Goal: Task Accomplishment & Management: Complete application form

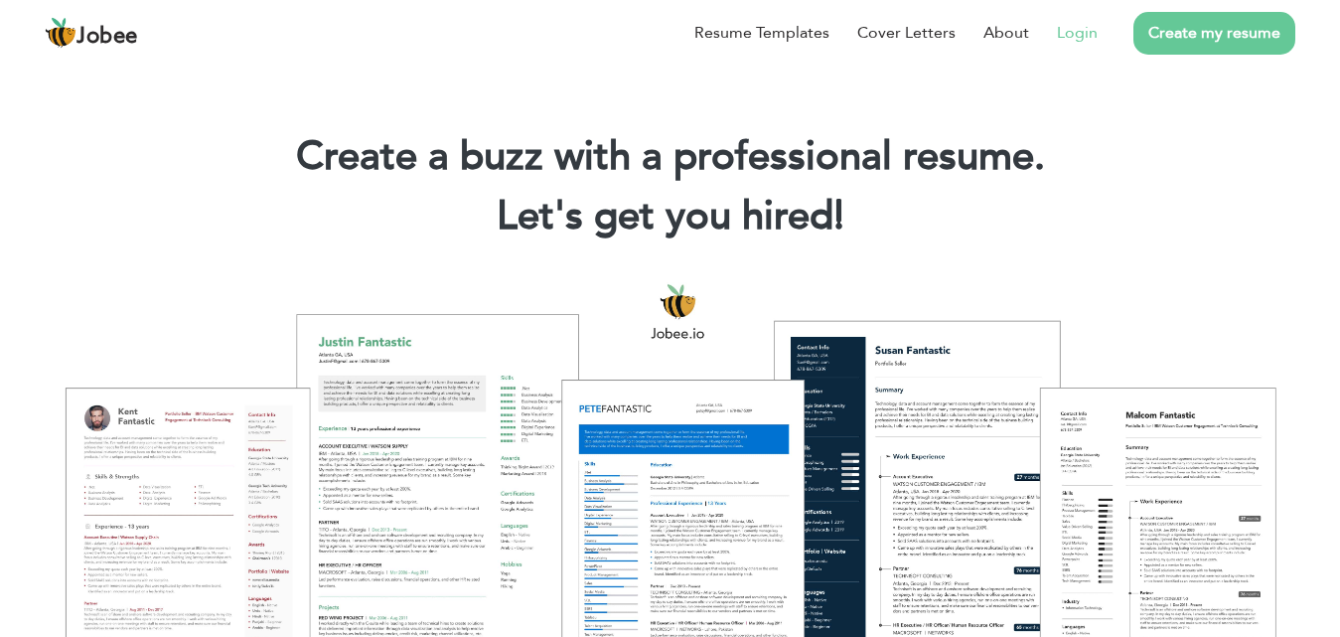
click at [1074, 42] on link "Login" at bounding box center [1077, 33] width 41 height 24
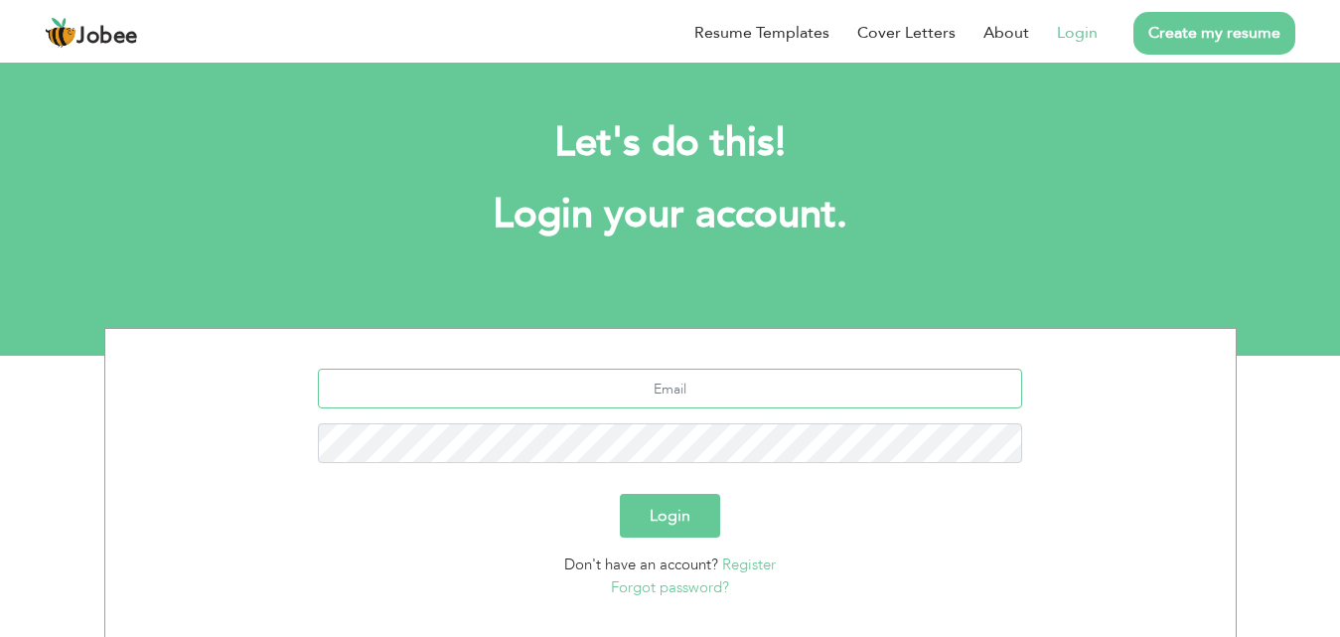
click at [639, 381] on input "text" at bounding box center [670, 389] width 704 height 40
type input "[EMAIL_ADDRESS][DOMAIN_NAME]"
click at [620, 494] on button "Login" at bounding box center [670, 516] width 100 height 44
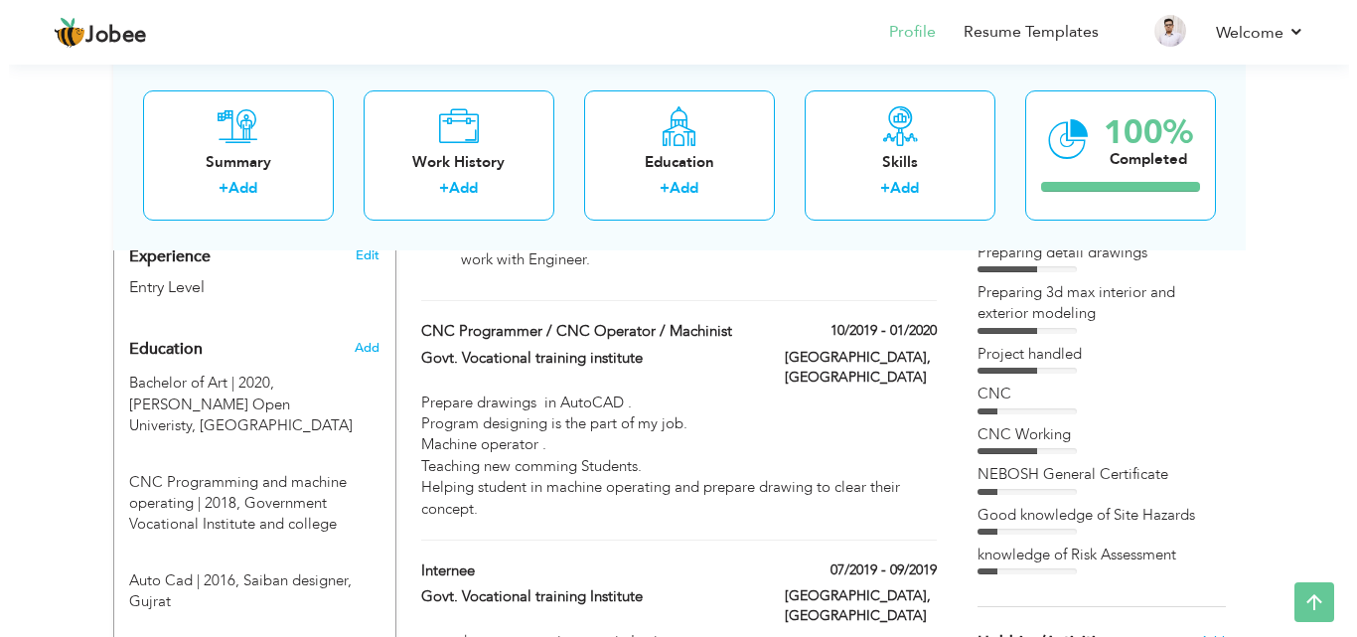
scroll to position [795, 0]
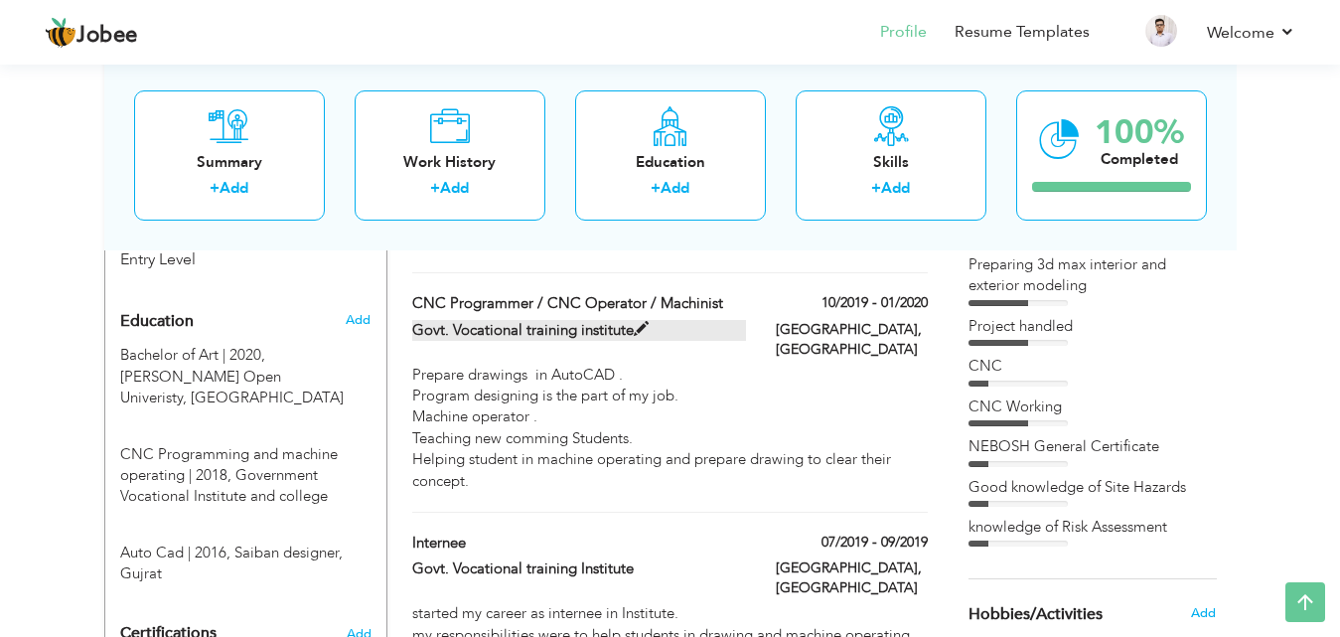
click at [639, 320] on label "Govt. Vocational training institute" at bounding box center [579, 330] width 334 height 21
type input "CNC Programmer / CNC Operator / Machinist"
type input "Govt. Vocational training institute"
type input "10/2019"
type input "01/2020"
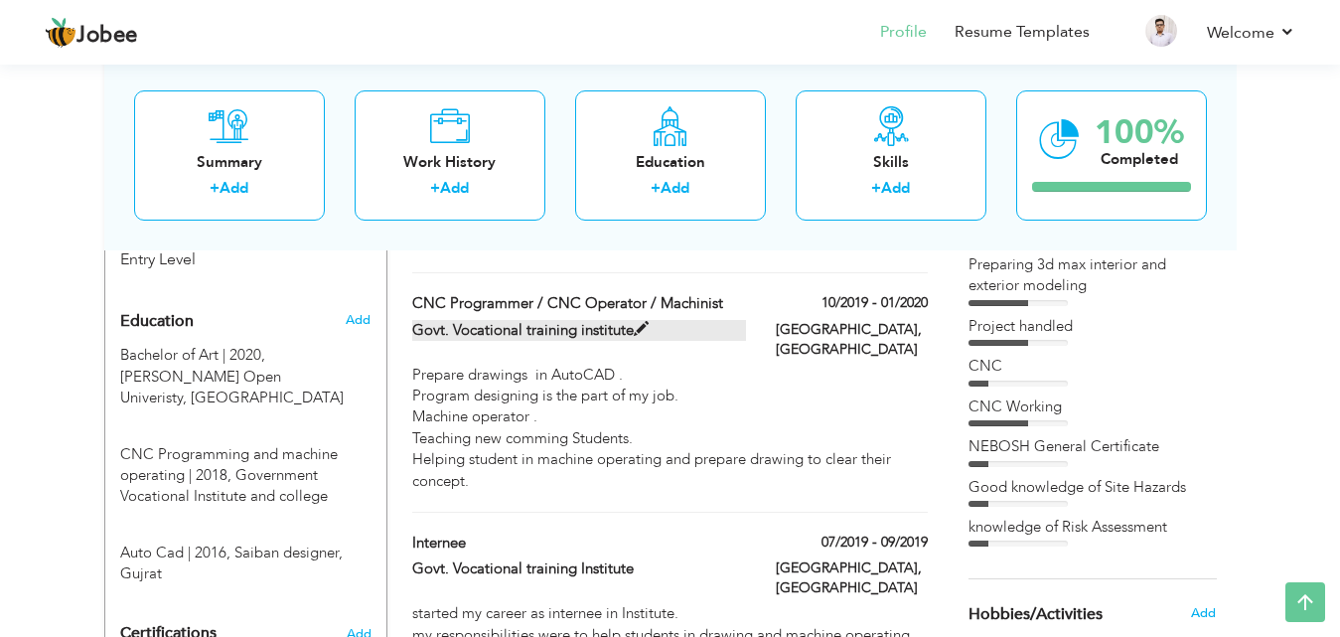
type input "[GEOGRAPHIC_DATA]"
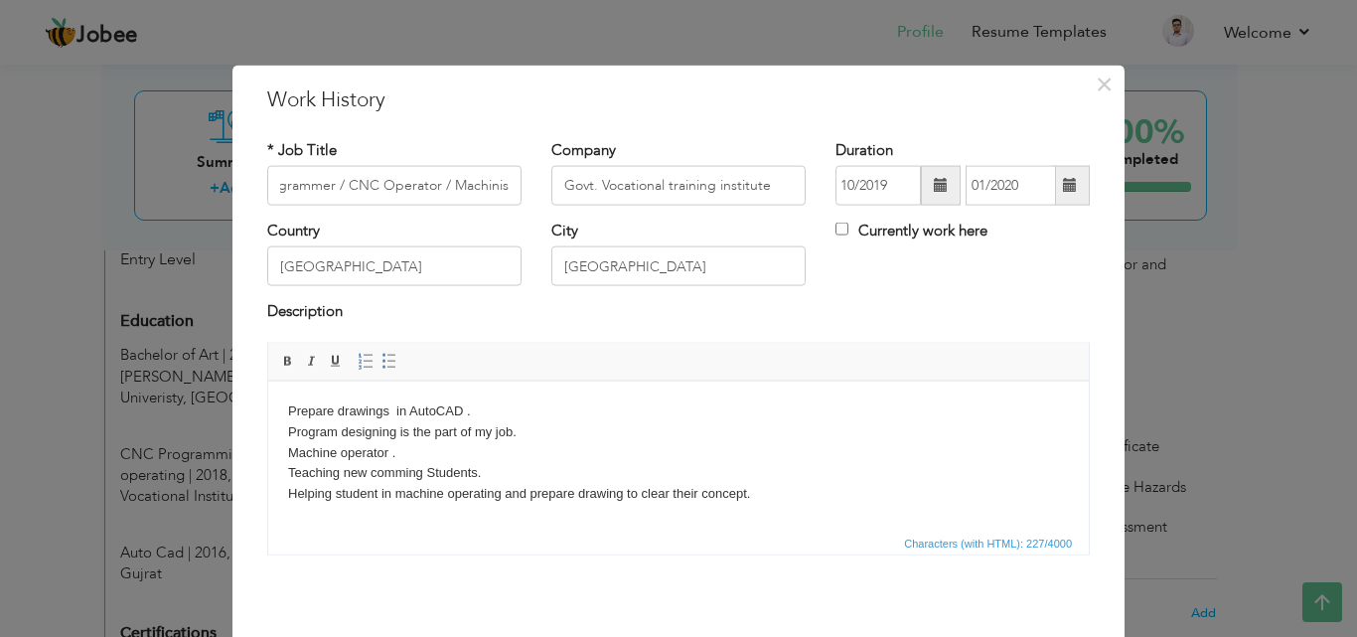
scroll to position [0, 0]
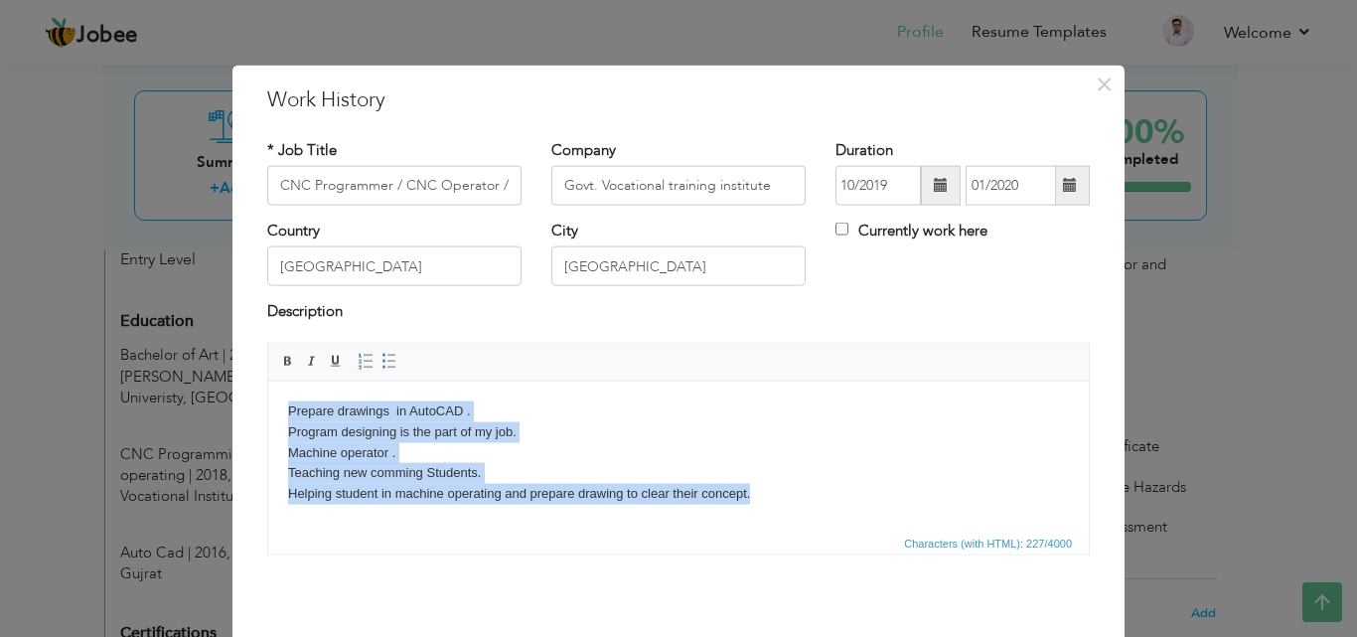
drag, startPoint x: 616, startPoint y: 457, endPoint x: 263, endPoint y: 402, distance: 356.8
click at [268, 402] on html "Prepare drawings in AutoCAD . Program designing is the part of my job. Machine …" at bounding box center [678, 451] width 821 height 143
click at [378, 361] on link "Insert/Remove Bulleted List" at bounding box center [389, 361] width 22 height 22
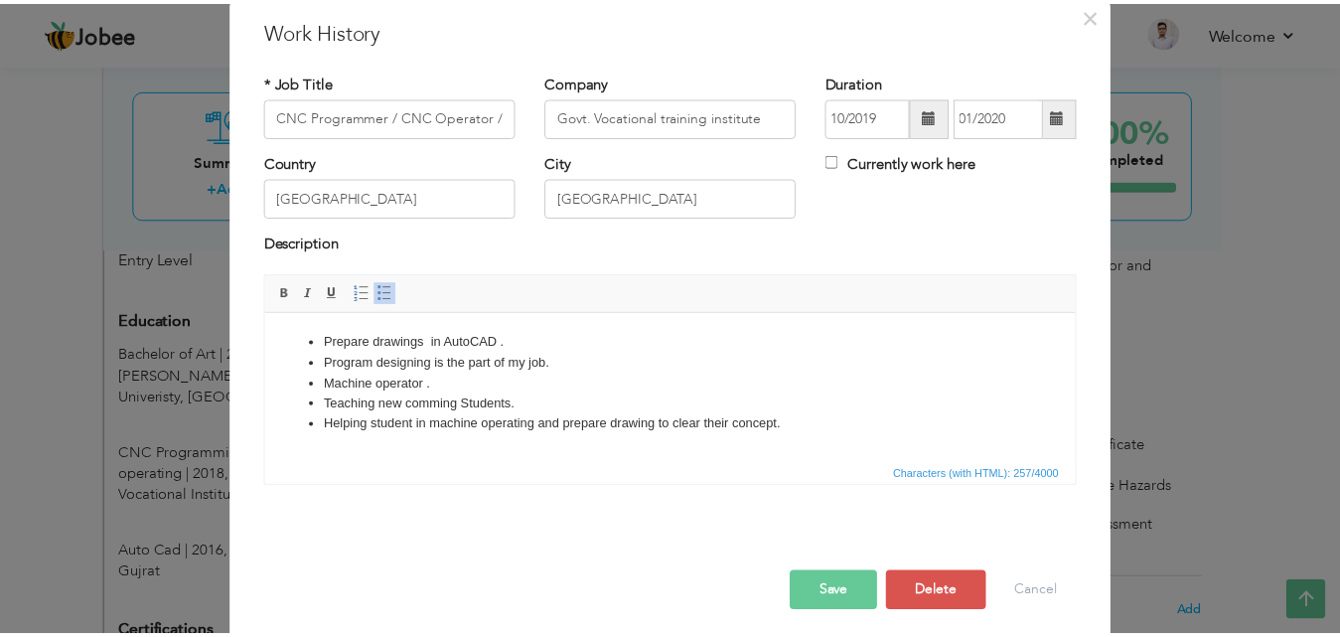
scroll to position [78, 0]
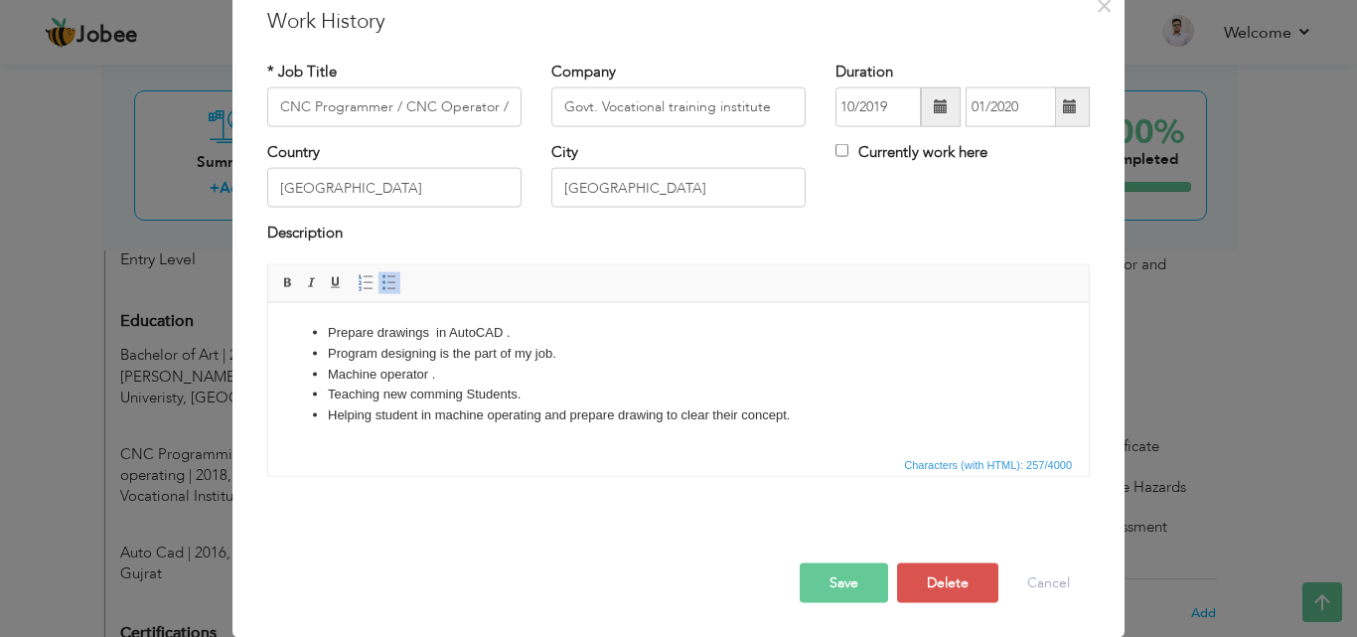
click at [827, 577] on button "Save" at bounding box center [844, 582] width 88 height 40
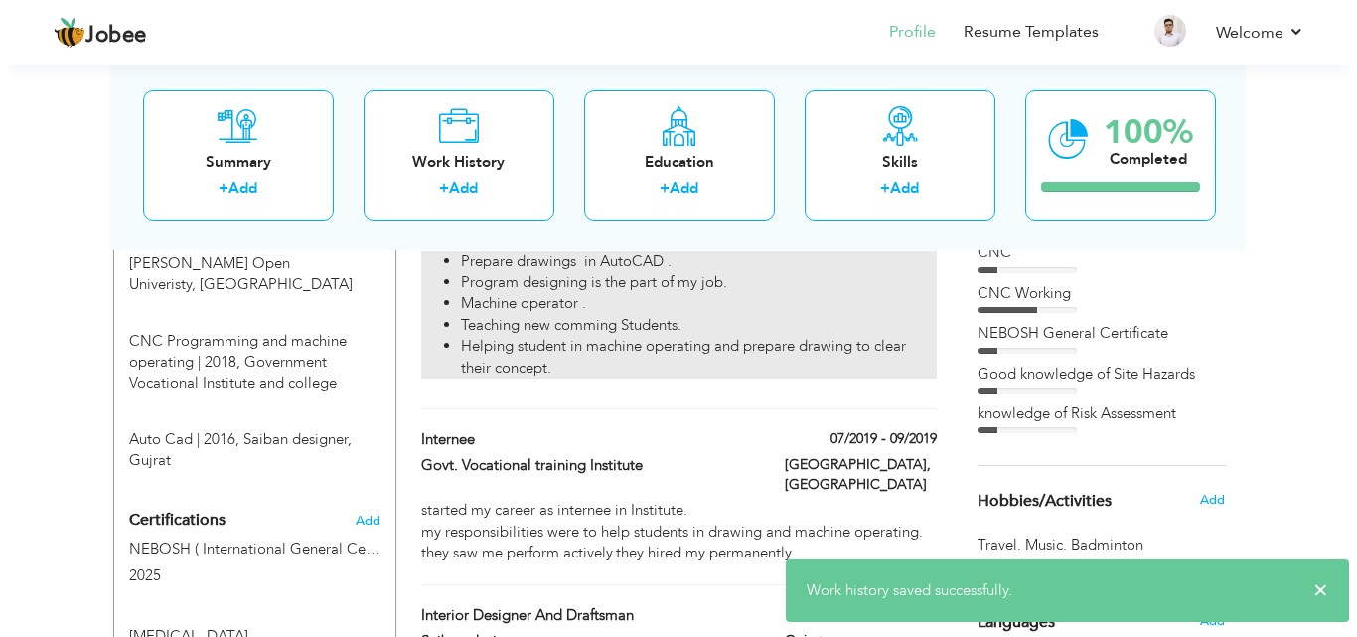
scroll to position [993, 0]
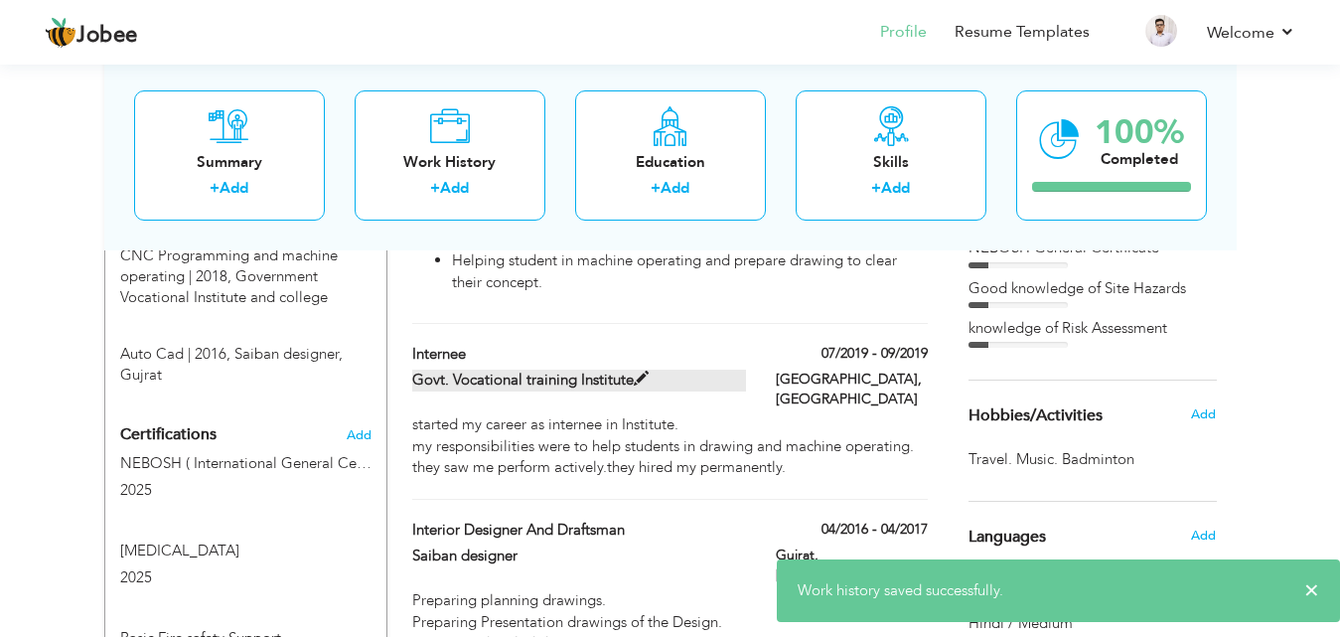
click at [642, 372] on span at bounding box center [641, 379] width 15 height 15
type input "Internee"
type input "Govt. Vocational training Institute"
type input "07/2019"
type input "09/2019"
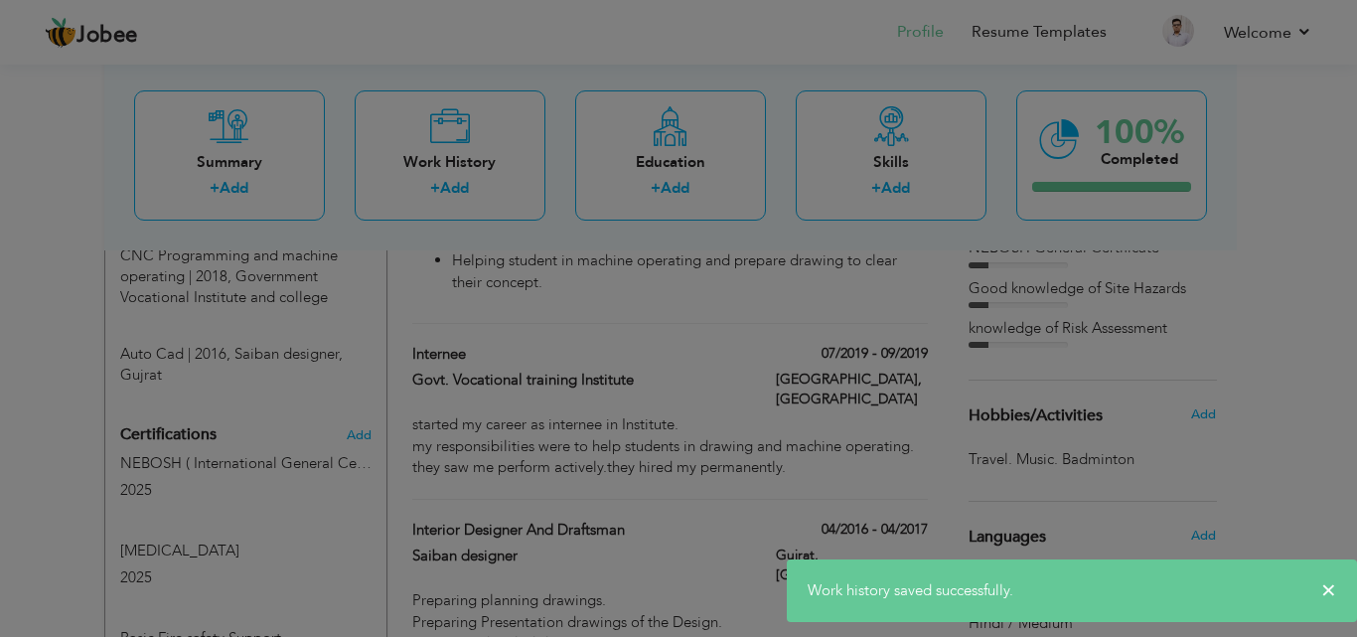
scroll to position [0, 0]
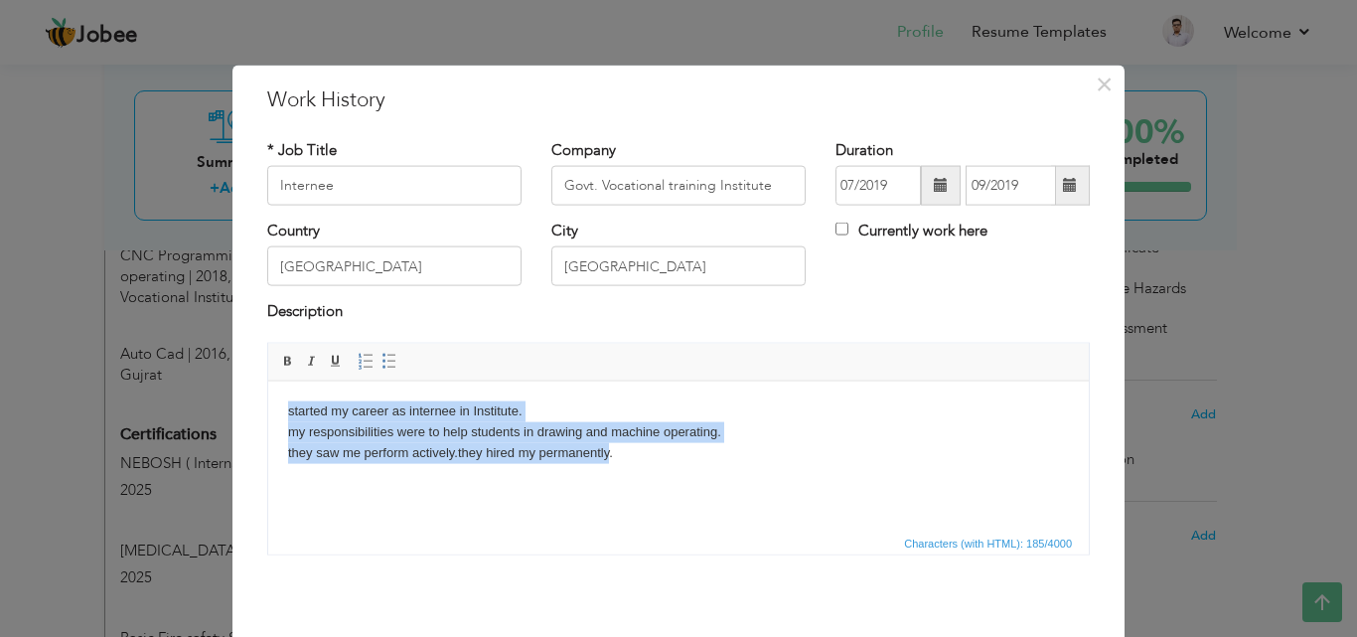
drag, startPoint x: 511, startPoint y: 435, endPoint x: 271, endPoint y: 400, distance: 241.9
click at [271, 400] on html "started my career as internee in Institute. my responsibilities were to help st…" at bounding box center [678, 430] width 821 height 101
click at [381, 356] on span at bounding box center [389, 361] width 16 height 16
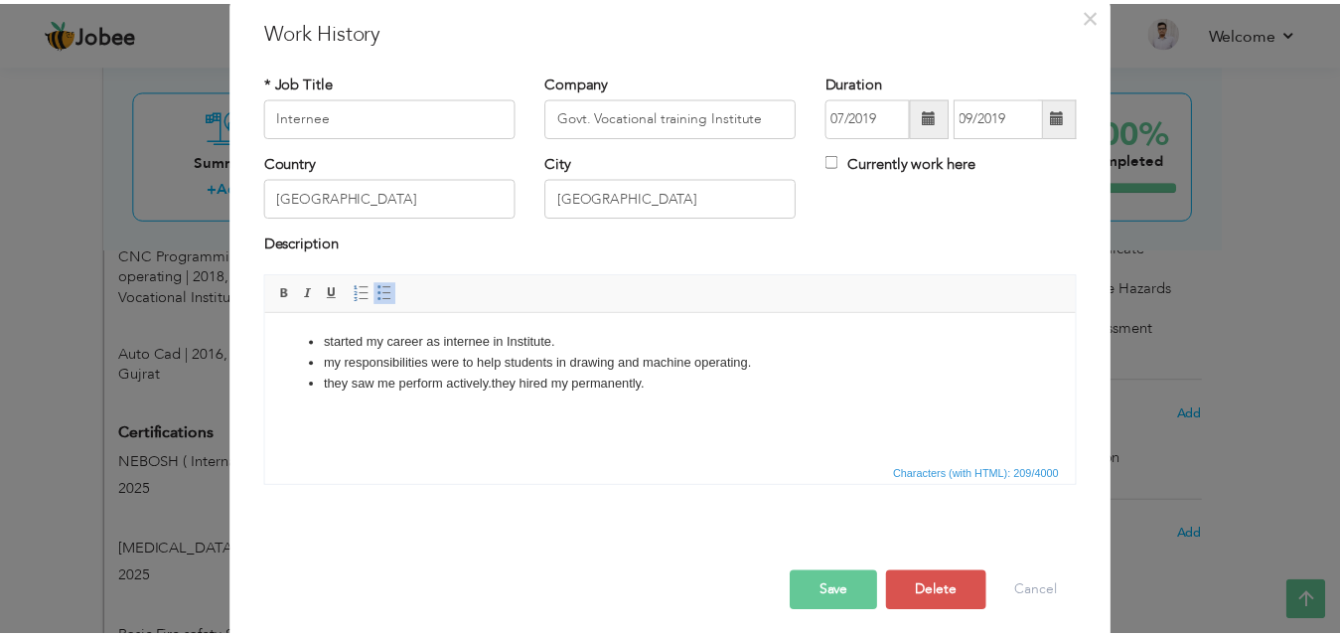
scroll to position [78, 0]
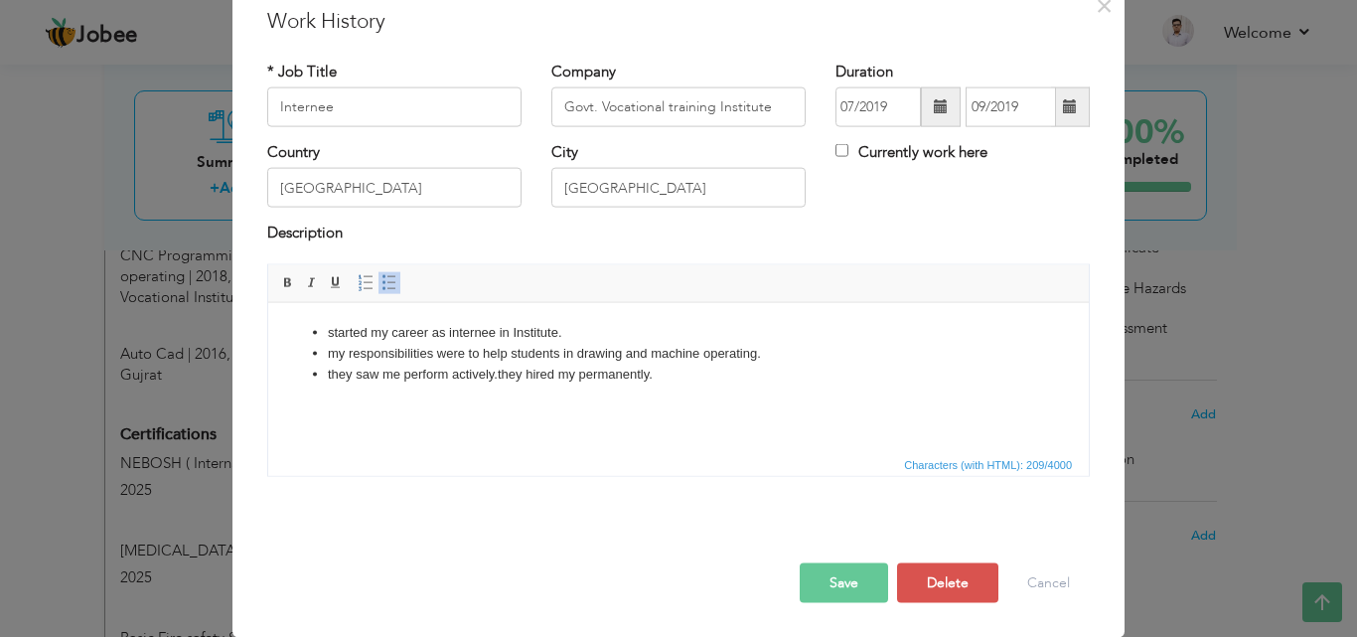
click at [829, 578] on button "Save" at bounding box center [844, 582] width 88 height 40
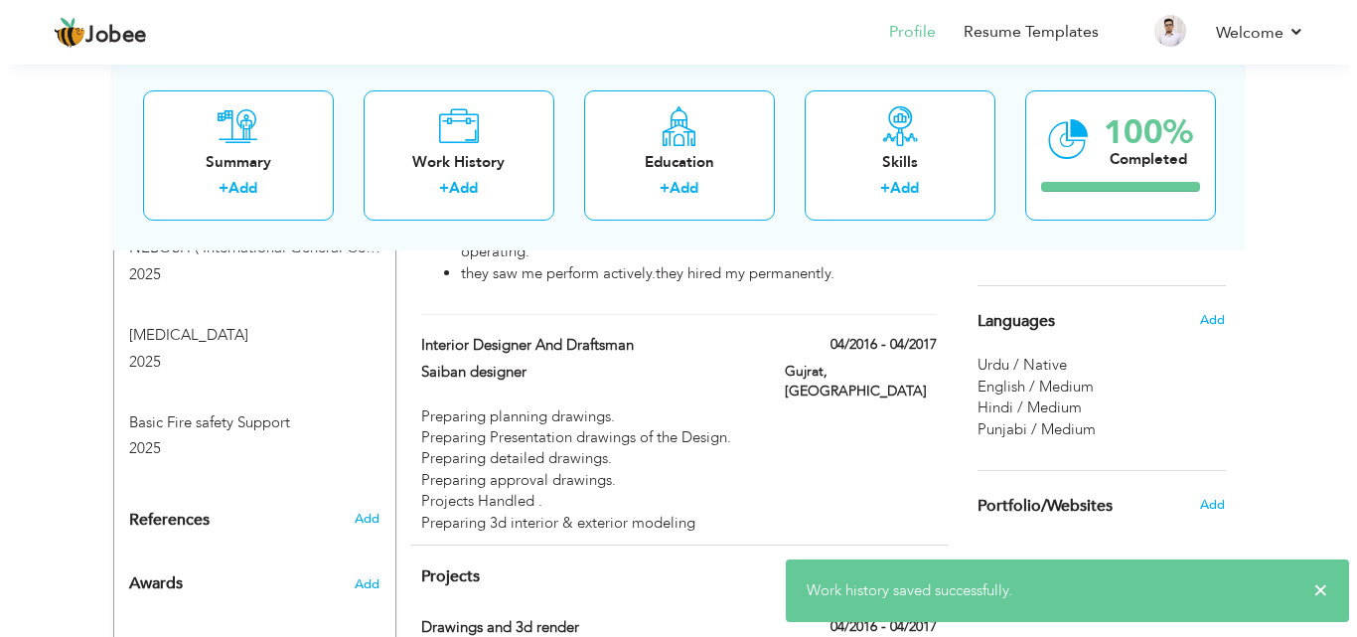
scroll to position [1036, 0]
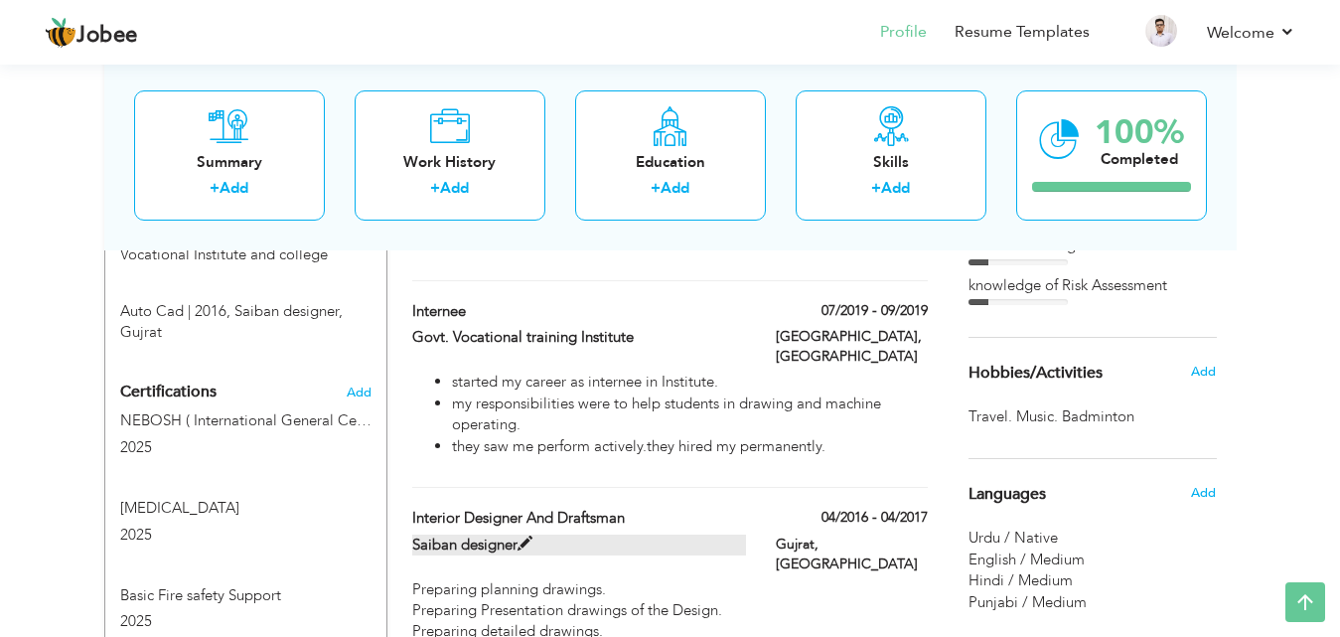
click at [529, 536] on span at bounding box center [525, 543] width 15 height 15
type input "Interior designer and draftsman"
type input "Saiban designer"
type input "04/2016"
type input "04/2017"
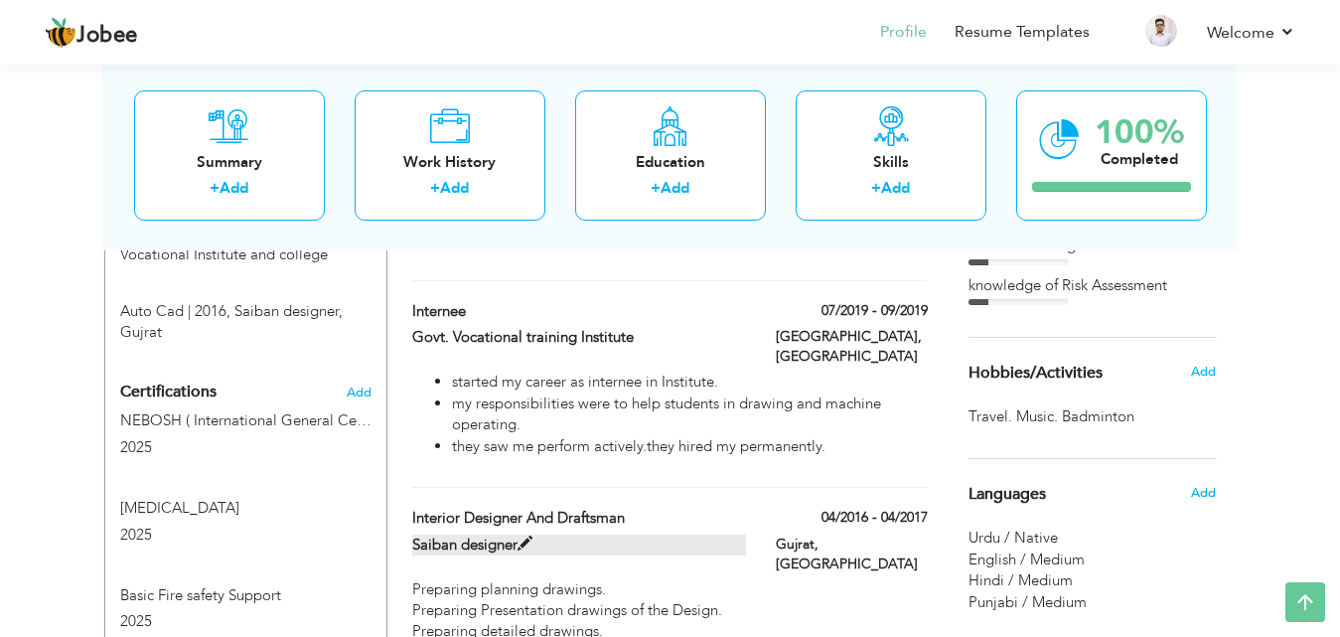
type input "Gujrat"
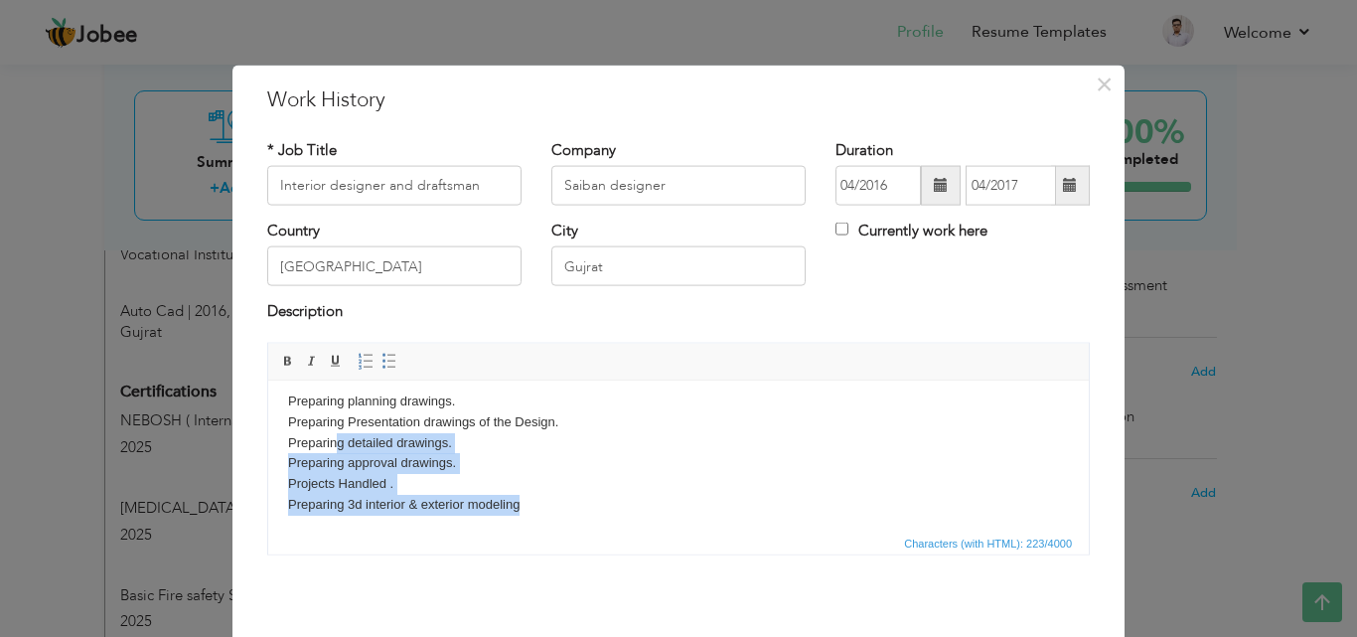
scroll to position [0, 0]
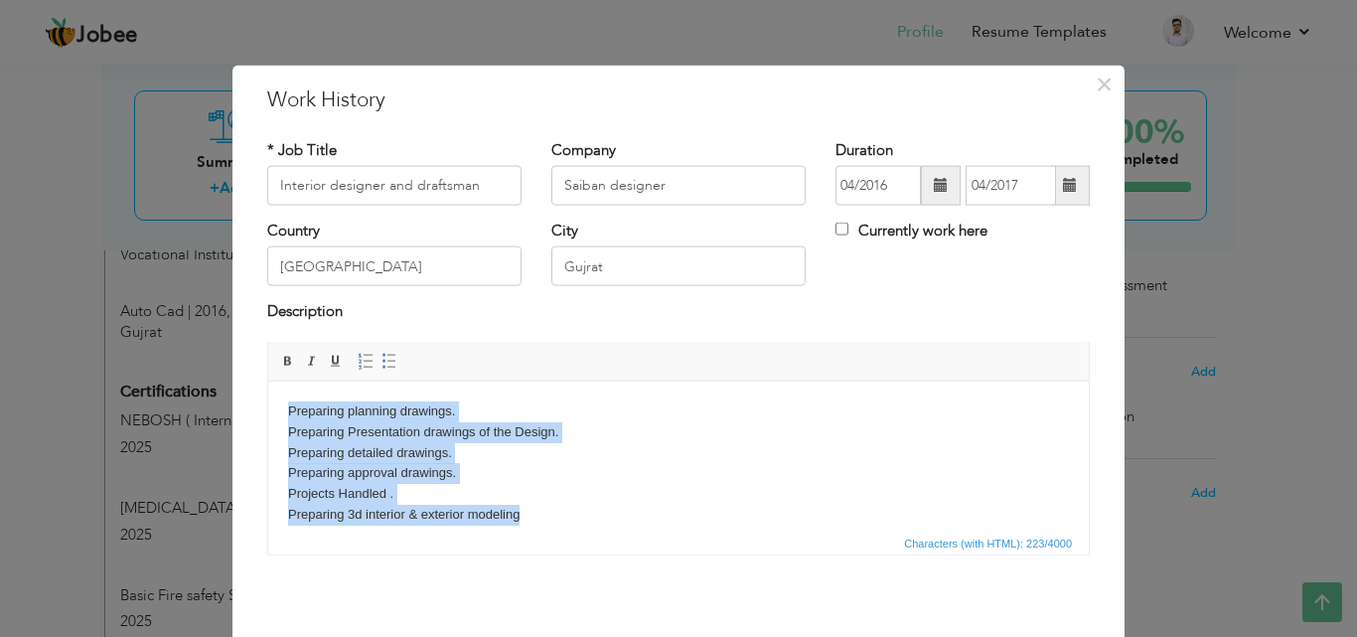
drag, startPoint x: 548, startPoint y: 521, endPoint x: 408, endPoint y: 381, distance: 197.4
click at [284, 380] on html "Preparing planning drawings. Preparing Presentation drawings of the Design. Pre…" at bounding box center [678, 462] width 821 height 164
click at [381, 361] on span at bounding box center [389, 361] width 16 height 16
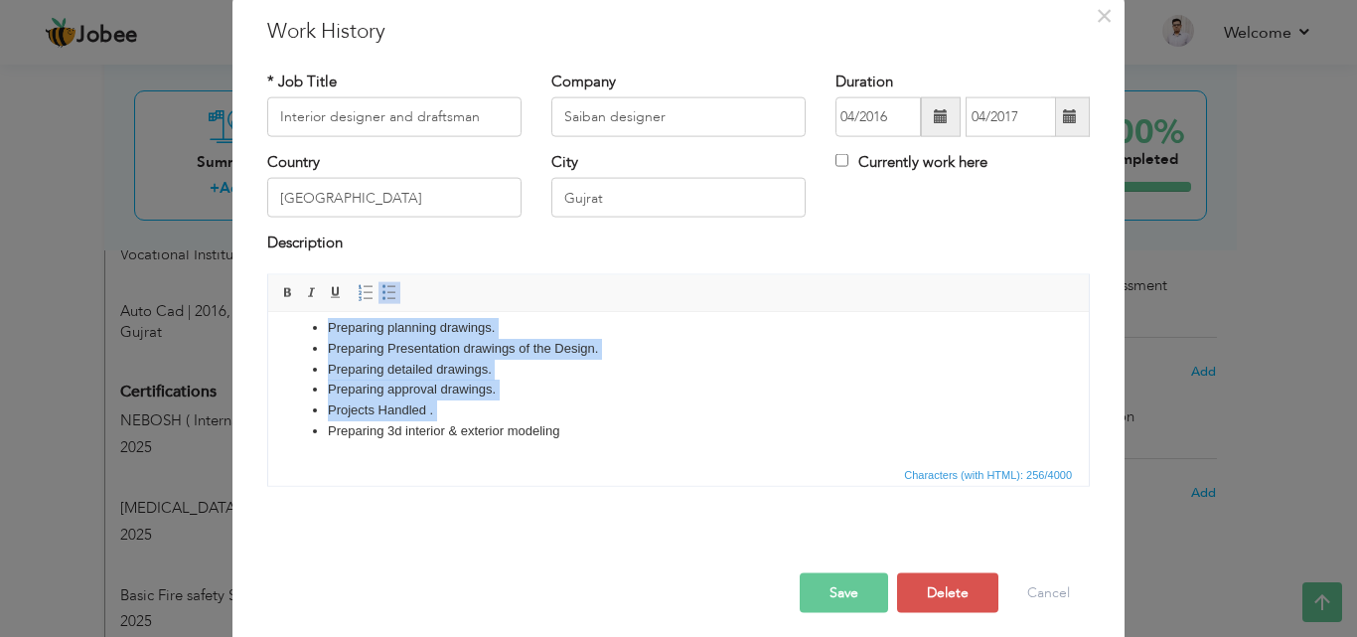
scroll to position [78, 0]
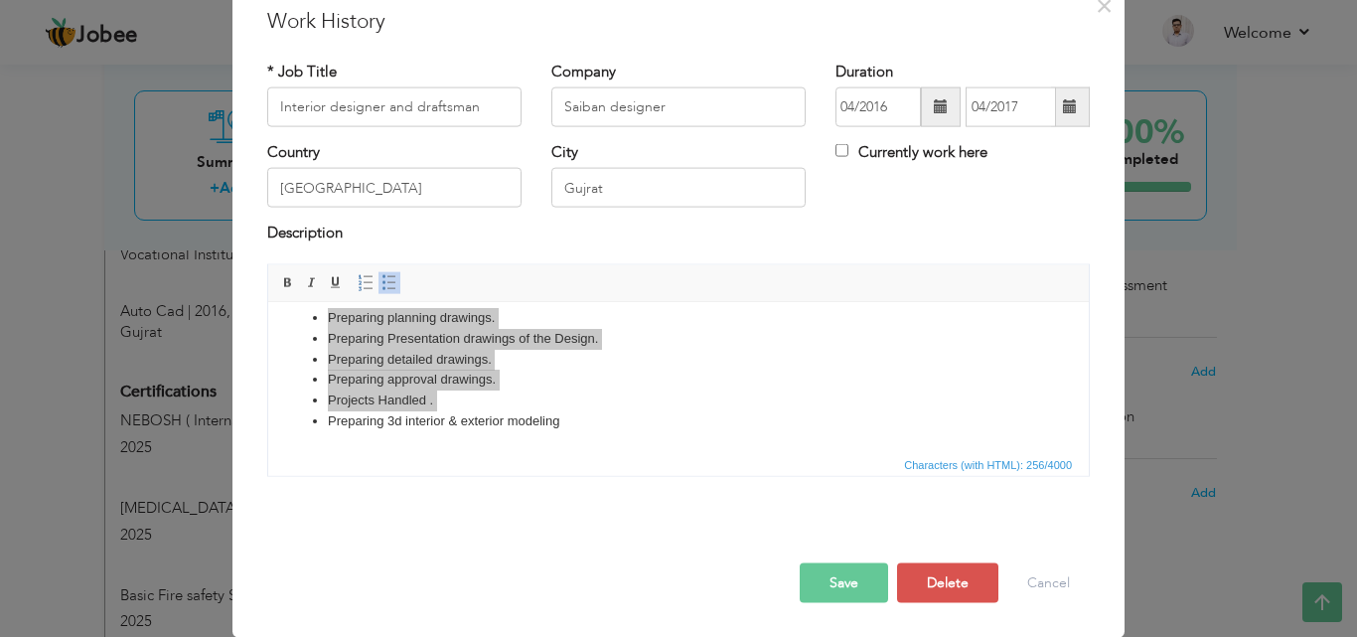
click at [854, 580] on button "Save" at bounding box center [844, 582] width 88 height 40
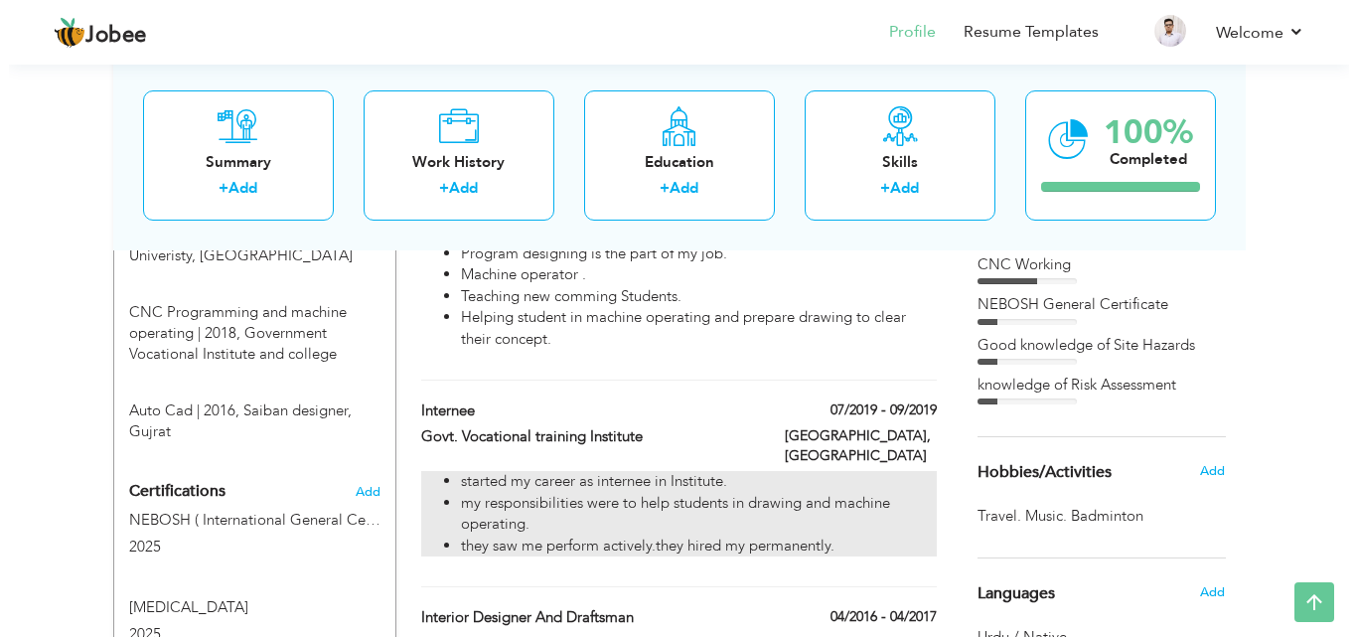
scroll to position [1036, 0]
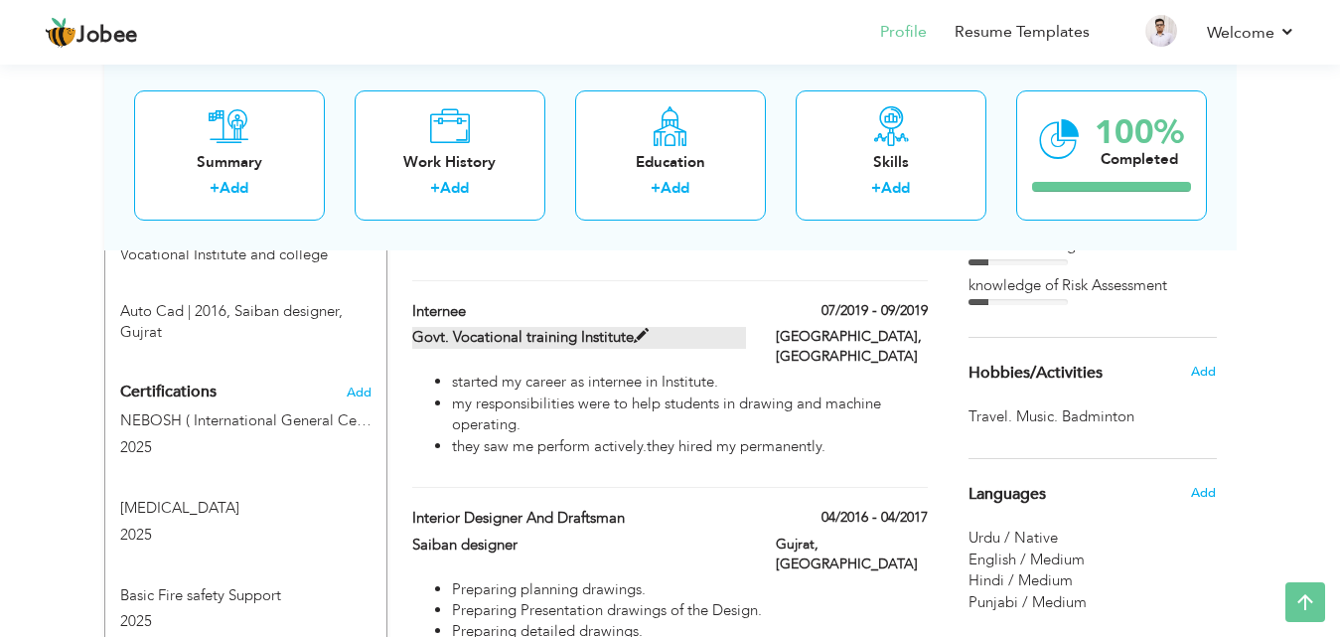
click at [638, 329] on span at bounding box center [641, 336] width 15 height 15
type input "Internee"
type input "Govt. Vocational training Institute"
type input "07/2019"
type input "09/2019"
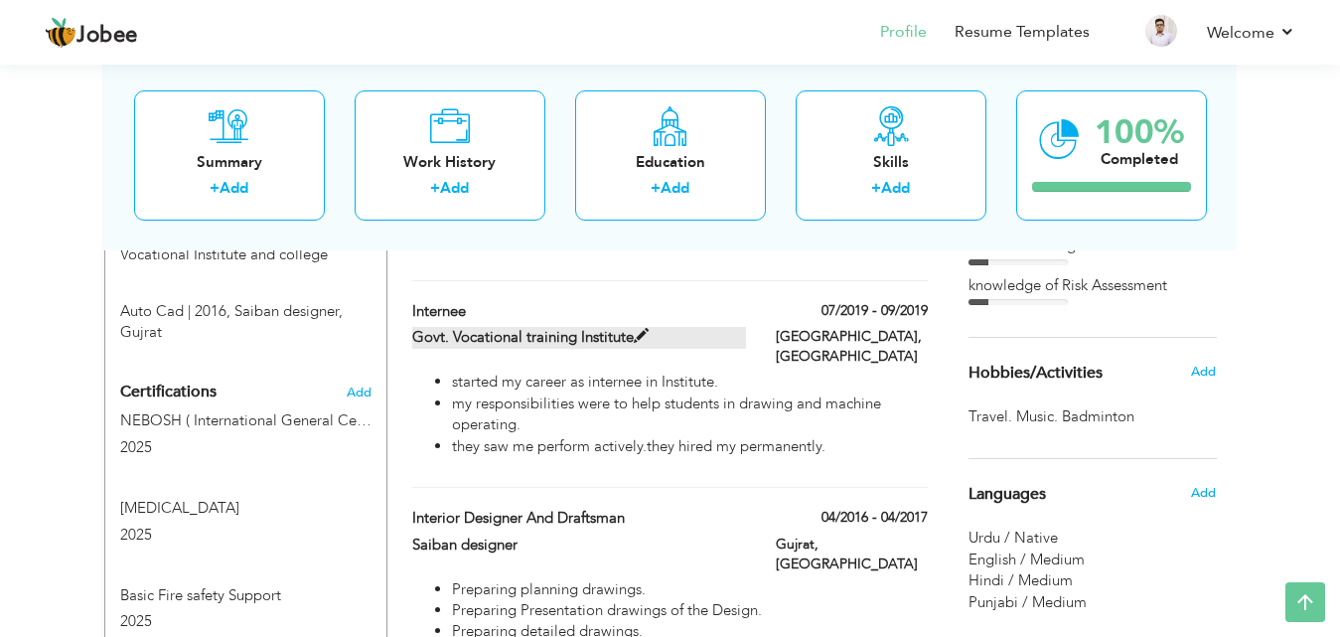
type input "[GEOGRAPHIC_DATA]"
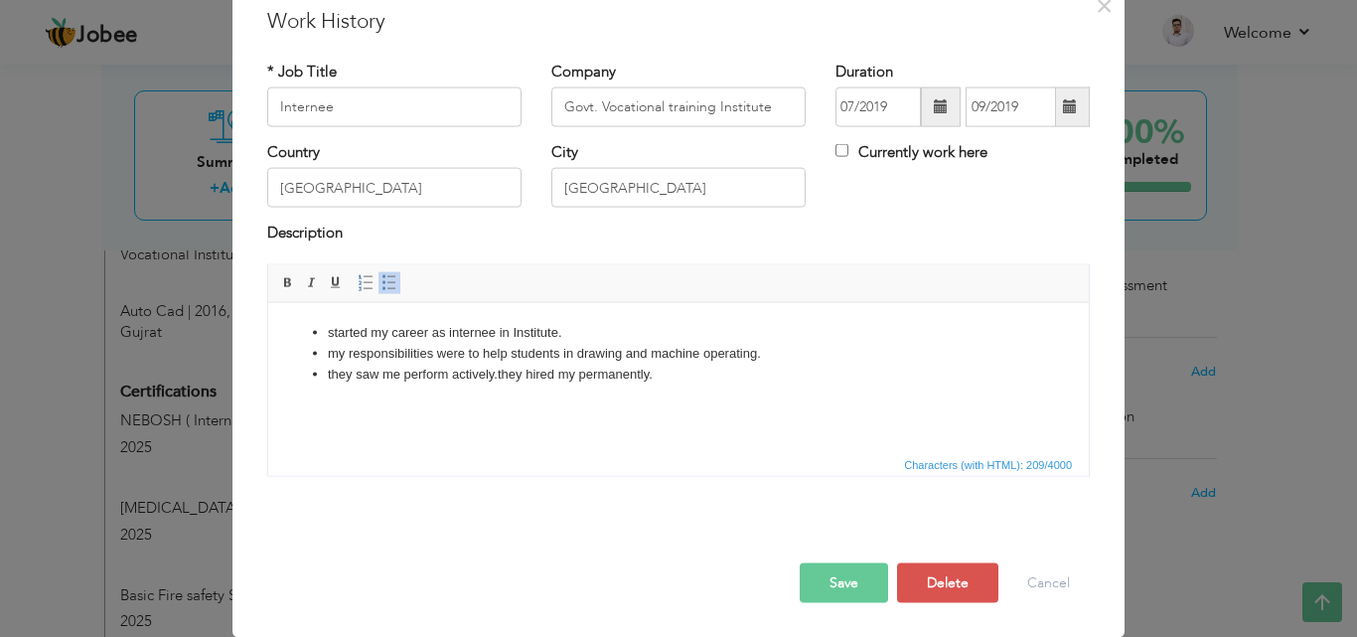
scroll to position [0, 0]
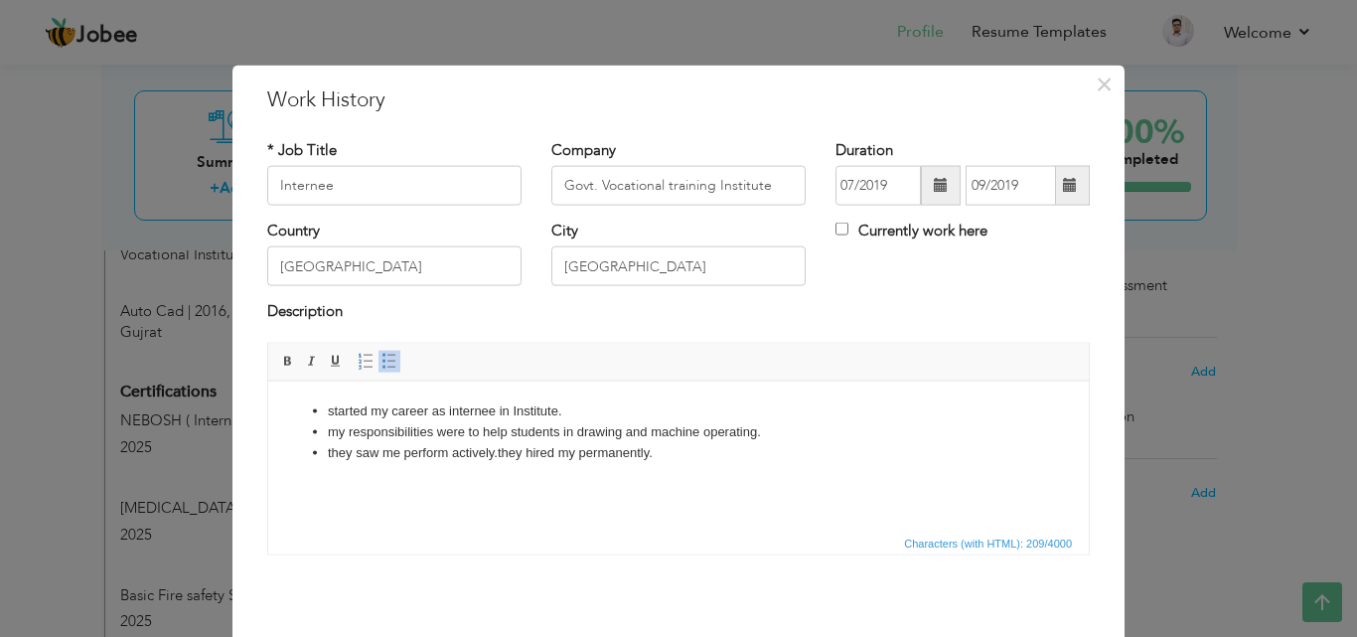
click at [333, 449] on li "they saw me perform actively.they hired my permanently." at bounding box center [678, 452] width 701 height 21
click at [341, 430] on li "my responsibilities were to help students in drawing and machine operating." at bounding box center [678, 431] width 701 height 21
click at [332, 405] on li "started my career as internee in Institute." at bounding box center [678, 410] width 701 height 21
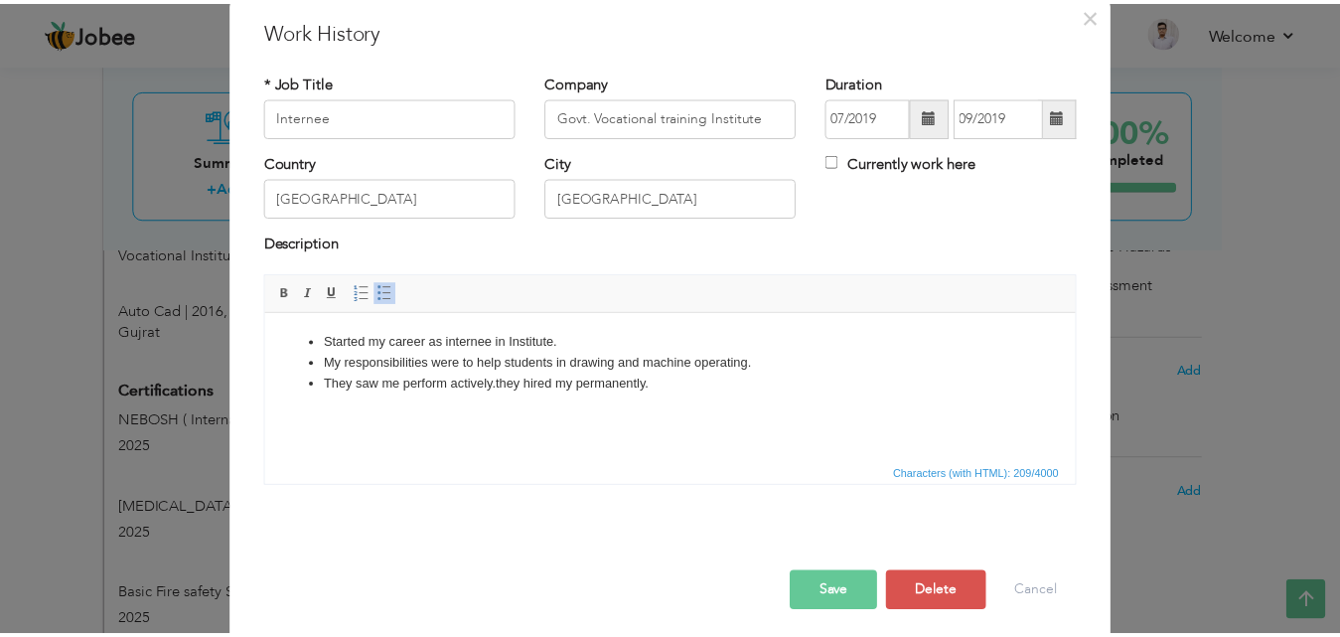
scroll to position [78, 0]
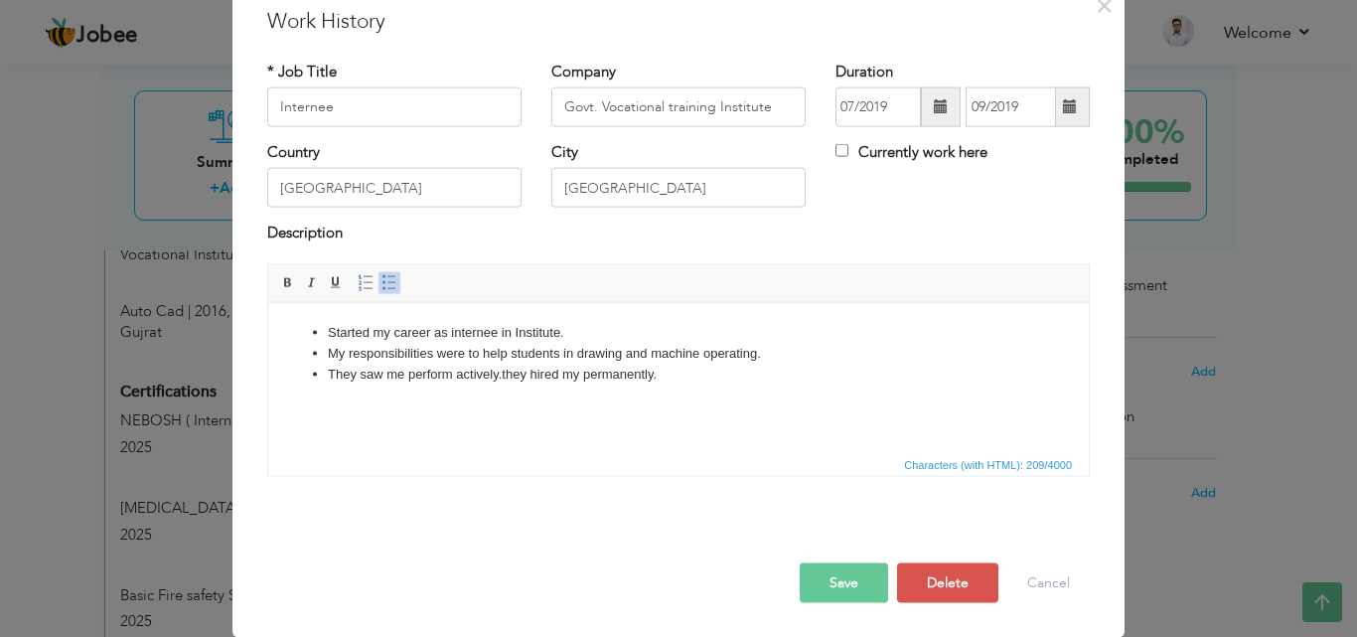
click at [847, 587] on button "Save" at bounding box center [844, 582] width 88 height 40
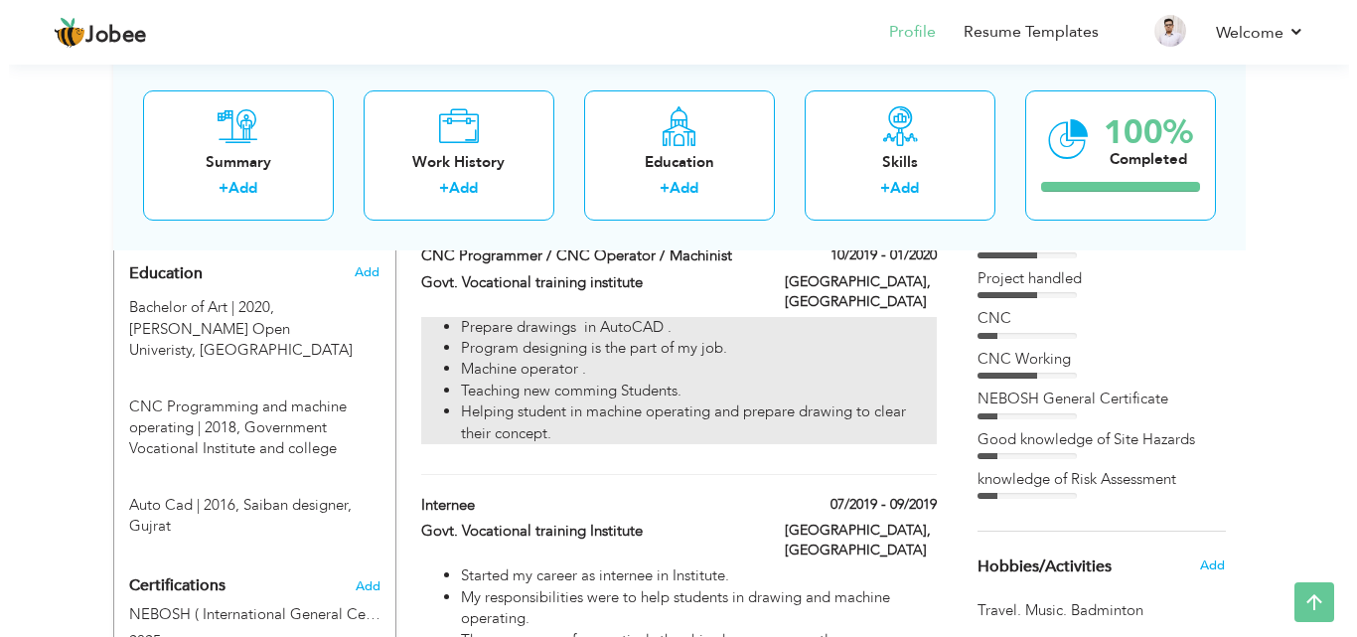
scroll to position [947, 0]
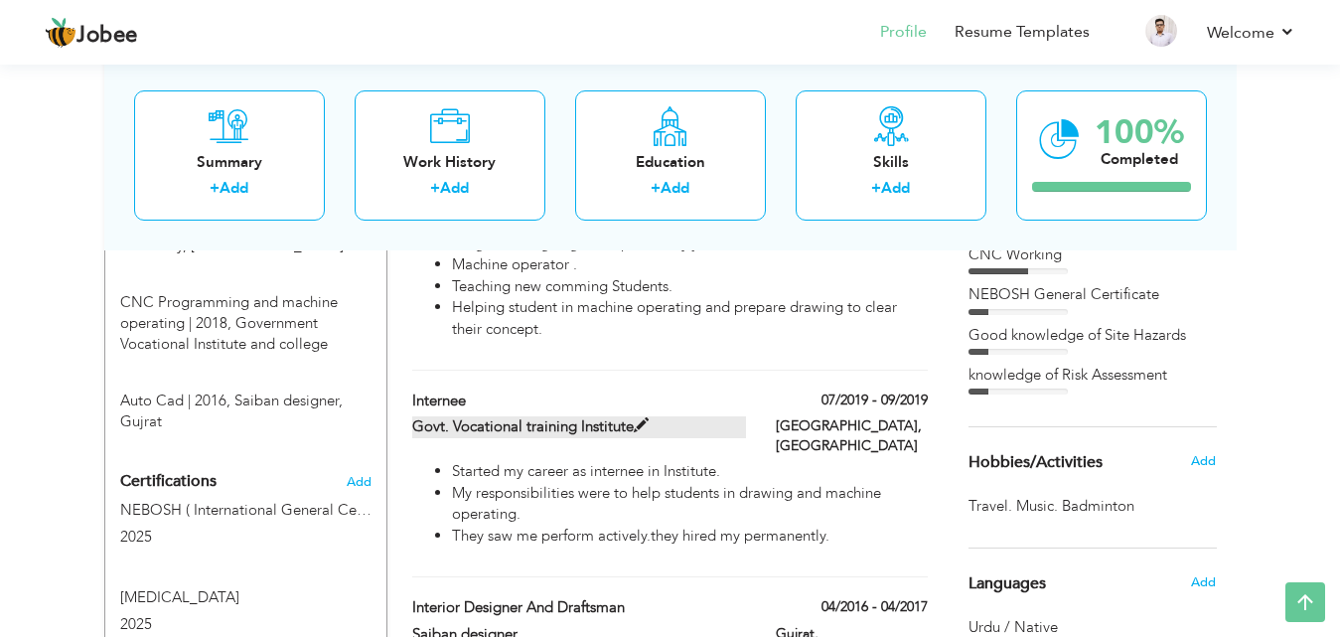
click at [647, 418] on span at bounding box center [641, 425] width 15 height 15
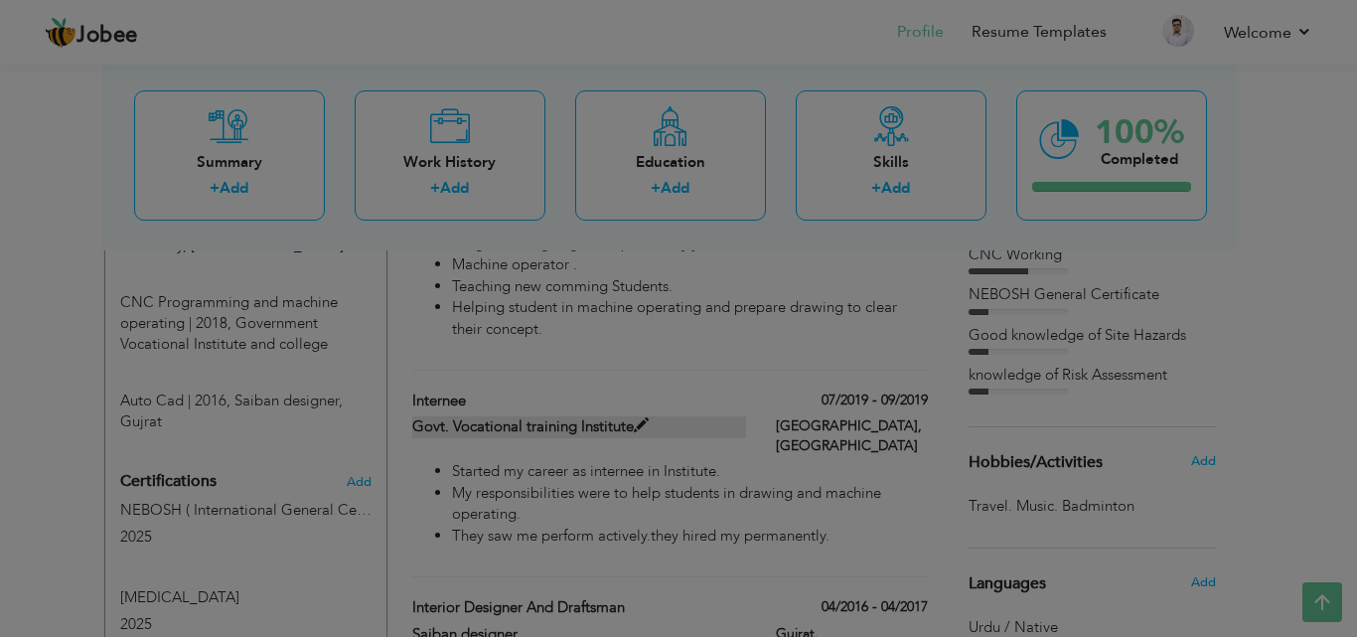
scroll to position [0, 0]
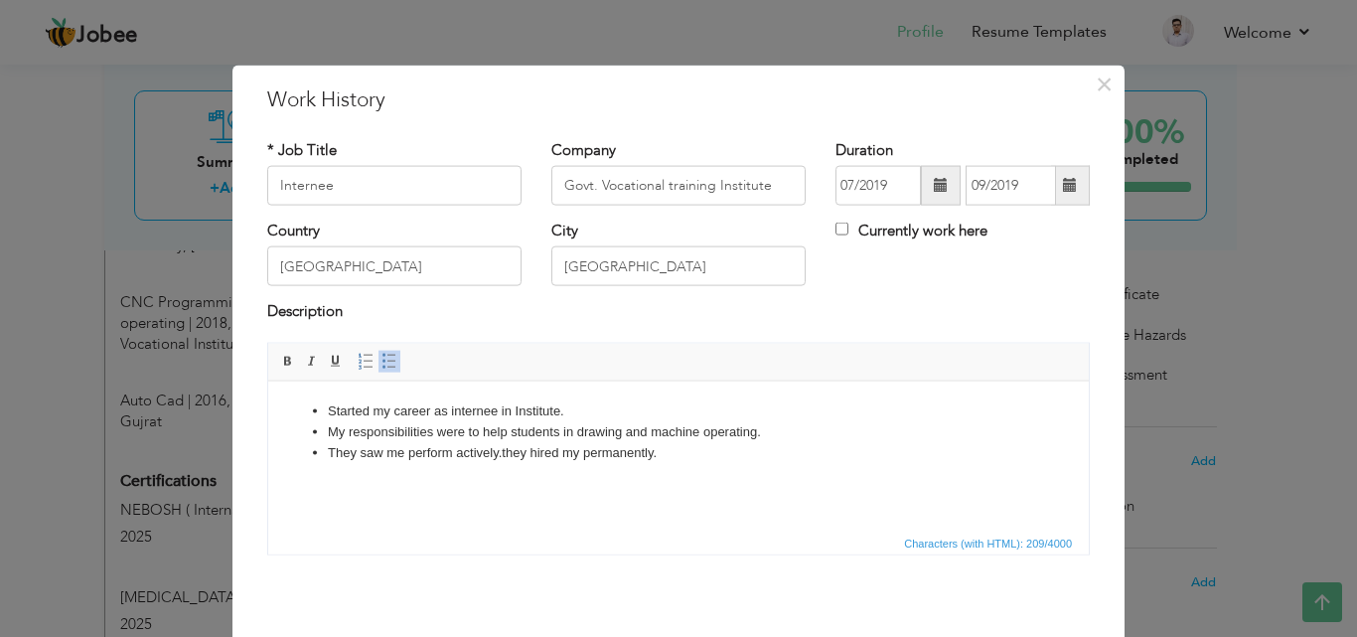
click at [578, 450] on li "They saw me perform actively.they hired my permanently." at bounding box center [678, 452] width 701 height 21
click at [450, 452] on li "They saw me perform actively.they hired me permanently." at bounding box center [678, 452] width 701 height 21
drag, startPoint x: 550, startPoint y: 451, endPoint x: 523, endPoint y: 454, distance: 27.0
click at [523, 454] on li "They saw me performing actively.they hired me permanently." at bounding box center [678, 452] width 701 height 21
click at [474, 458] on li "They saw me performing actively. and hired me permanently." at bounding box center [678, 452] width 701 height 21
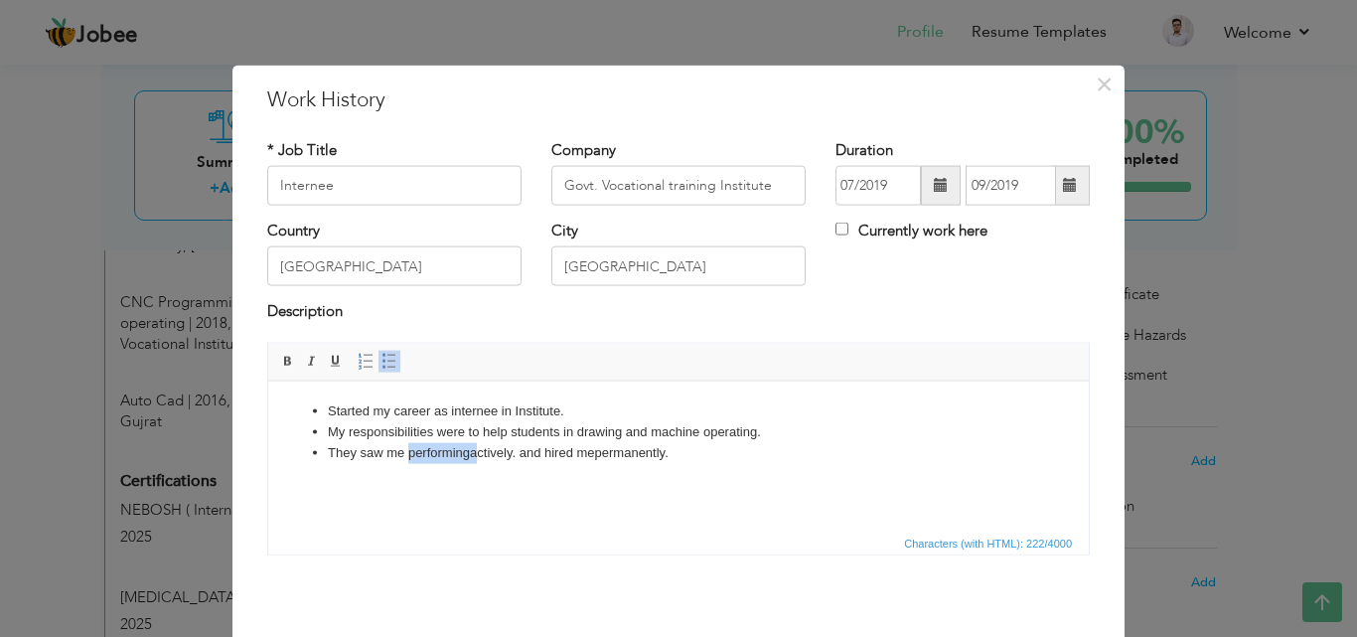
drag, startPoint x: 472, startPoint y: 447, endPoint x: 408, endPoint y: 455, distance: 64.1
click at [408, 455] on li "They saw me performing actively. and hired me permanently." at bounding box center [678, 452] width 701 height 21
copy li "performing"
click at [513, 461] on li "They saw me performing actively. and hired me permanently." at bounding box center [678, 452] width 701 height 21
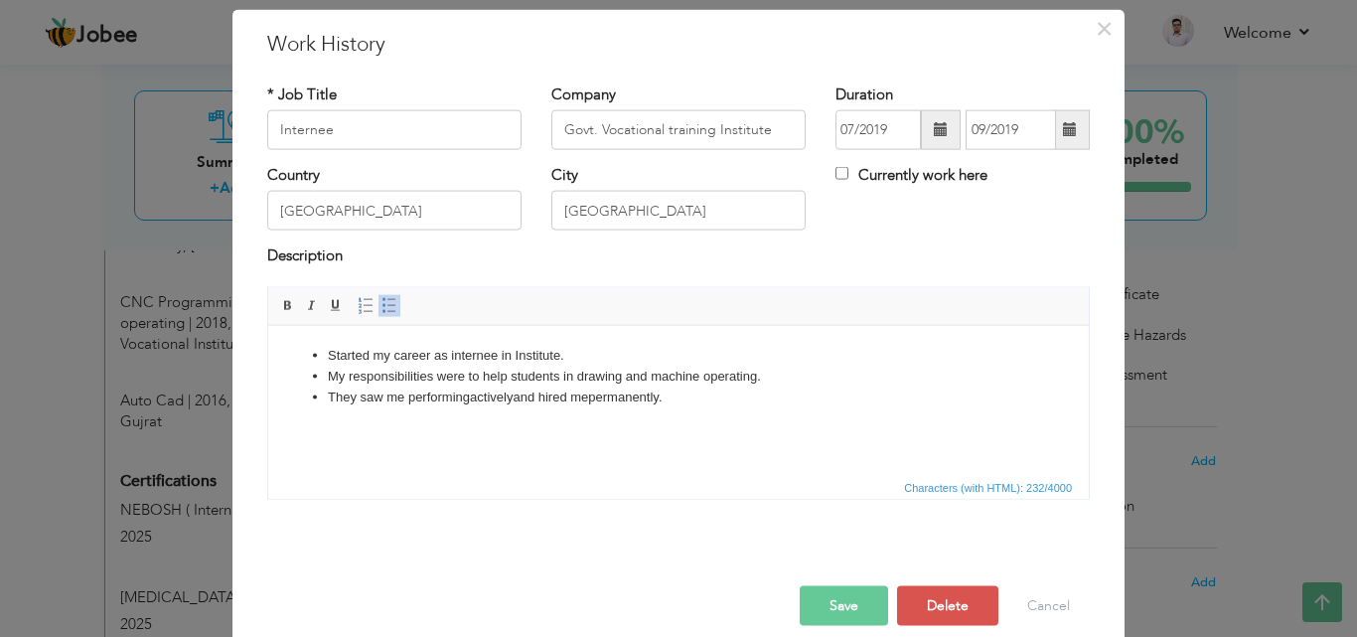
scroll to position [78, 0]
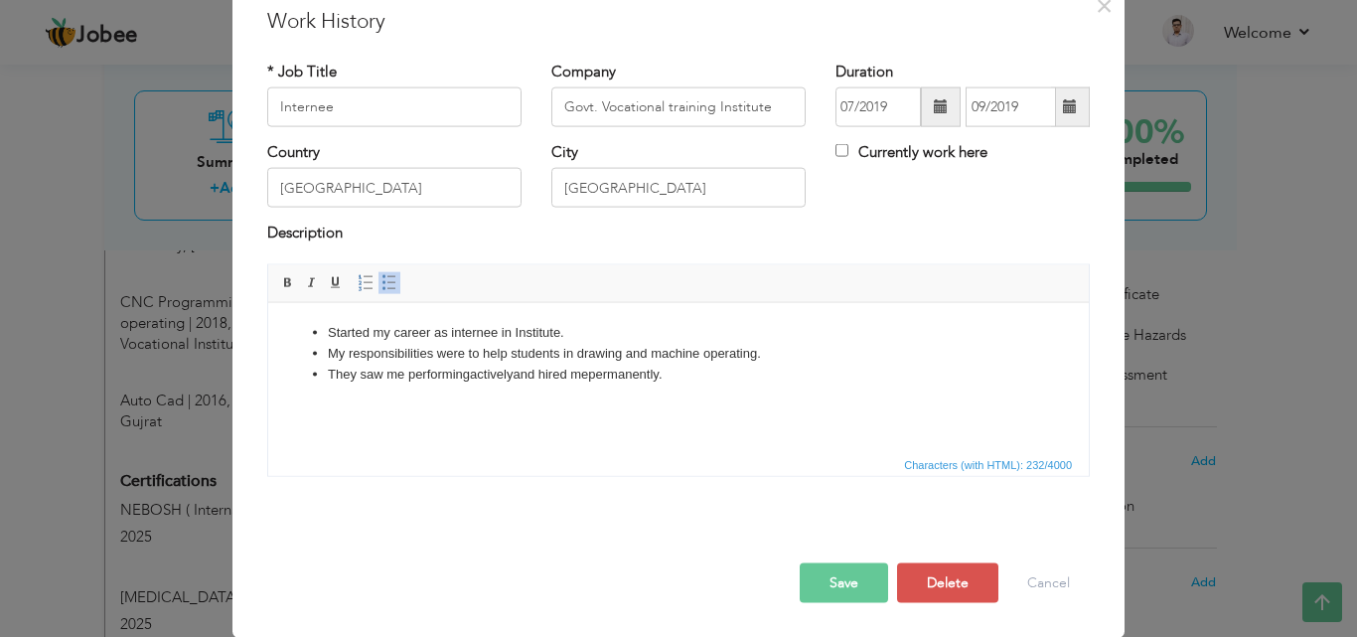
click at [829, 610] on div "Save Save and Continue Delete Cancel" at bounding box center [678, 561] width 852 height 111
click at [838, 589] on button "Save" at bounding box center [844, 582] width 88 height 40
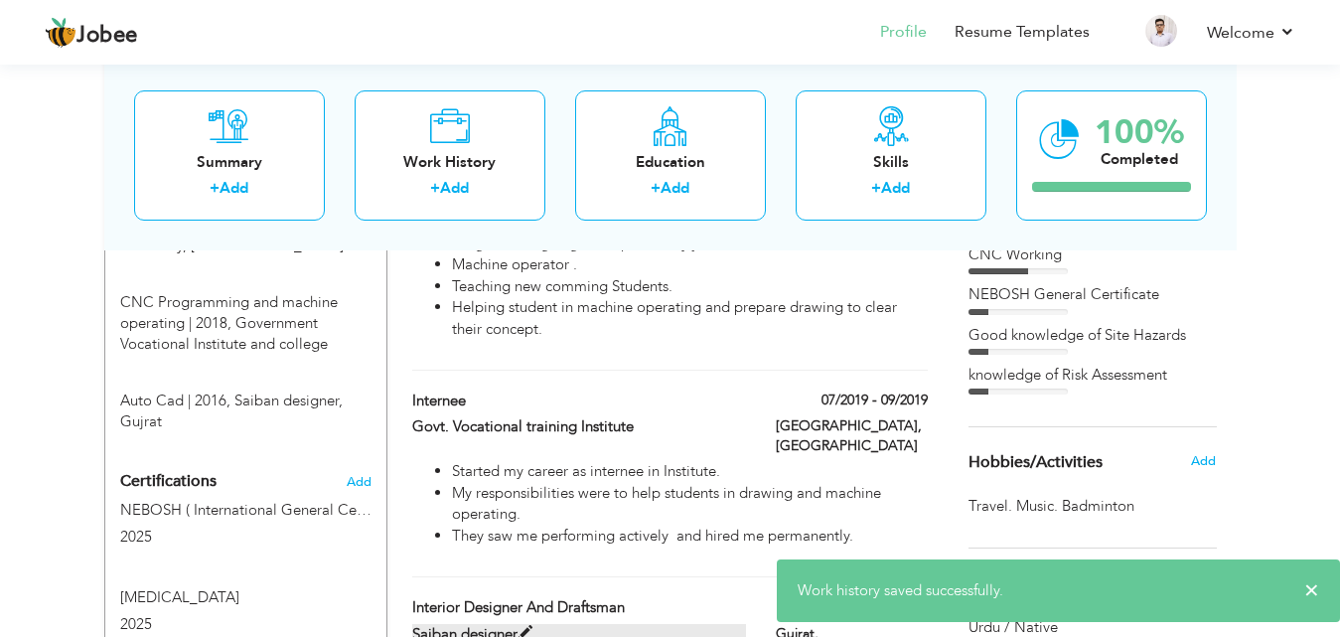
click at [520, 626] on span at bounding box center [525, 633] width 15 height 15
type input "Interior designer and draftsman"
type input "Saiban designer"
type input "04/2016"
type input "04/2017"
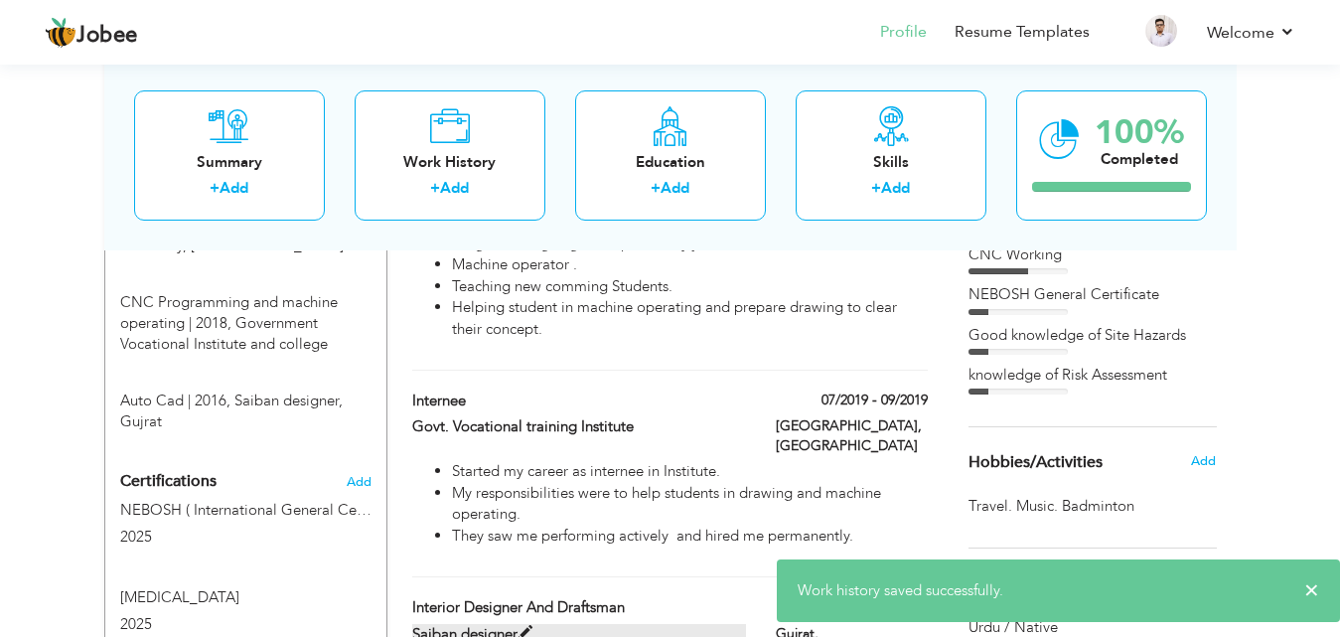
type input "Gujrat"
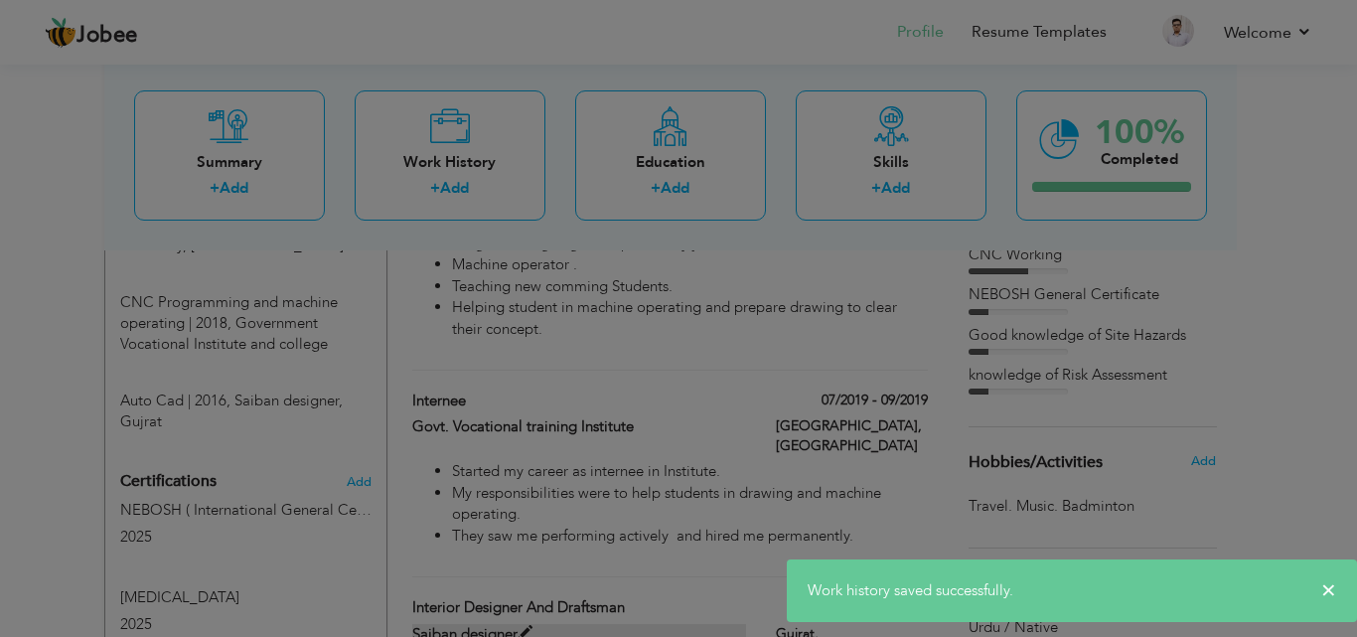
scroll to position [0, 0]
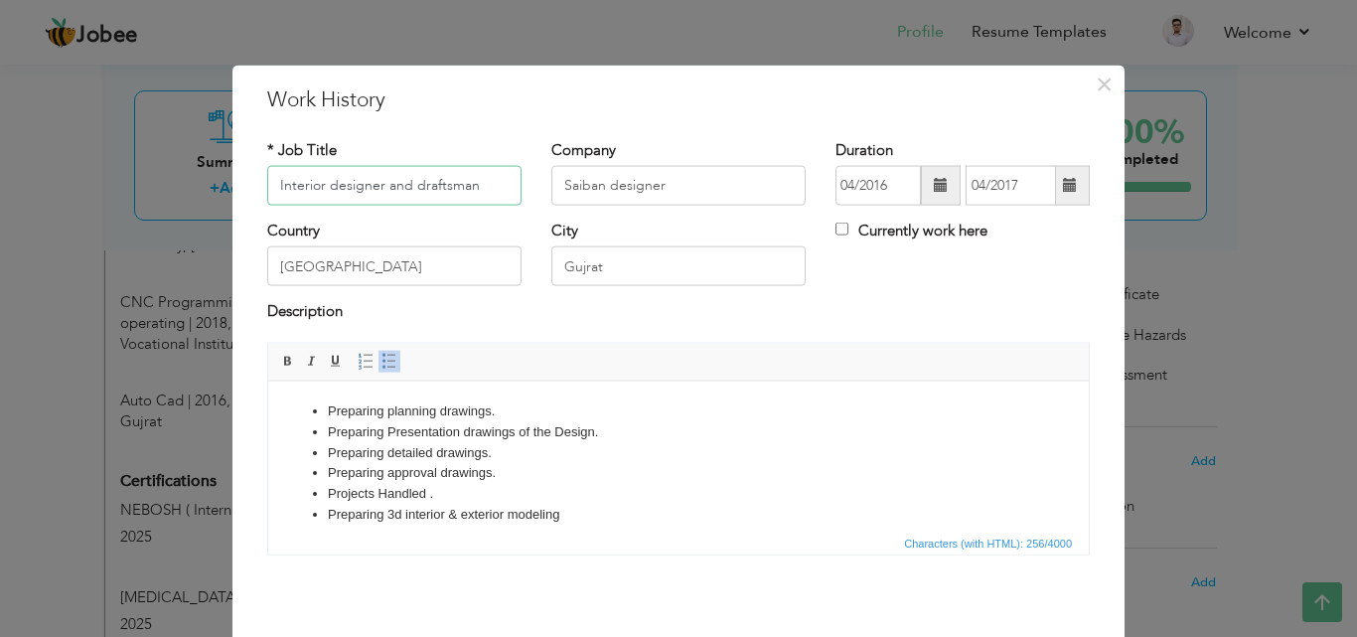
click at [326, 187] on input "Interior designer and draftsman" at bounding box center [394, 186] width 254 height 40
click at [418, 183] on input "Interior Designer and draftsman" at bounding box center [394, 186] width 254 height 40
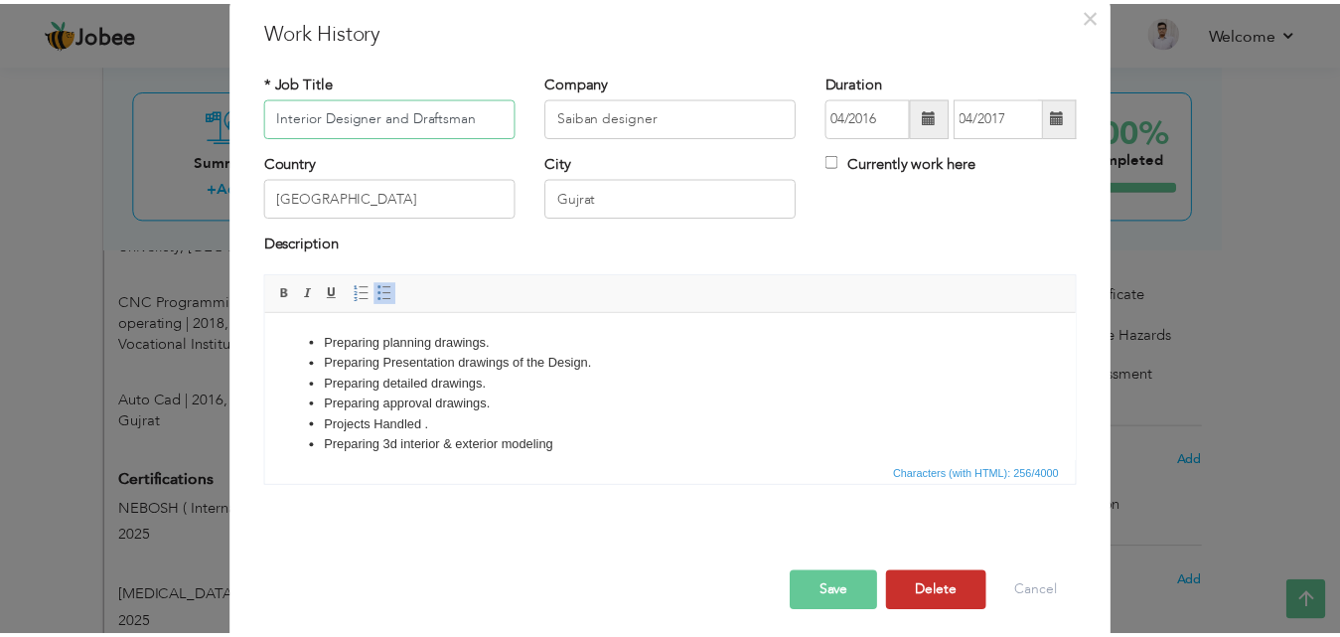
scroll to position [78, 0]
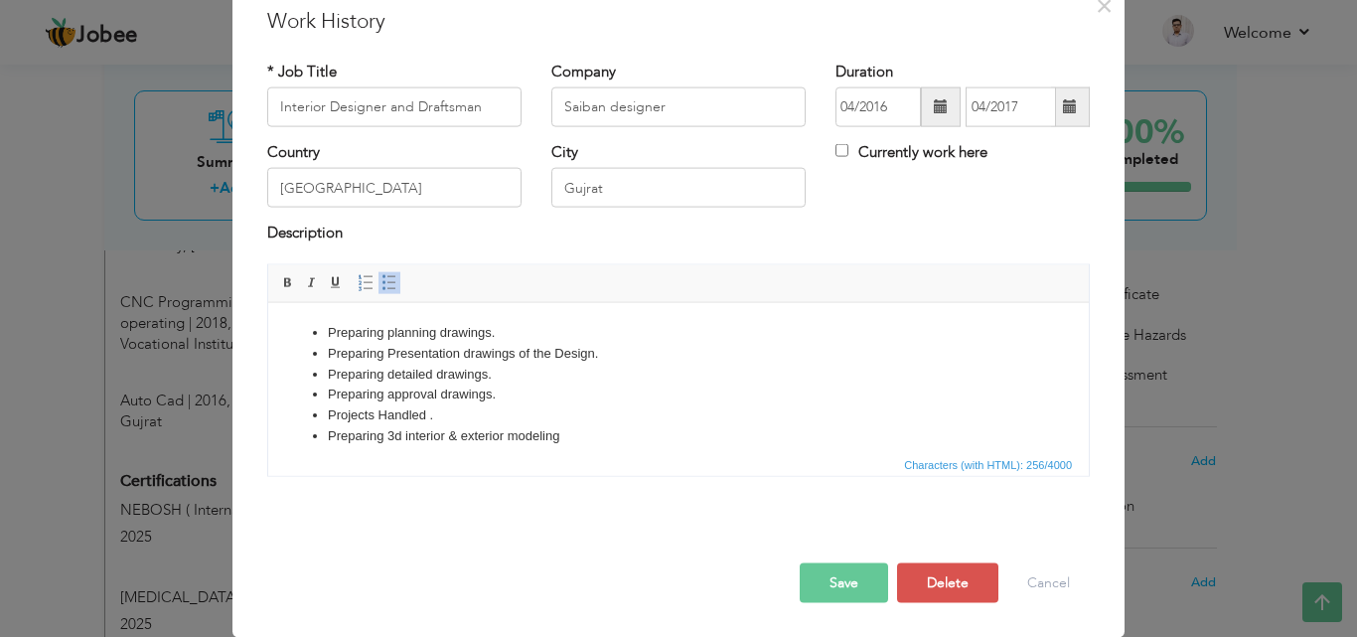
click at [834, 587] on button "Save" at bounding box center [844, 582] width 88 height 40
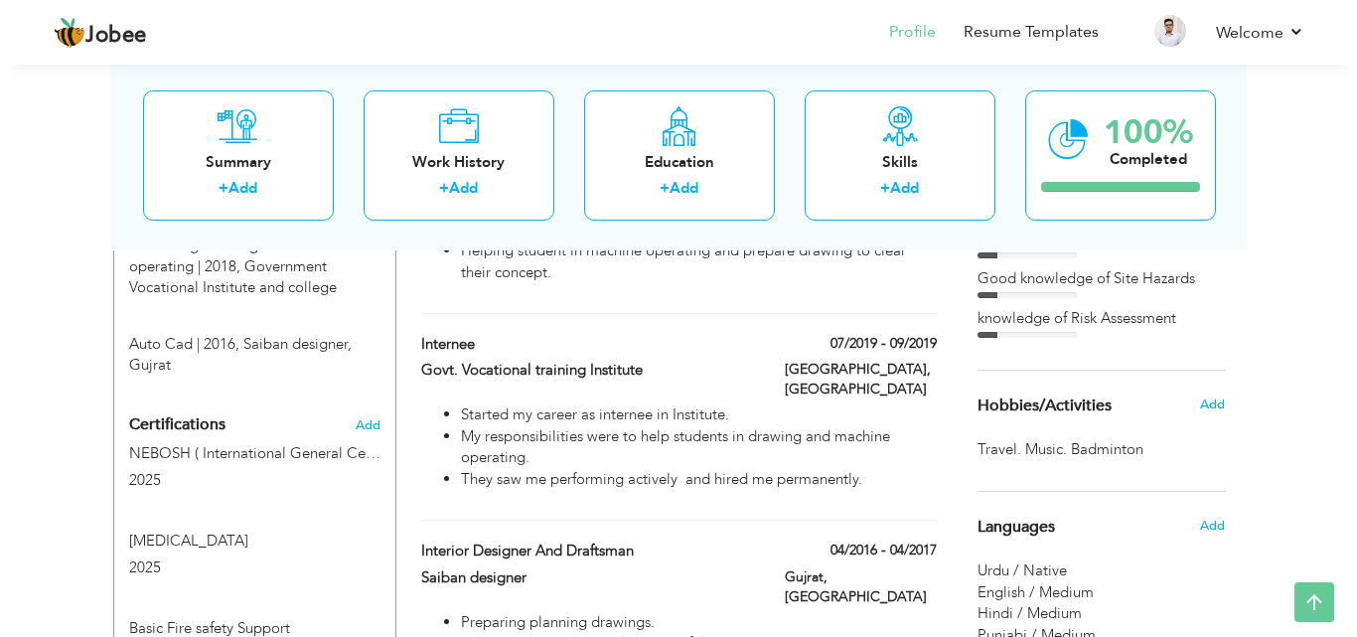
scroll to position [947, 0]
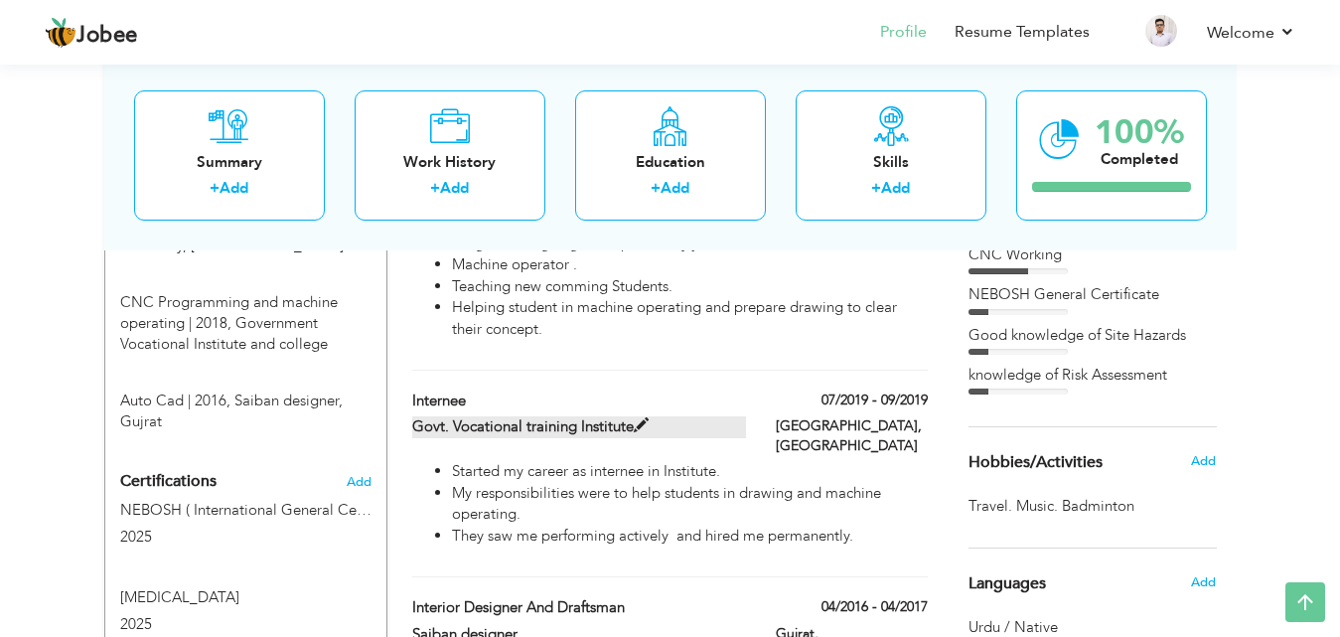
click at [642, 418] on span at bounding box center [641, 425] width 15 height 15
type input "Internee"
type input "Govt. Vocational training Institute"
type input "07/2019"
type input "09/2019"
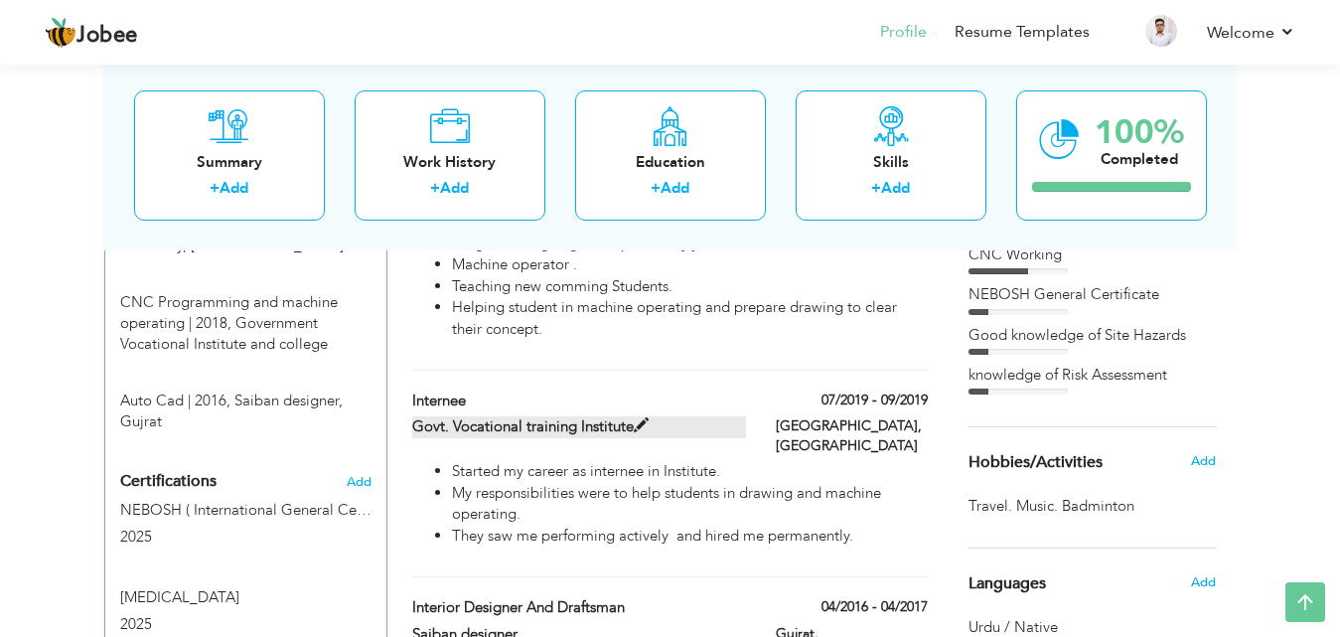
type input "[GEOGRAPHIC_DATA]"
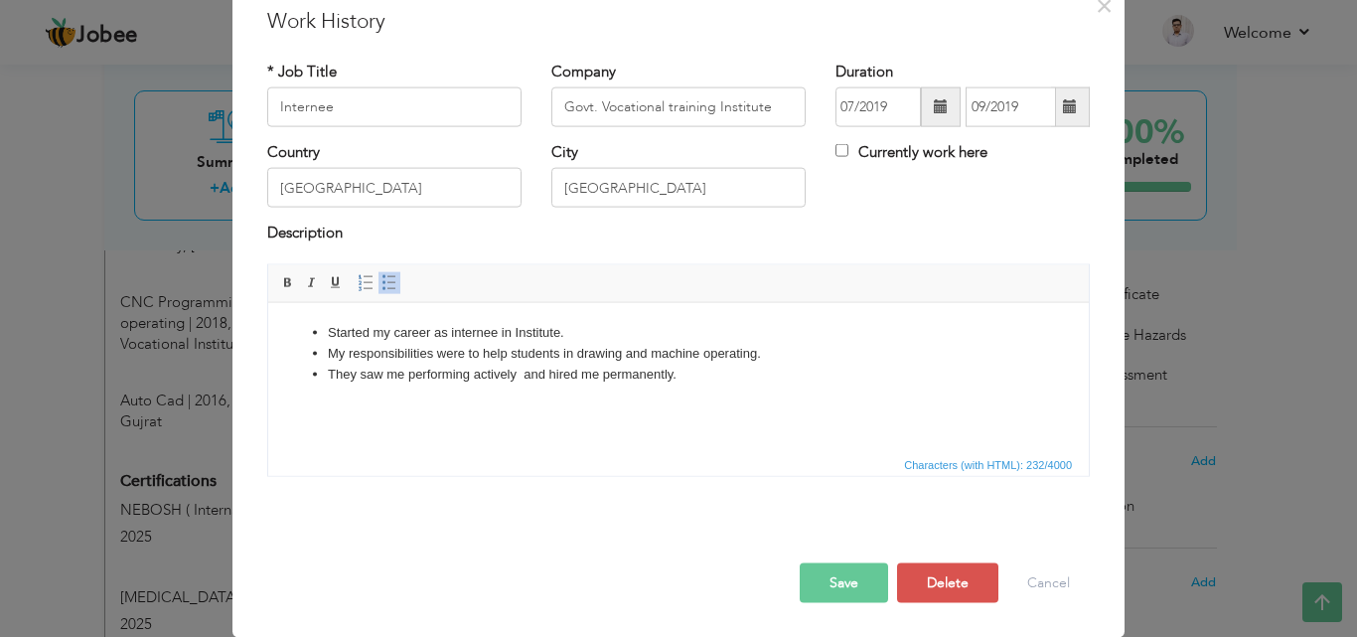
scroll to position [0, 0]
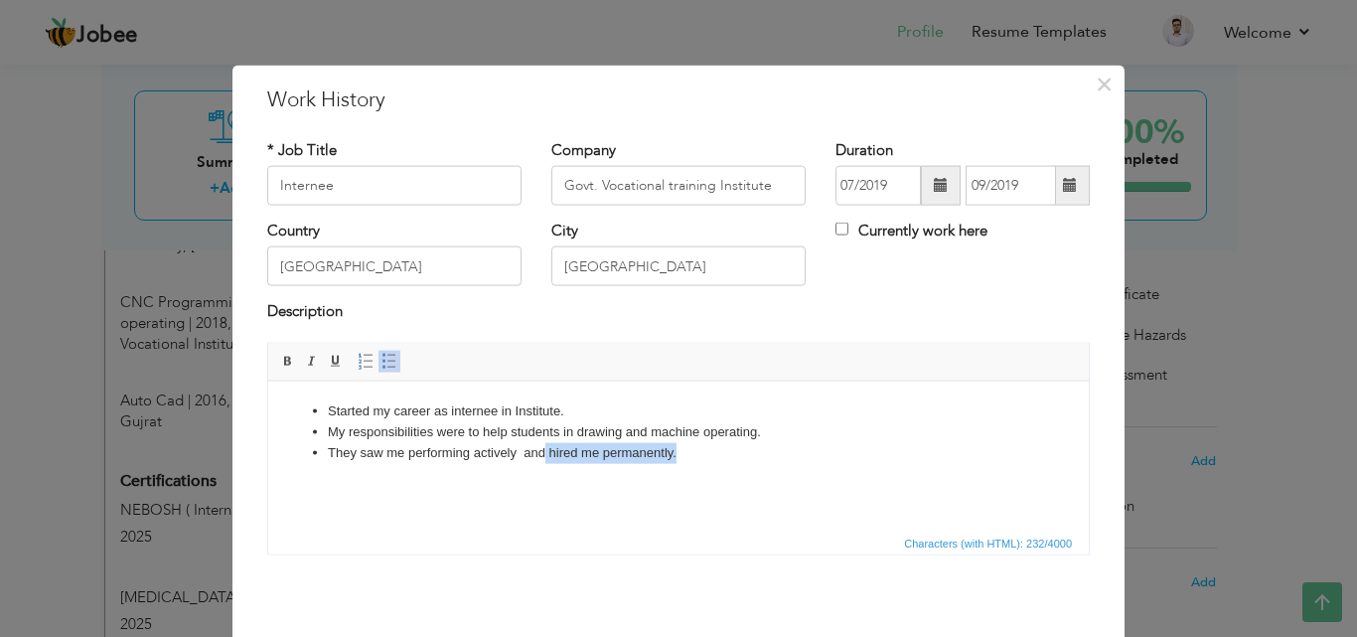
drag, startPoint x: 683, startPoint y: 448, endPoint x: 543, endPoint y: 451, distance: 140.1
click at [543, 451] on li "They saw me performing actively and hired me permanently." at bounding box center [678, 452] width 701 height 21
drag, startPoint x: 659, startPoint y: 453, endPoint x: 548, endPoint y: 450, distance: 110.3
click at [548, 450] on li "They saw me performing actively and laterly offered me" at bounding box center [678, 452] width 701 height 21
copy li "laterly offered me"
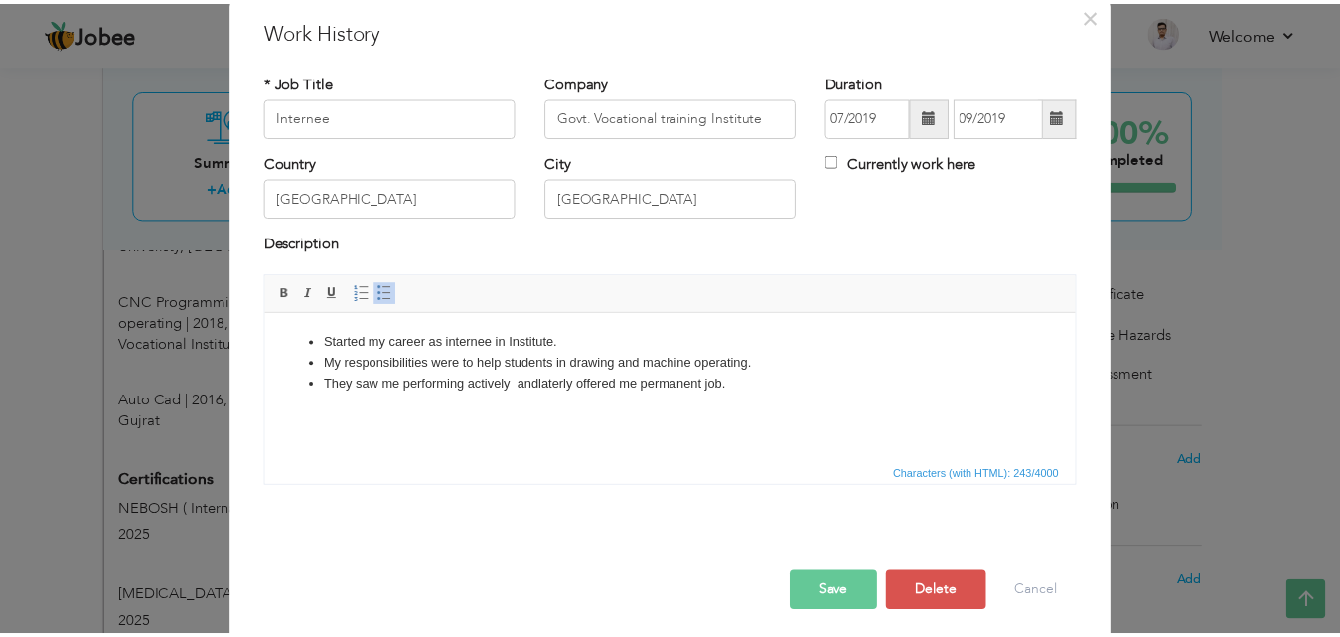
scroll to position [78, 0]
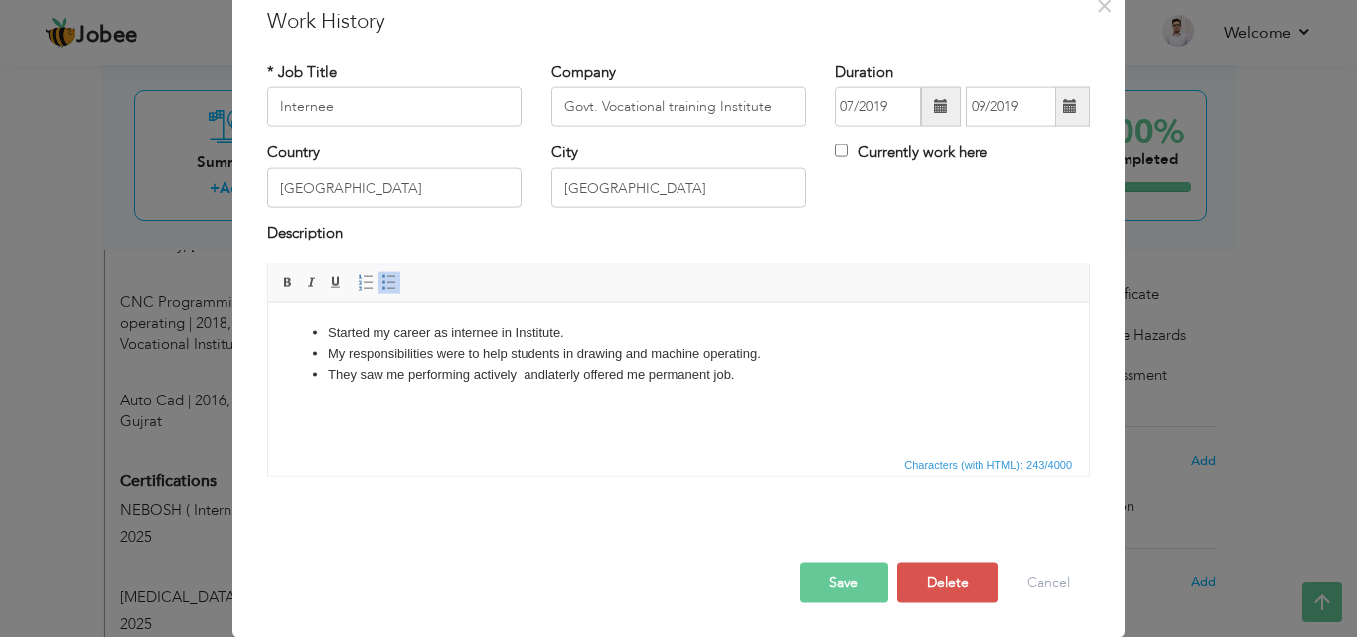
click at [845, 563] on button "Save" at bounding box center [844, 582] width 88 height 40
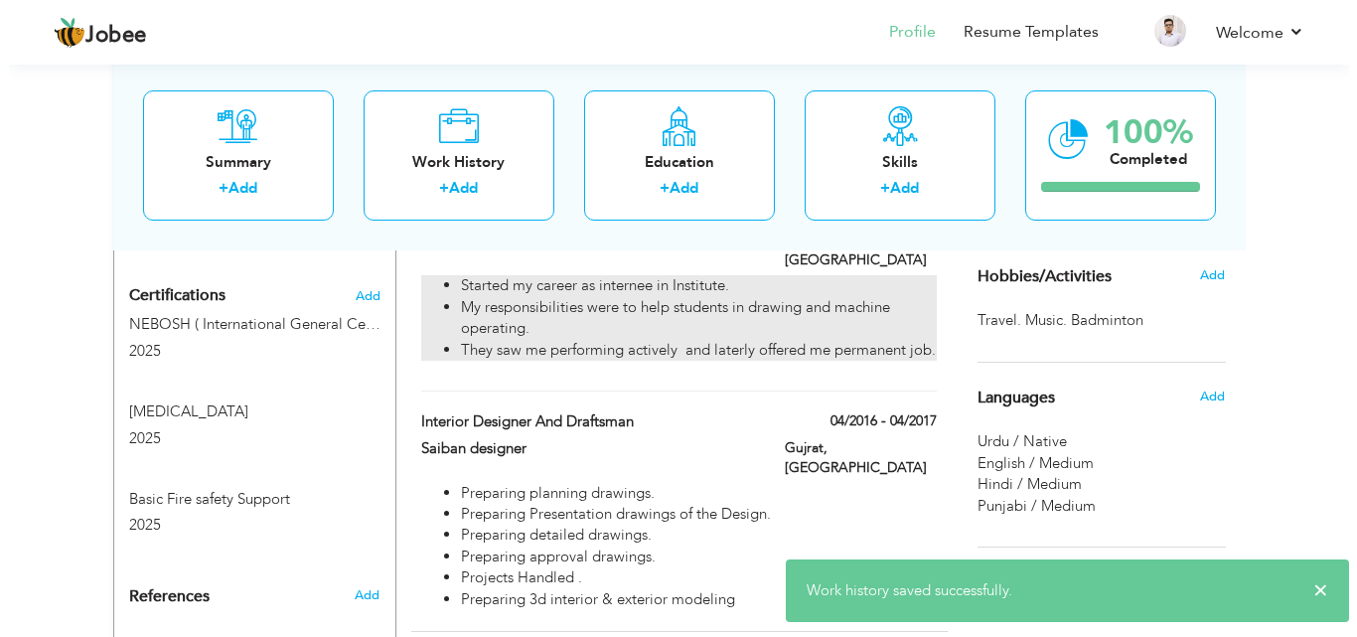
scroll to position [1145, 0]
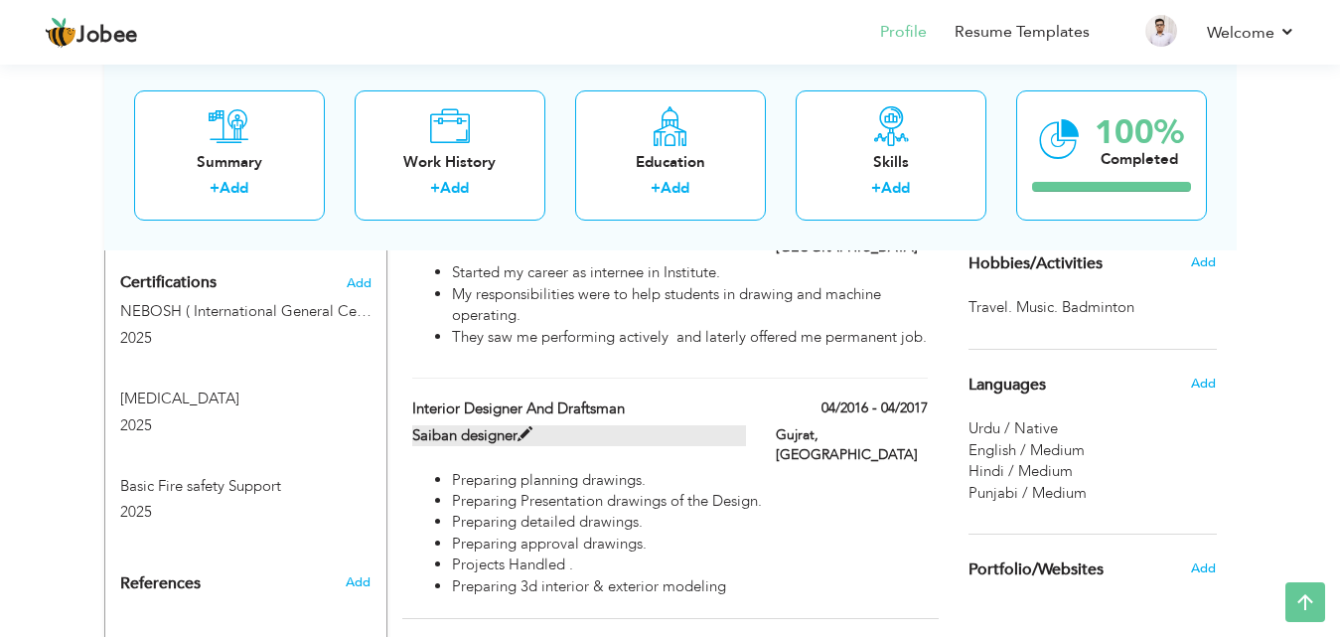
click at [530, 427] on span at bounding box center [525, 434] width 15 height 15
type input "Interior Designer and Draftsman"
type input "Saiban designer"
type input "04/2016"
type input "04/2017"
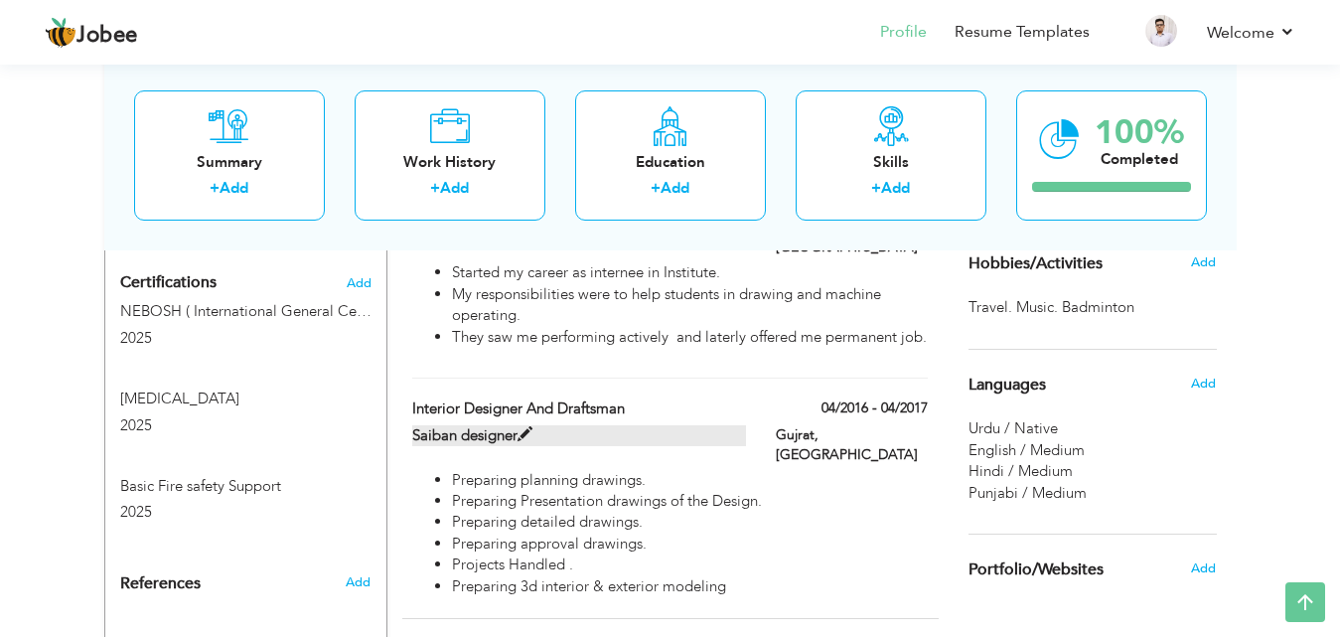
type input "Gujrat"
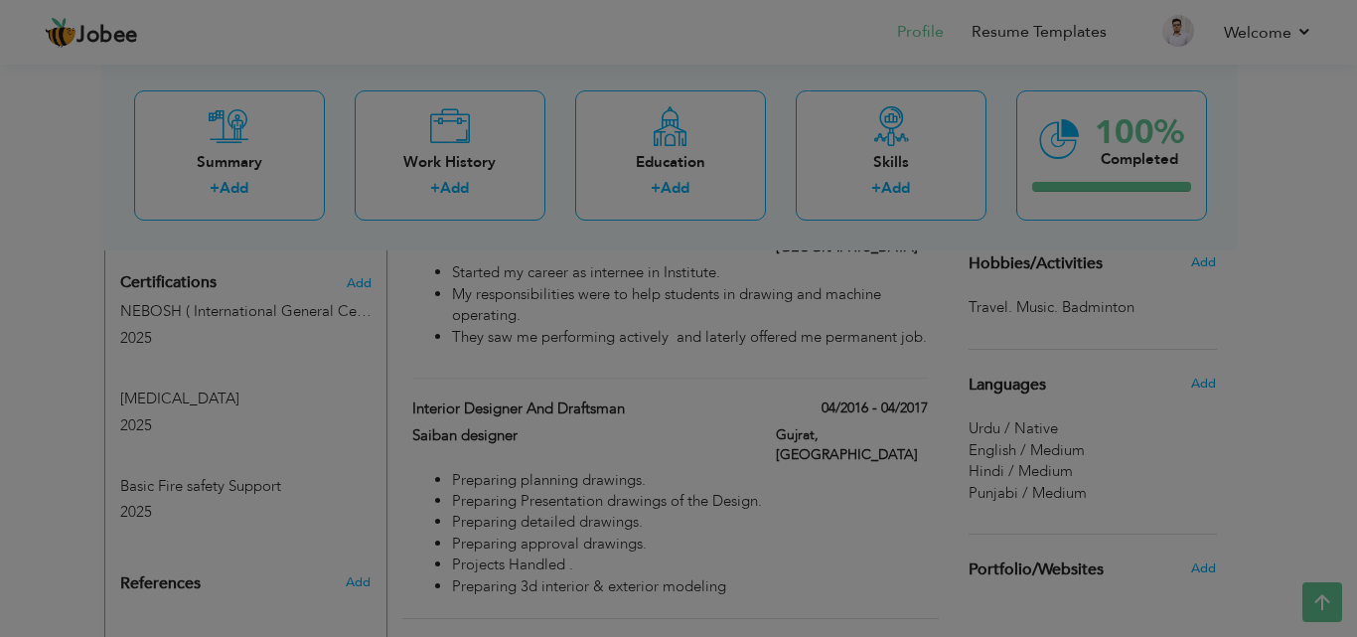
scroll to position [0, 0]
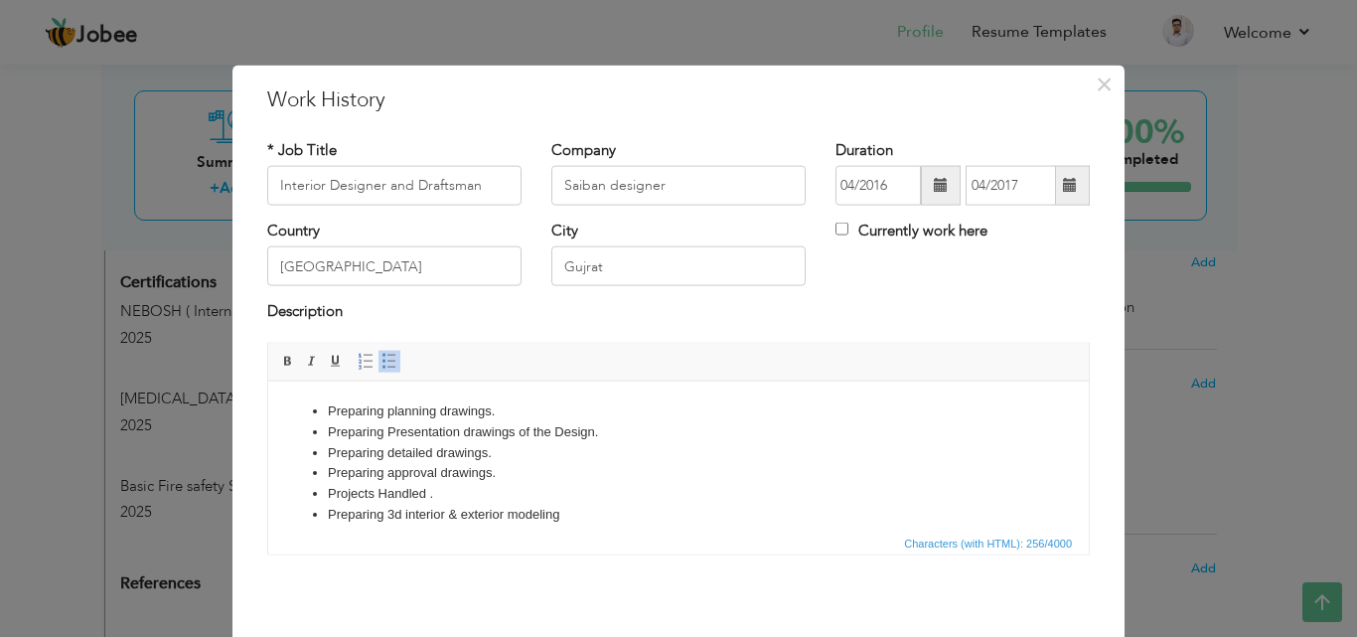
click at [402, 517] on li "Preparing 3d interior & exterior modeling" at bounding box center [678, 514] width 701 height 21
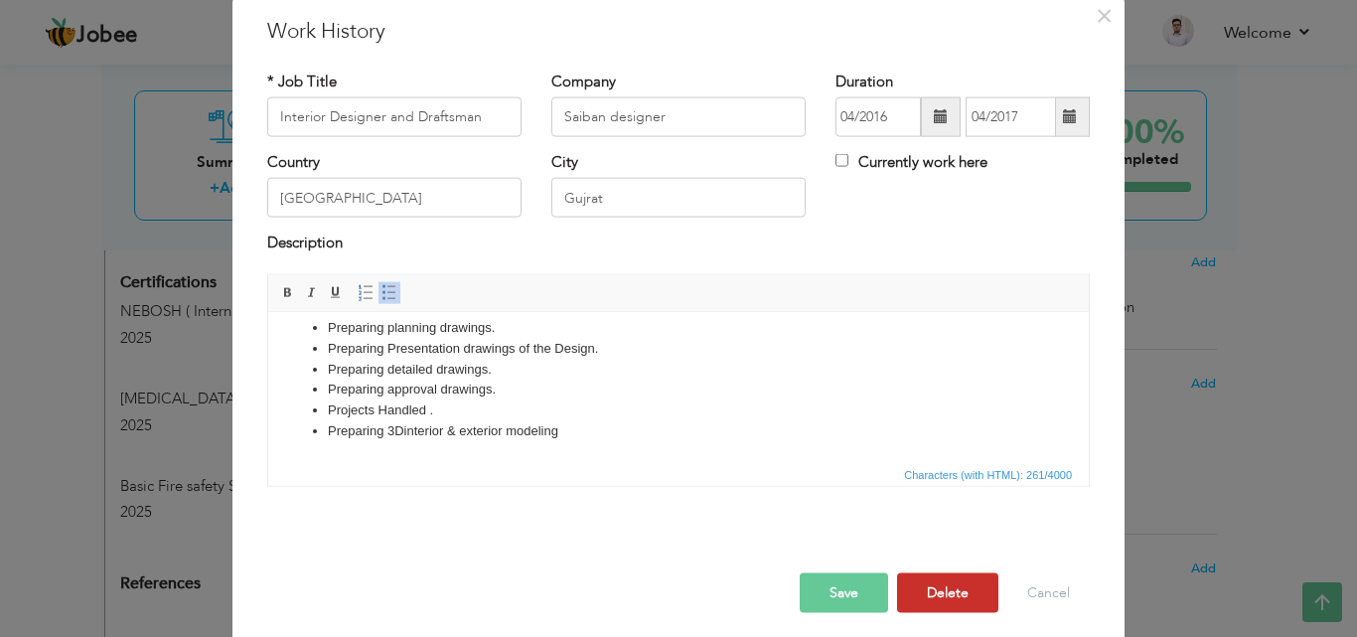
scroll to position [78, 0]
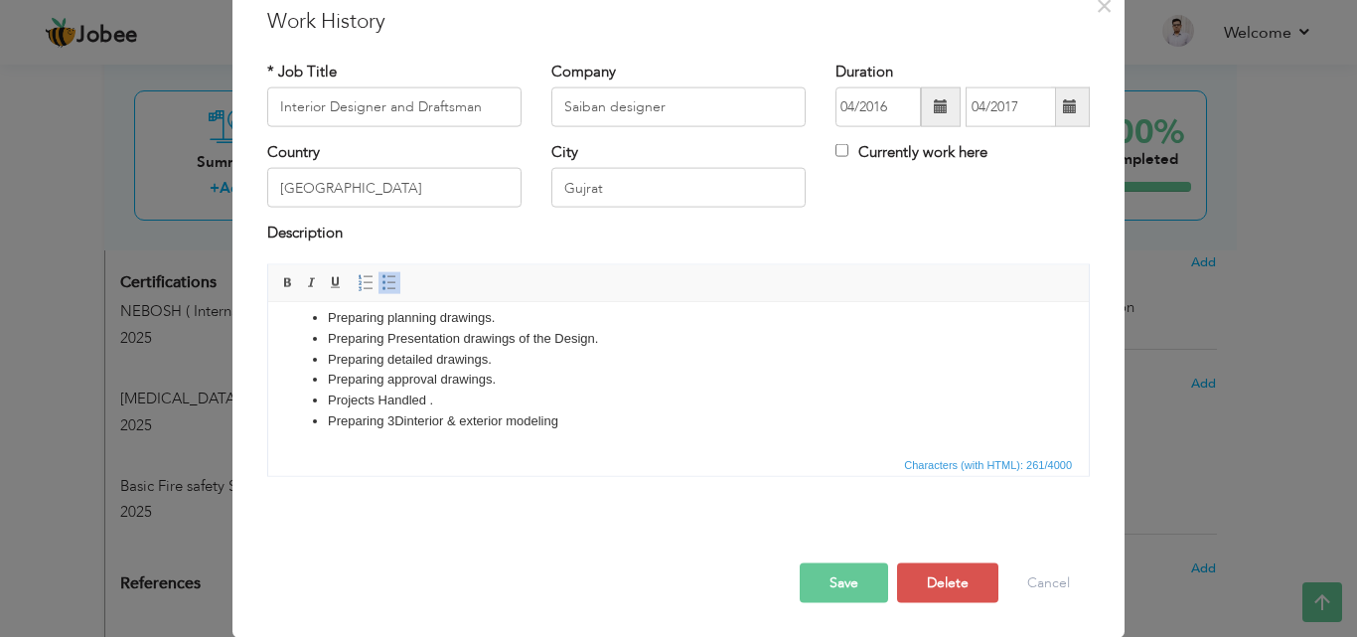
click at [851, 580] on button "Save" at bounding box center [844, 582] width 88 height 40
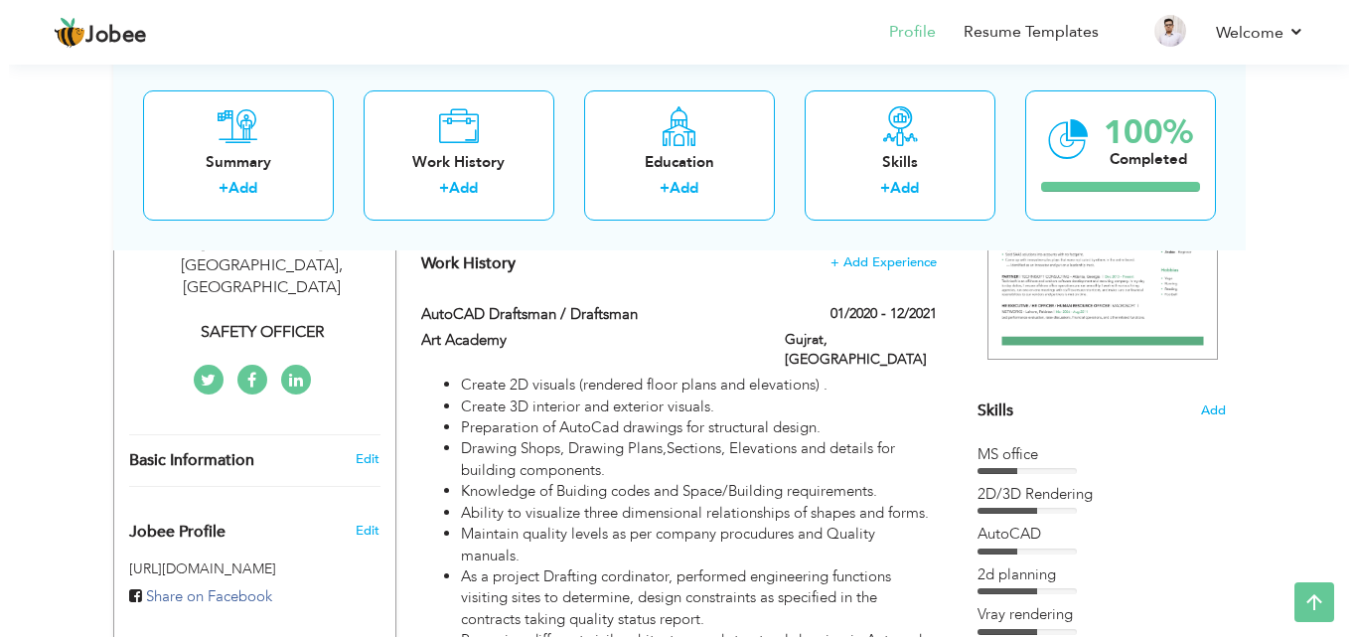
scroll to position [351, 0]
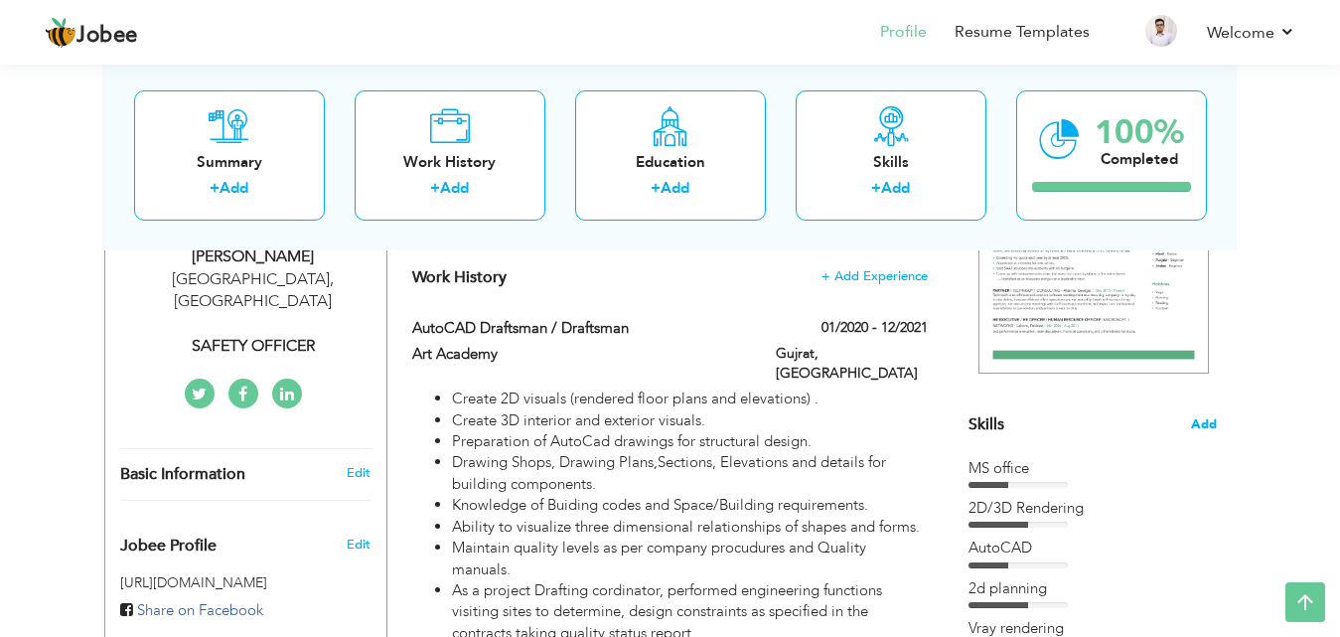
click at [1200, 432] on span "Add" at bounding box center [1204, 424] width 26 height 19
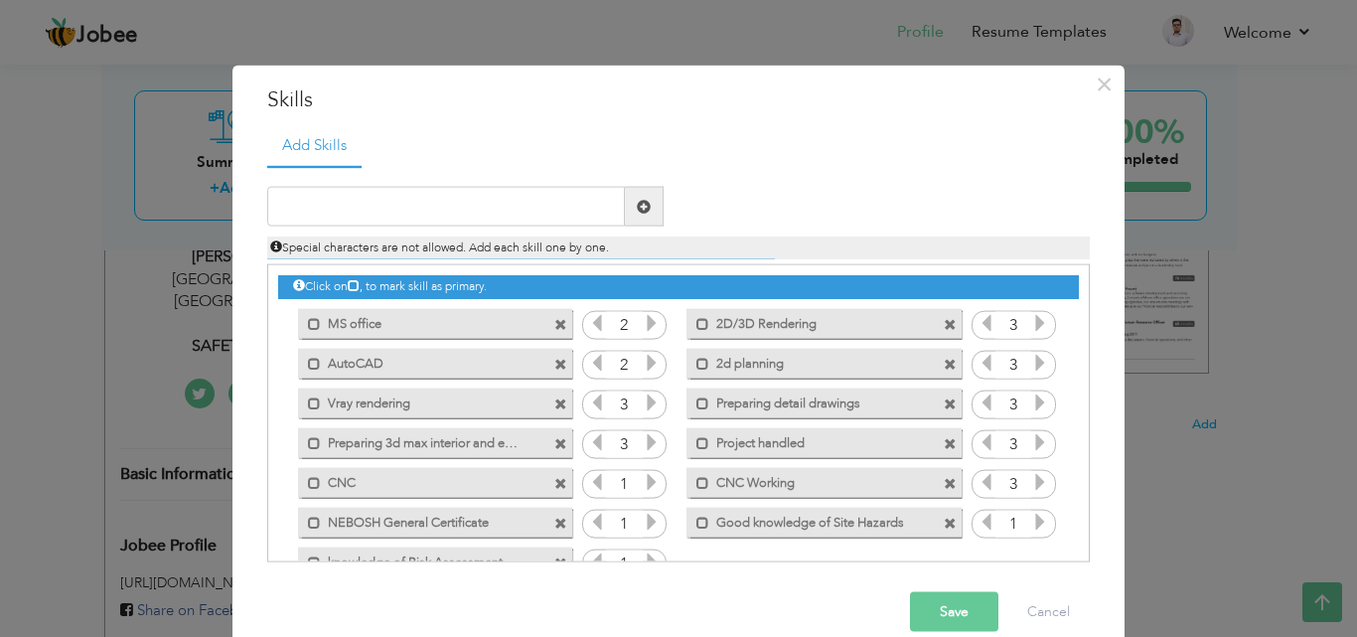
click at [747, 313] on label "2D/3D Rendering" at bounding box center [809, 320] width 201 height 25
click at [738, 325] on label "2D/3D Rendering" at bounding box center [812, 320] width 198 height 25
click at [743, 326] on label "2D/3D Rendering" at bounding box center [809, 320] width 201 height 25
click at [743, 326] on label "2D/3D Rendering" at bounding box center [812, 320] width 198 height 25
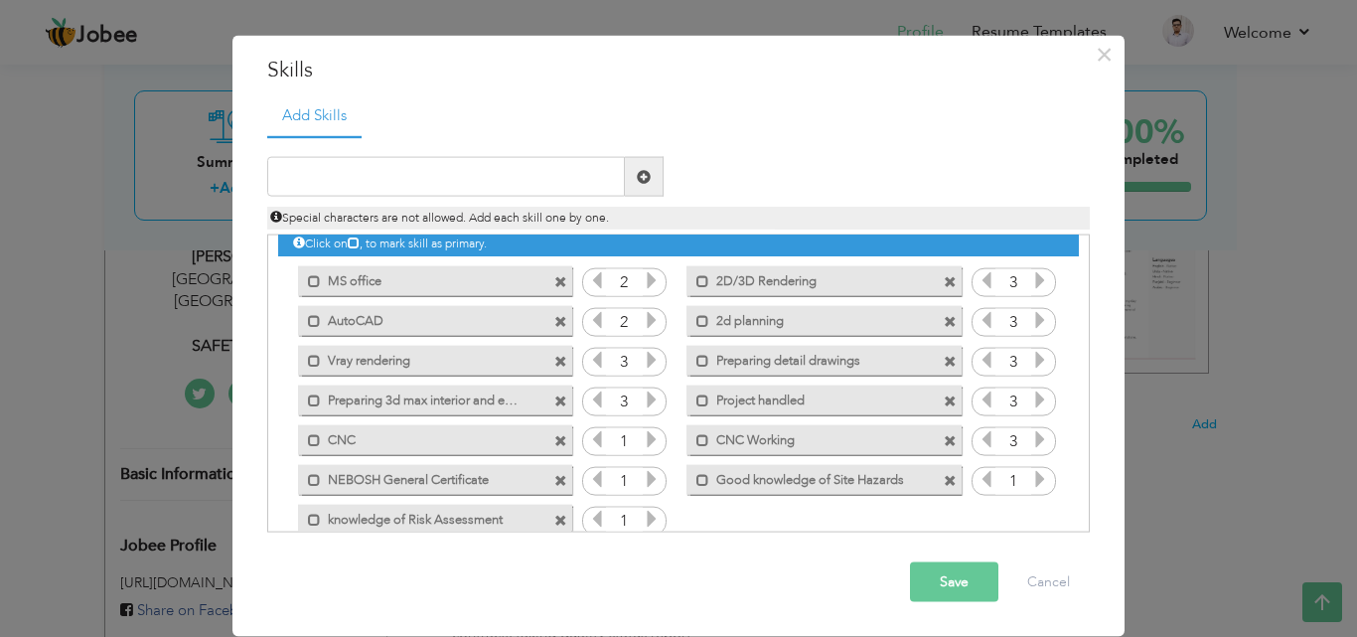
scroll to position [45, 0]
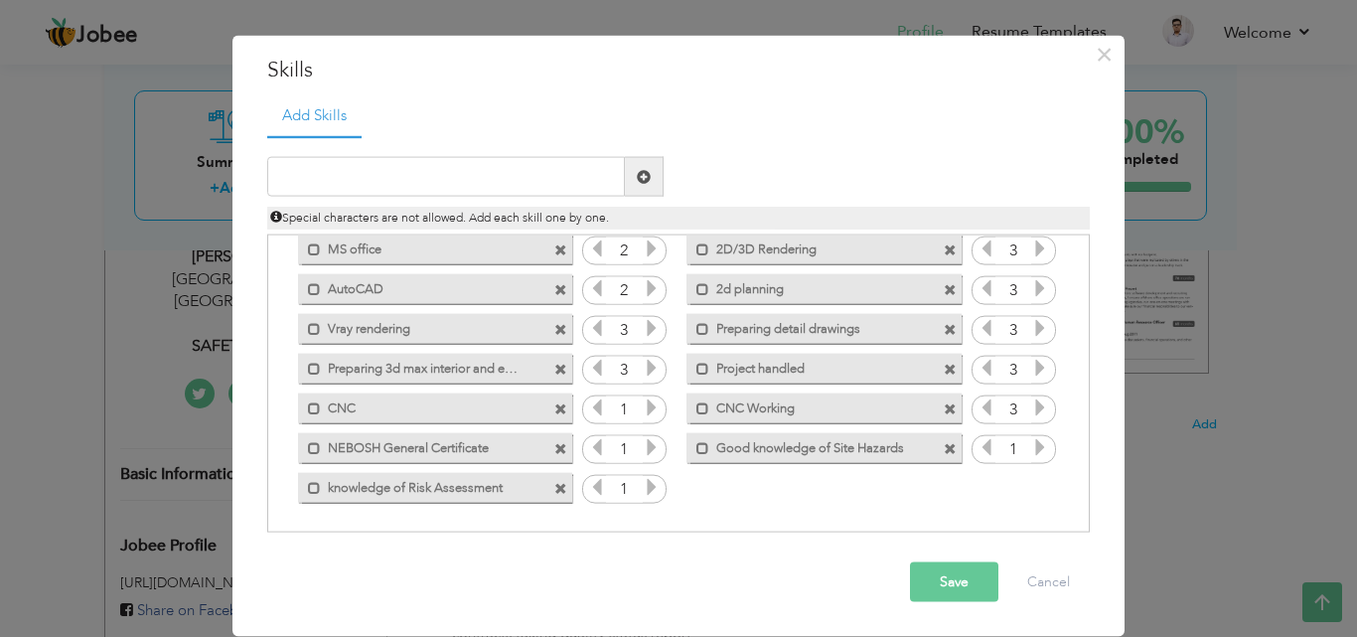
drag, startPoint x: 749, startPoint y: 247, endPoint x: 739, endPoint y: 251, distance: 10.7
click at [739, 251] on label "2D/3D Rendering" at bounding box center [809, 245] width 201 height 25
click at [733, 249] on label "2D/3D Rendering" at bounding box center [812, 245] width 198 height 25
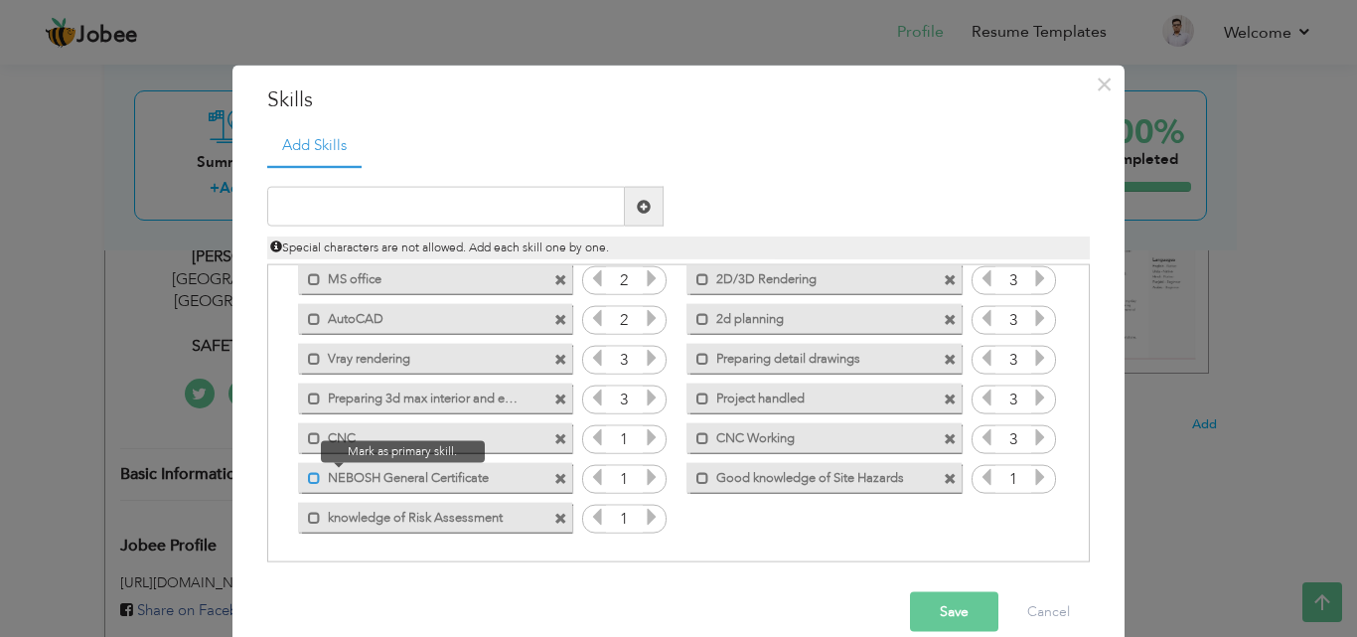
click at [309, 477] on span at bounding box center [314, 477] width 13 height 13
click at [300, 524] on div "Mark as primary skill." at bounding box center [435, 517] width 274 height 30
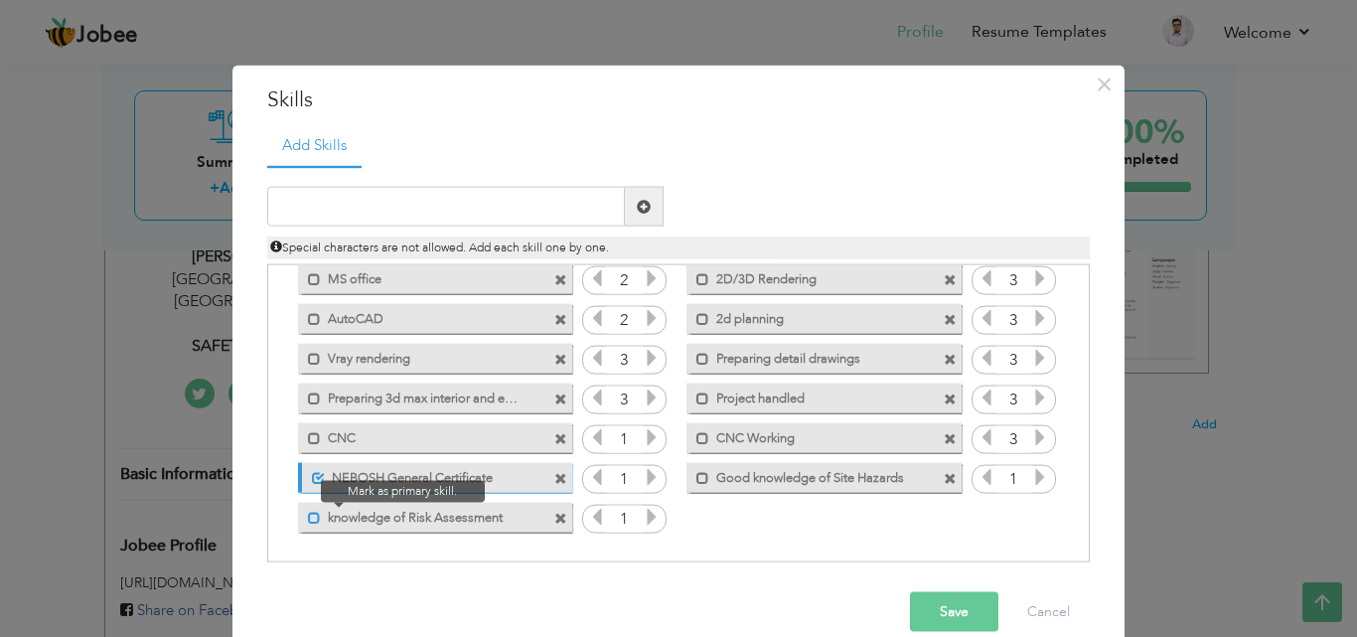
click at [308, 519] on span at bounding box center [314, 517] width 13 height 13
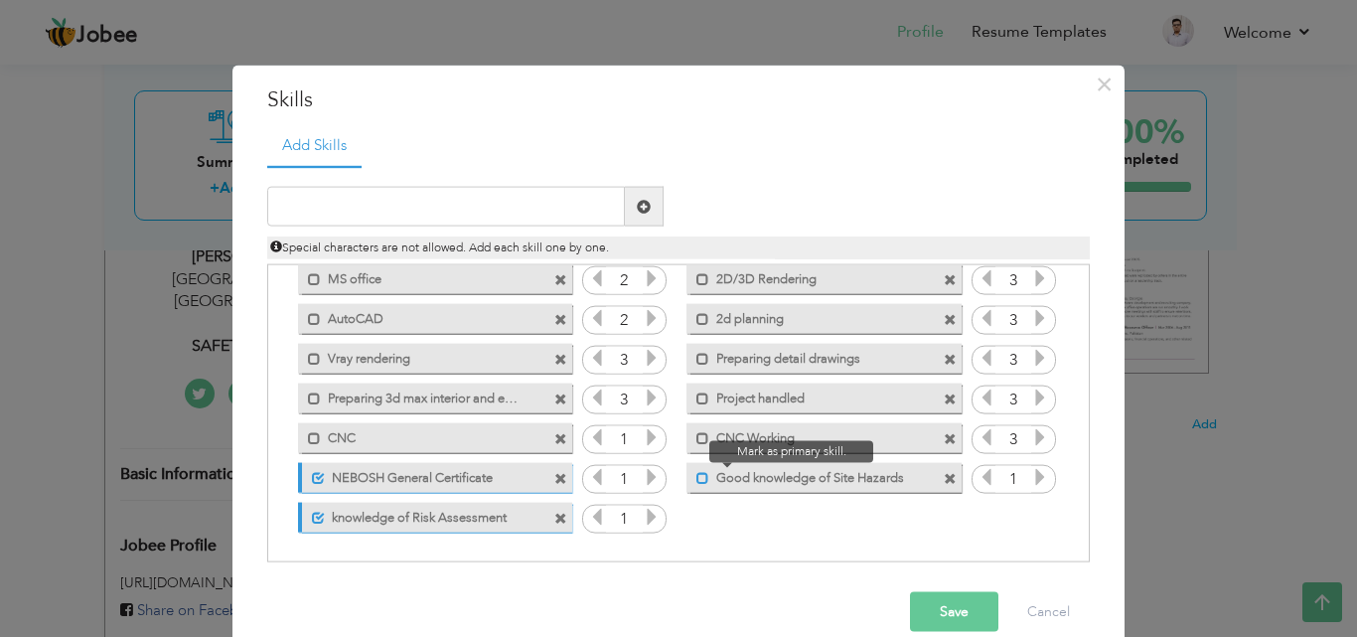
click at [696, 477] on span at bounding box center [702, 477] width 13 height 13
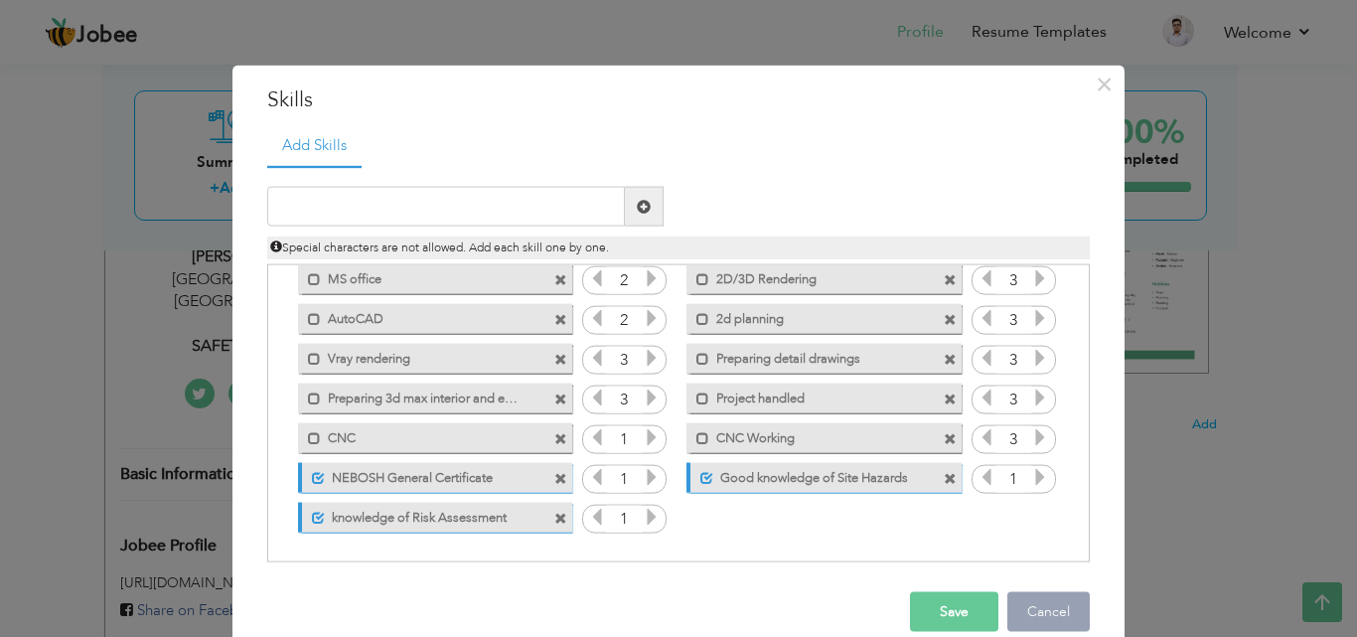
click at [1023, 622] on button "Cancel" at bounding box center [1048, 612] width 82 height 40
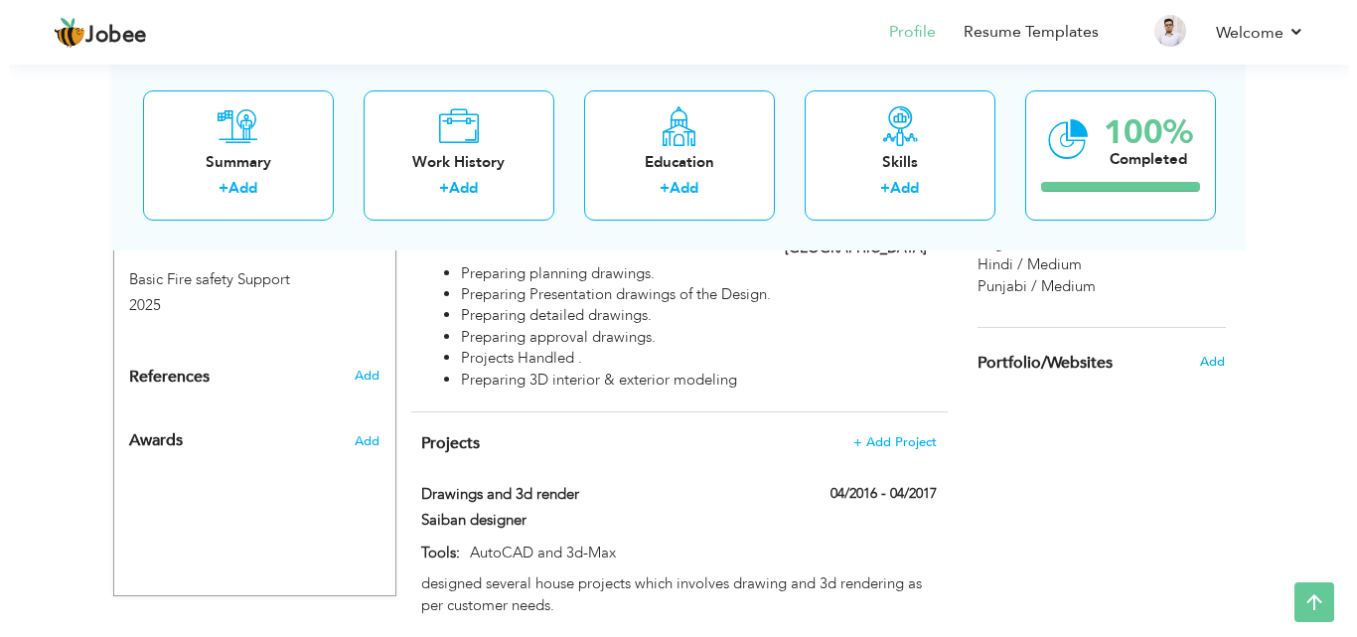
scroll to position [1366, 0]
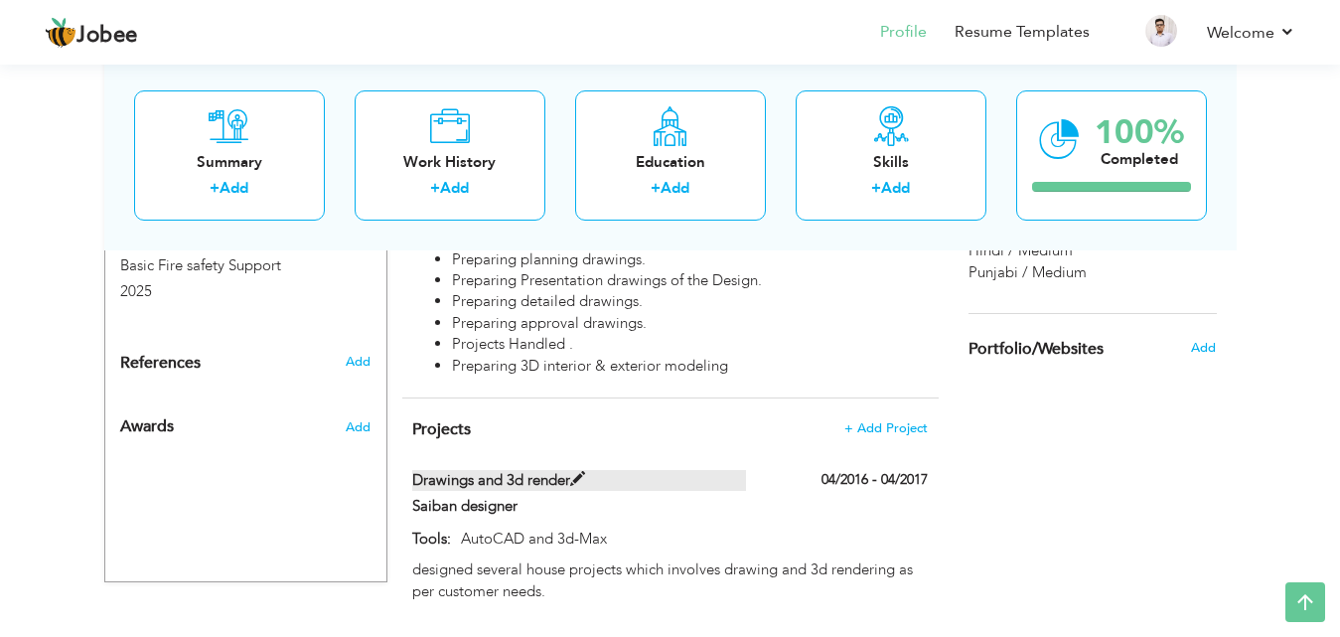
click at [576, 472] on span at bounding box center [577, 479] width 15 height 15
type input "Drawings and 3d render"
type input "Saiban designer"
type input "04/2016"
type input "04/2017"
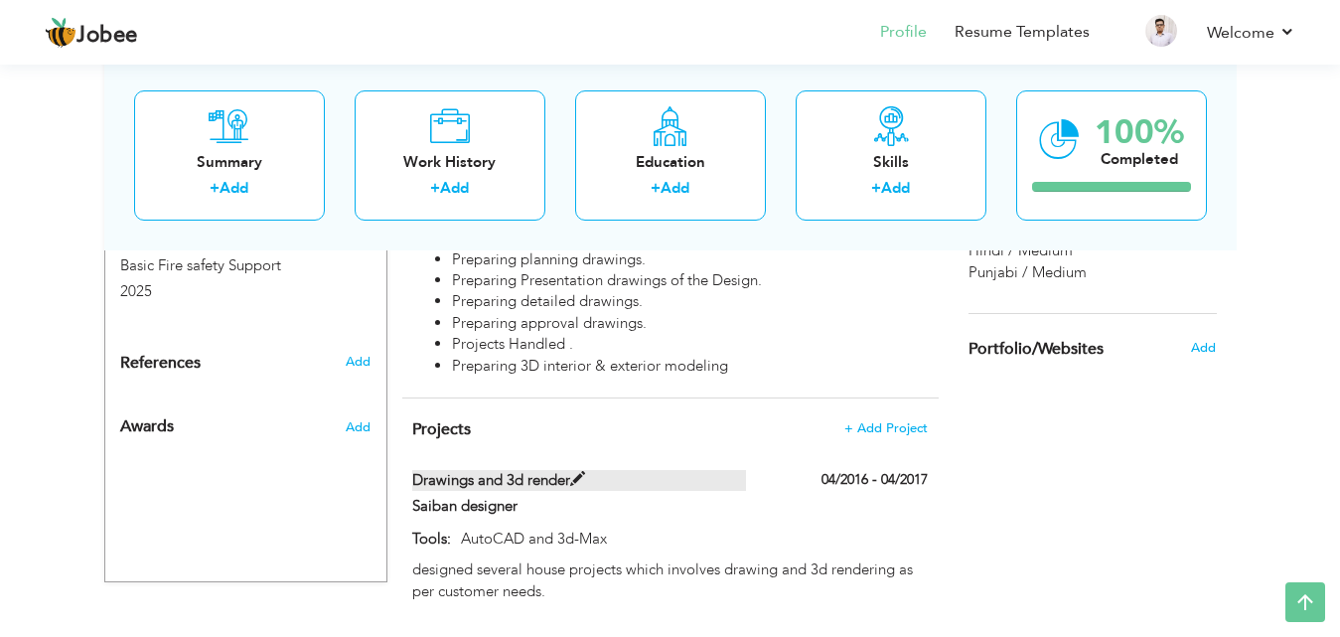
type input "AutoCAD and 3d-Max"
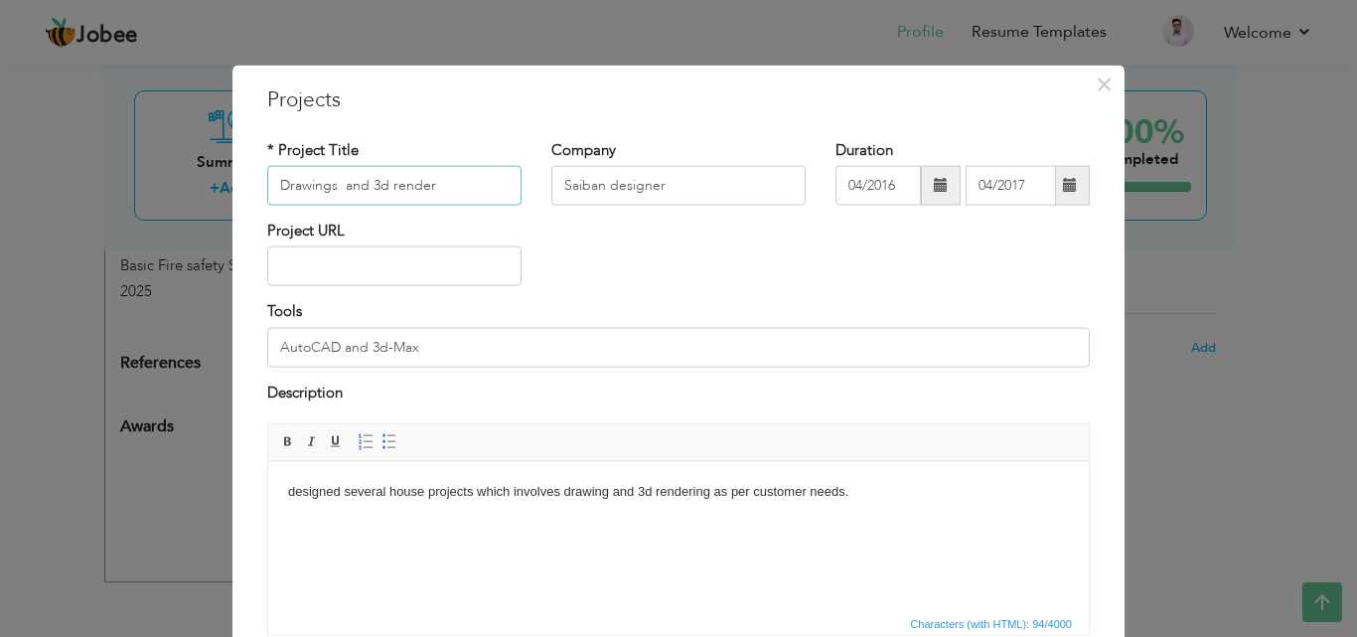
click at [380, 184] on input "Drawings and 3d render" at bounding box center [394, 186] width 254 height 40
type input "Drawings and 3D render"
click at [381, 345] on input "AutoCAD and 3d-Max" at bounding box center [678, 347] width 822 height 40
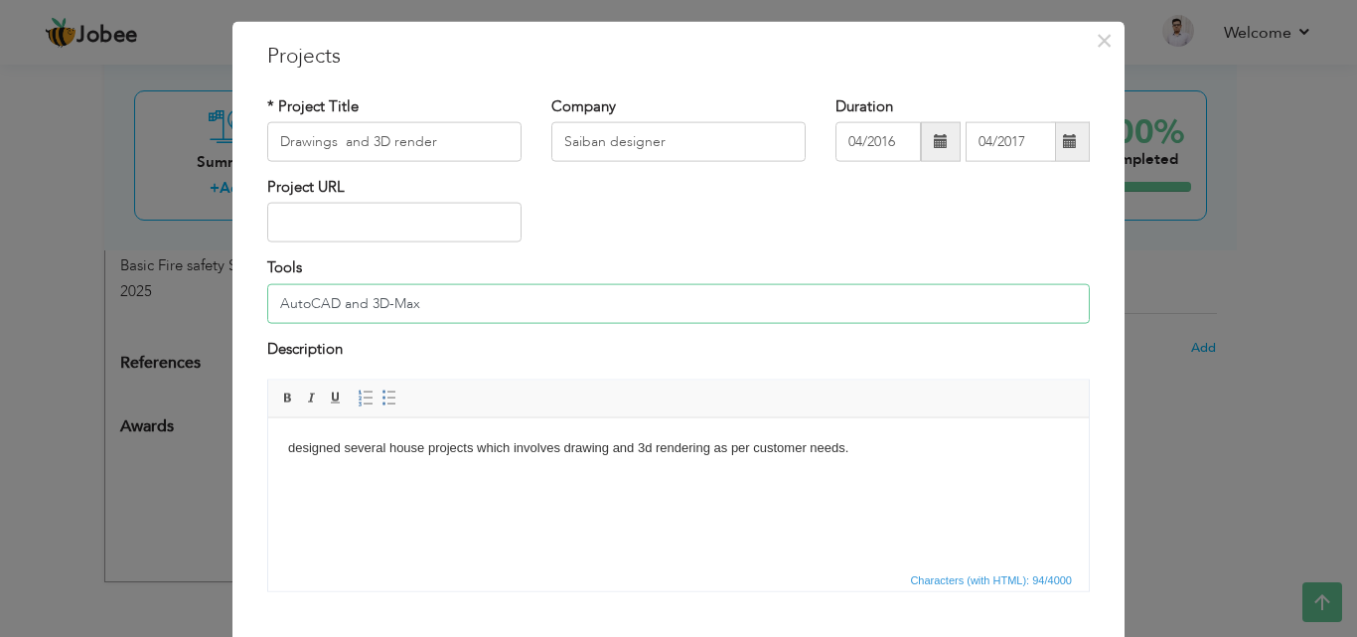
scroll to position [99, 0]
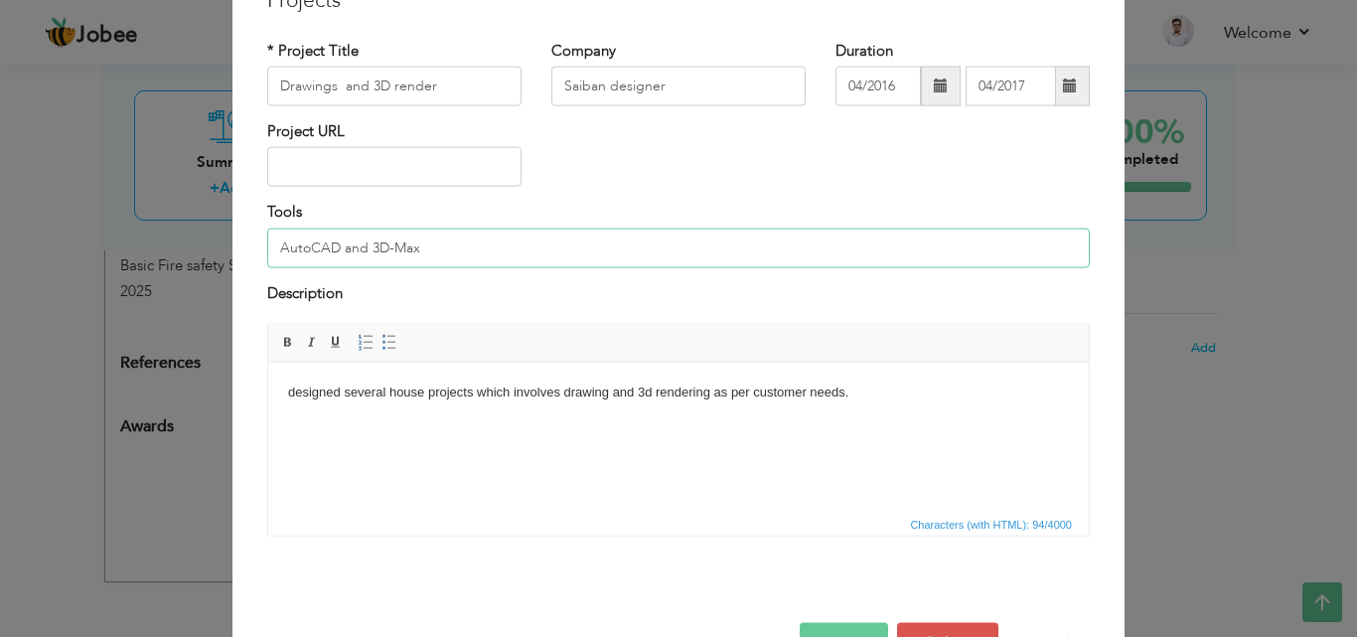
type input "AutoCAD and 3D-Max"
click at [297, 394] on body "designed several house projects which involves drawing and 3d rendering as per …" at bounding box center [678, 391] width 781 height 21
click at [653, 389] on body "Designed several house projects which involves drawing and 3d rendering as per …" at bounding box center [678, 391] width 781 height 21
click at [845, 396] on body "Designed several house projects which involves drawing and 3D rendering as per …" at bounding box center [678, 391] width 781 height 21
drag, startPoint x: 810, startPoint y: 383, endPoint x: 894, endPoint y: 386, distance: 84.5
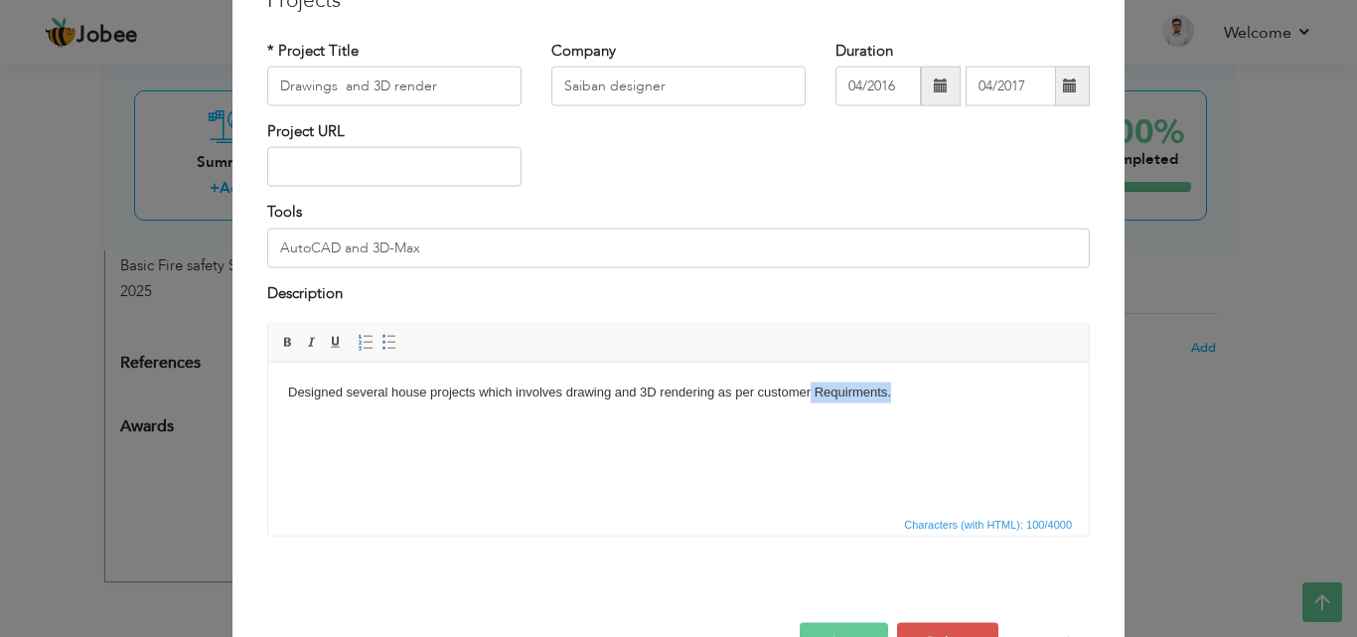
click at [894, 386] on body "Designed several house projects which involves drawing and 3D rendering as per …" at bounding box center [678, 391] width 781 height 21
copy body "Requirments."
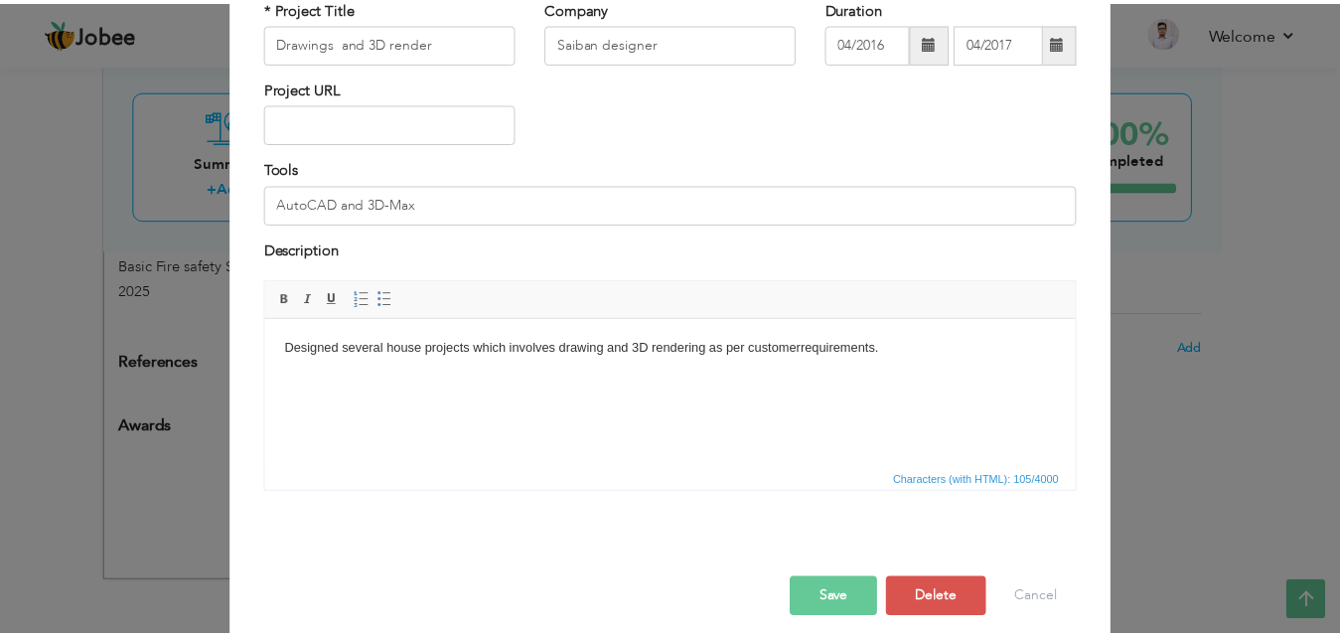
scroll to position [160, 0]
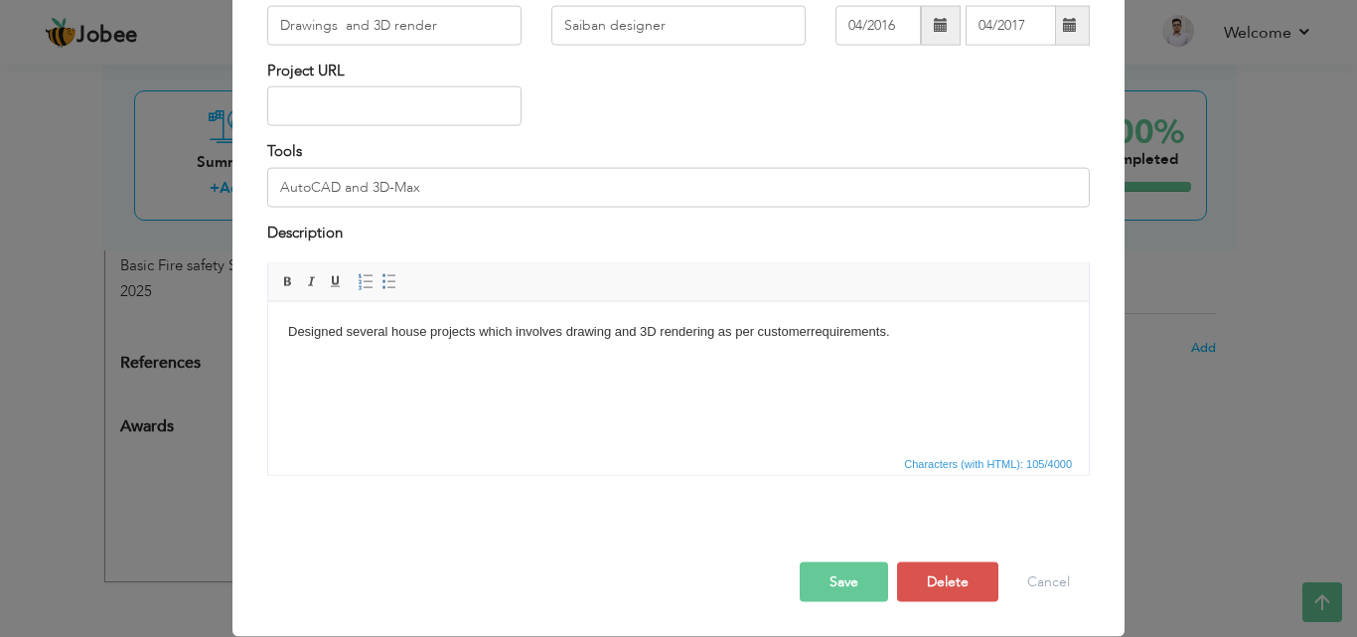
click at [854, 568] on button "Save" at bounding box center [844, 582] width 88 height 40
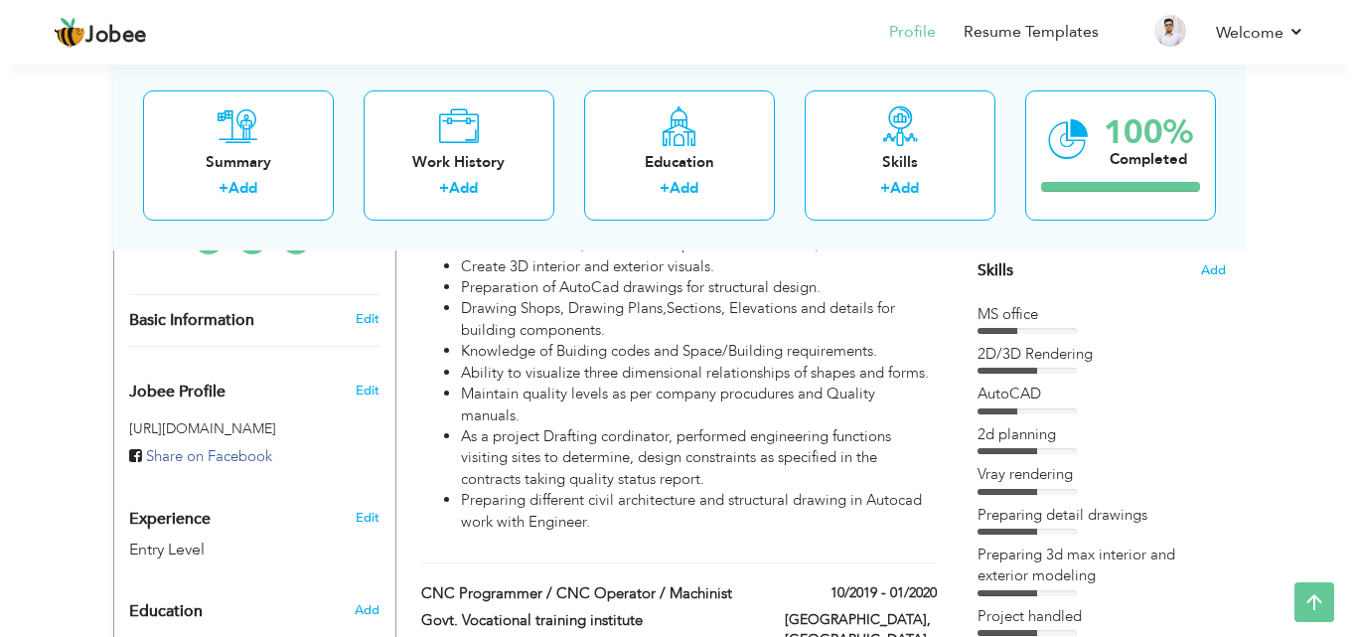
scroll to position [472, 0]
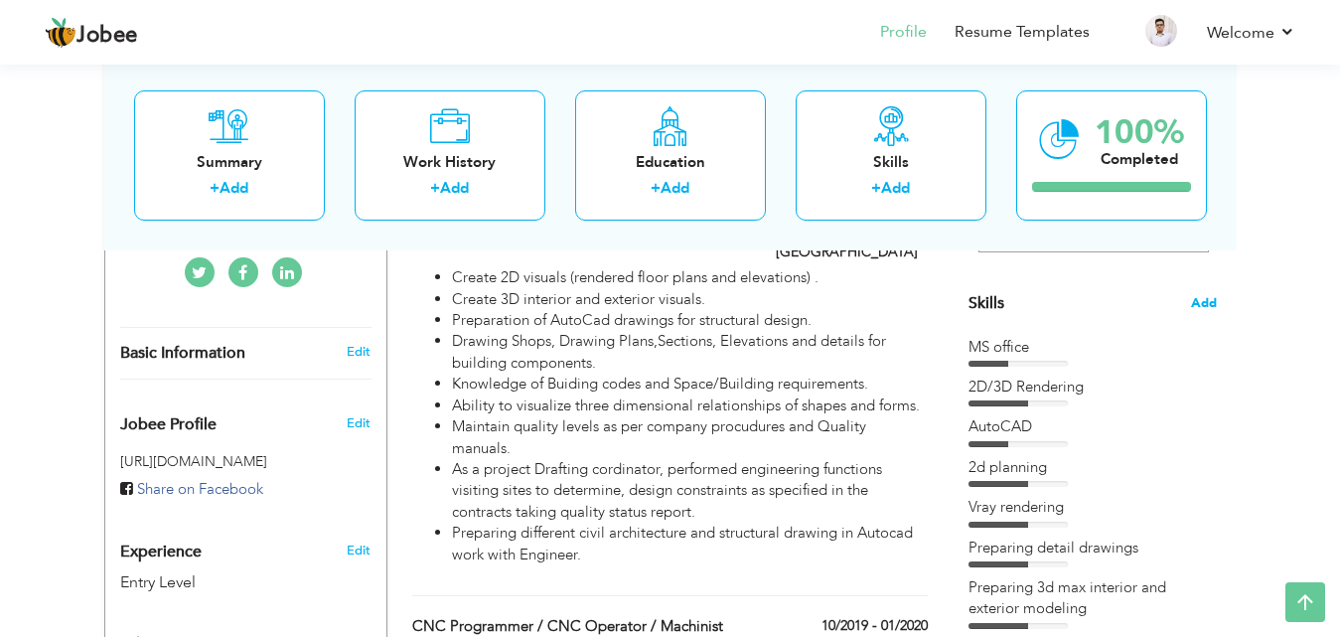
click at [1209, 298] on span "Add" at bounding box center [1204, 303] width 26 height 19
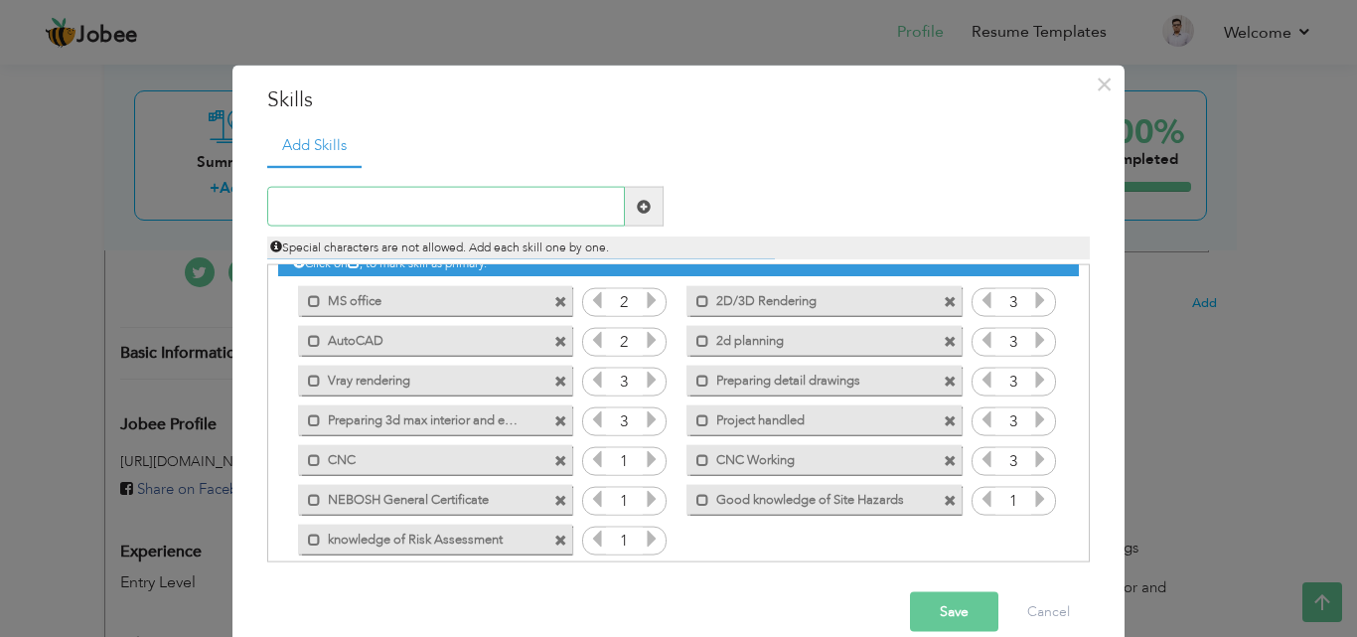
scroll to position [45, 0]
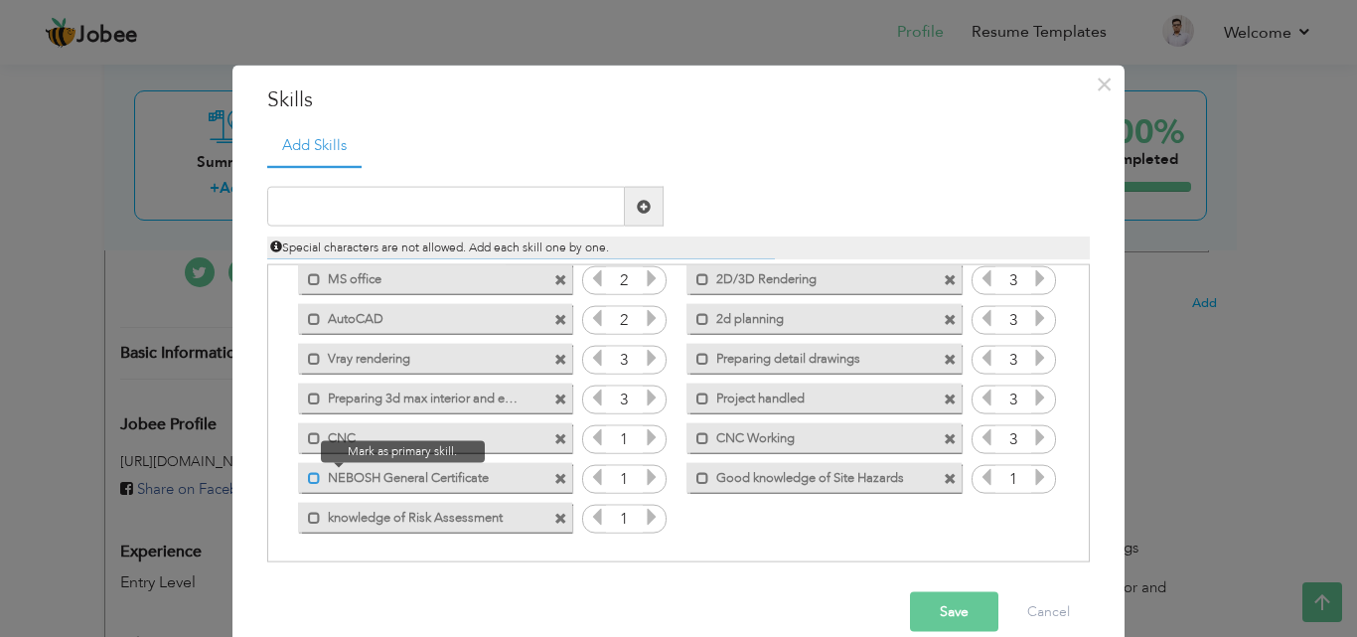
click at [308, 480] on span at bounding box center [314, 477] width 13 height 13
click at [302, 527] on div "Mark as primary skill." at bounding box center [435, 517] width 274 height 30
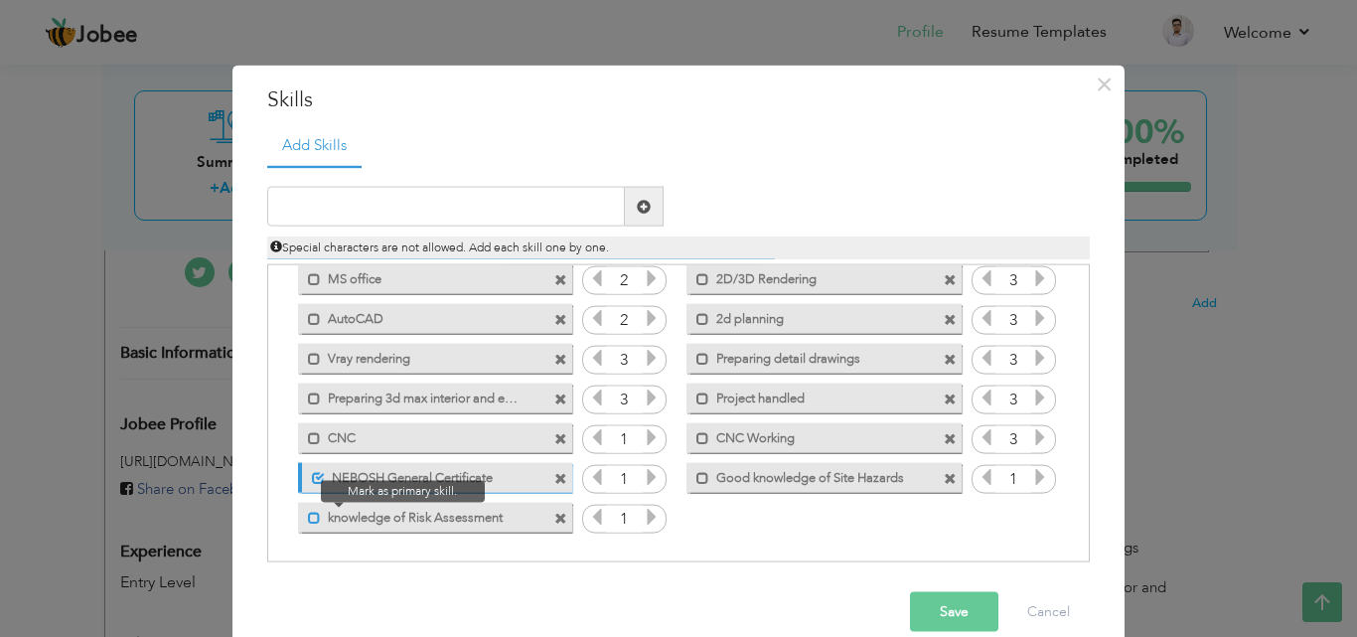
click at [309, 520] on span at bounding box center [314, 517] width 13 height 13
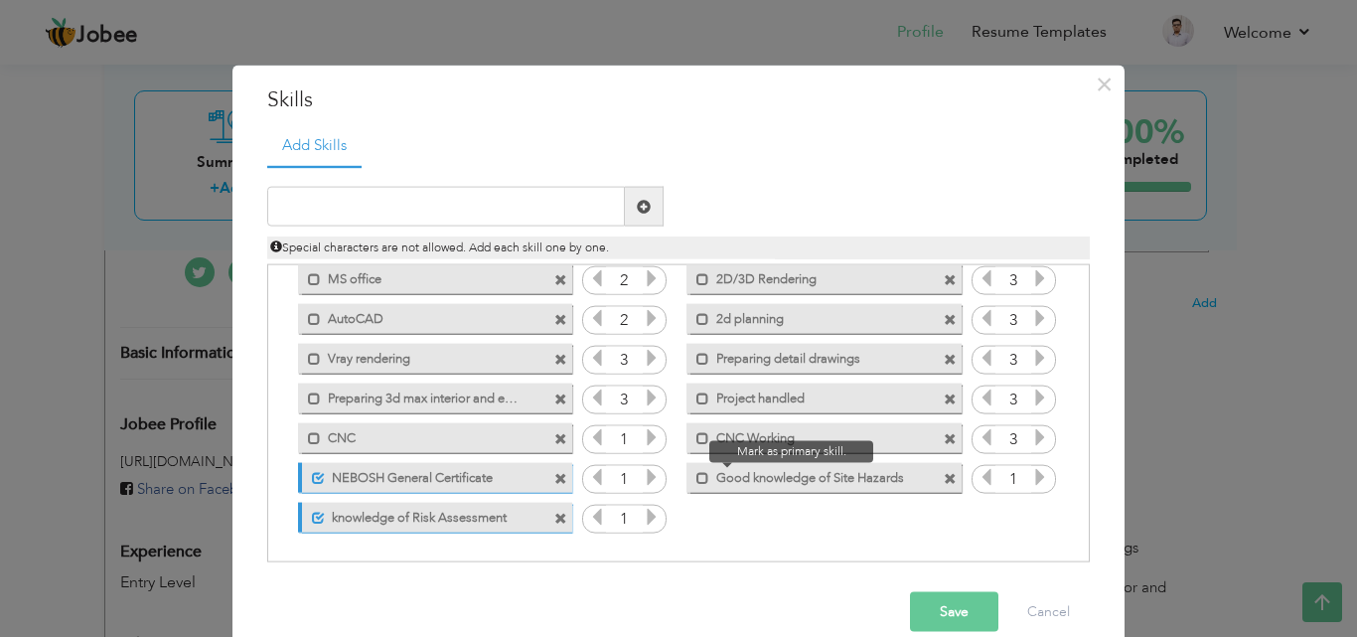
click at [686, 481] on span at bounding box center [697, 472] width 23 height 20
click at [944, 321] on span at bounding box center [950, 319] width 13 height 13
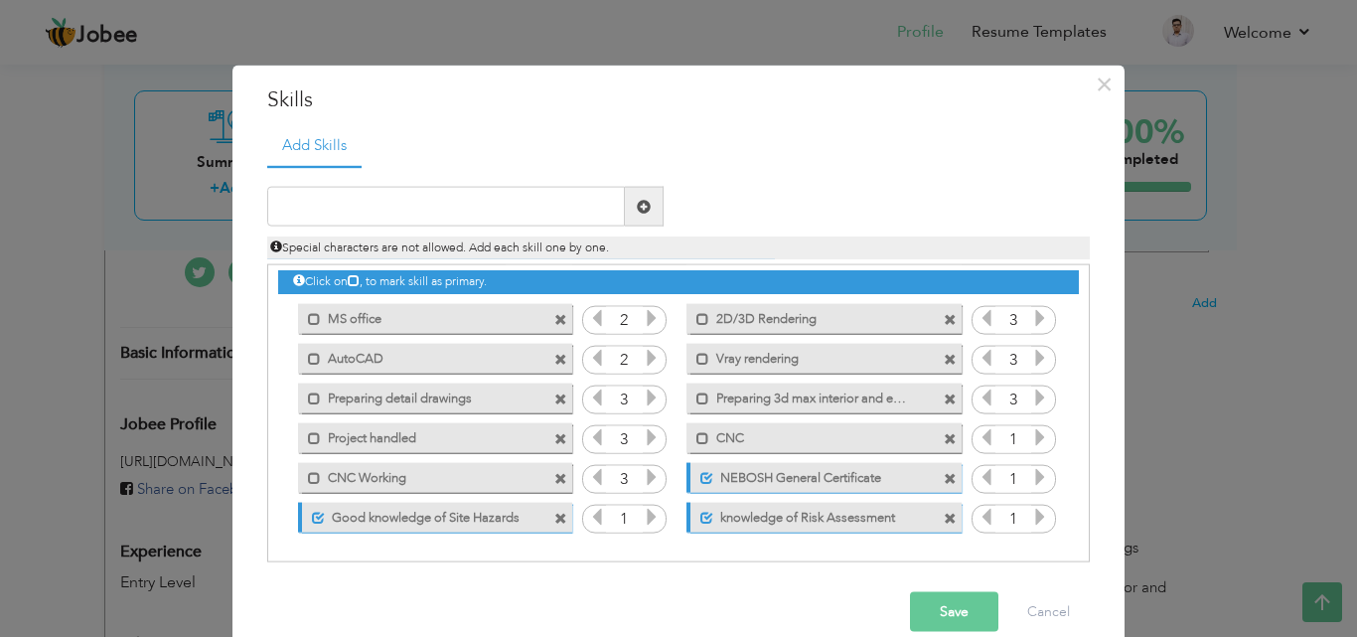
scroll to position [5, 0]
click at [374, 211] on input "text" at bounding box center [446, 207] width 358 height 40
click at [301, 204] on input "2D planning" at bounding box center [446, 207] width 358 height 40
type input "2D Planning"
click at [956, 602] on button "Save" at bounding box center [954, 612] width 88 height 40
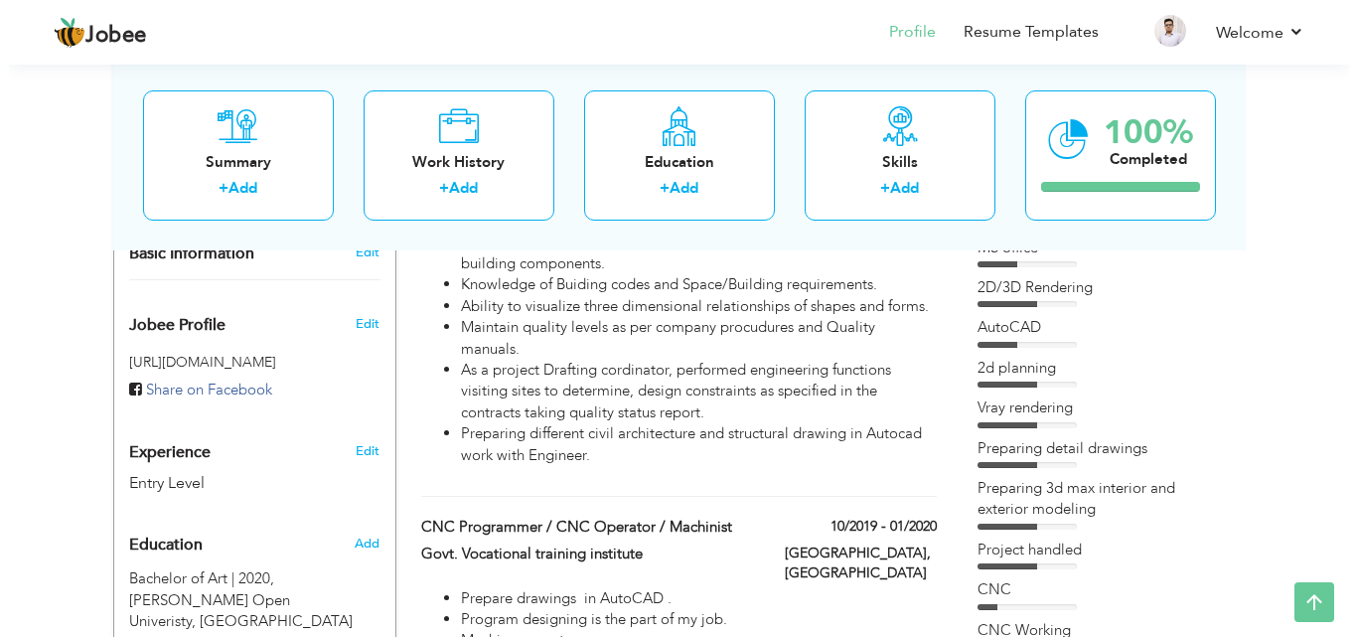
scroll to position [472, 0]
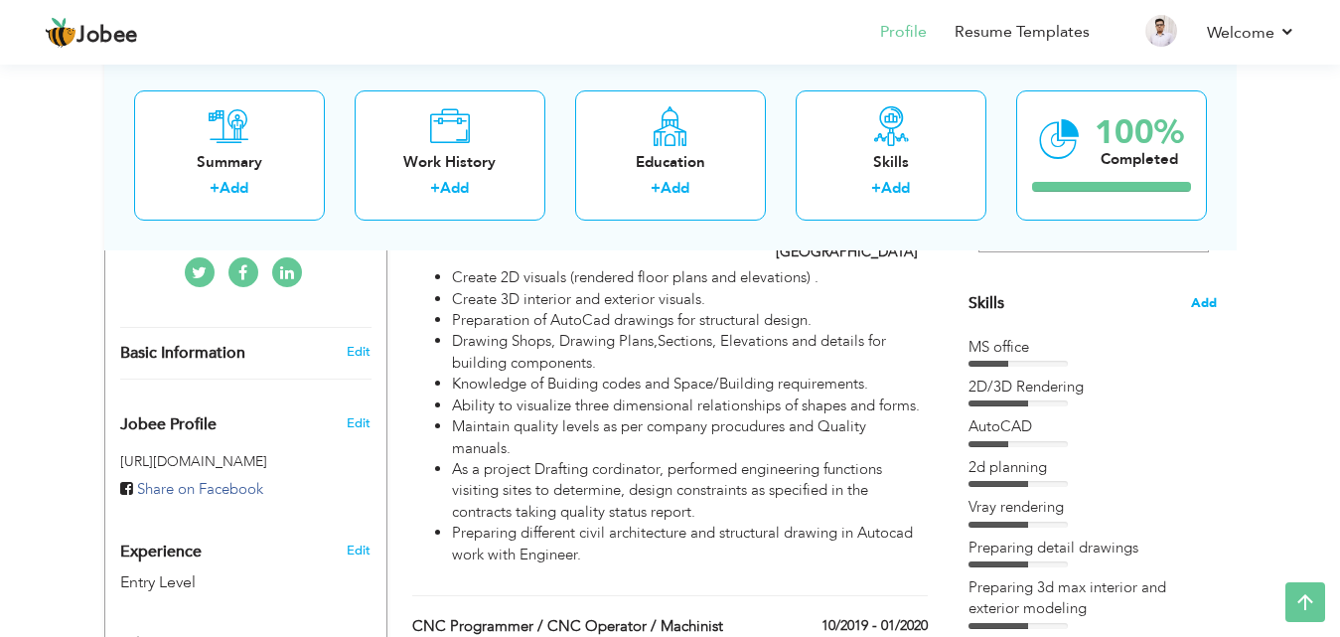
click at [1202, 299] on span "Add" at bounding box center [1204, 303] width 26 height 19
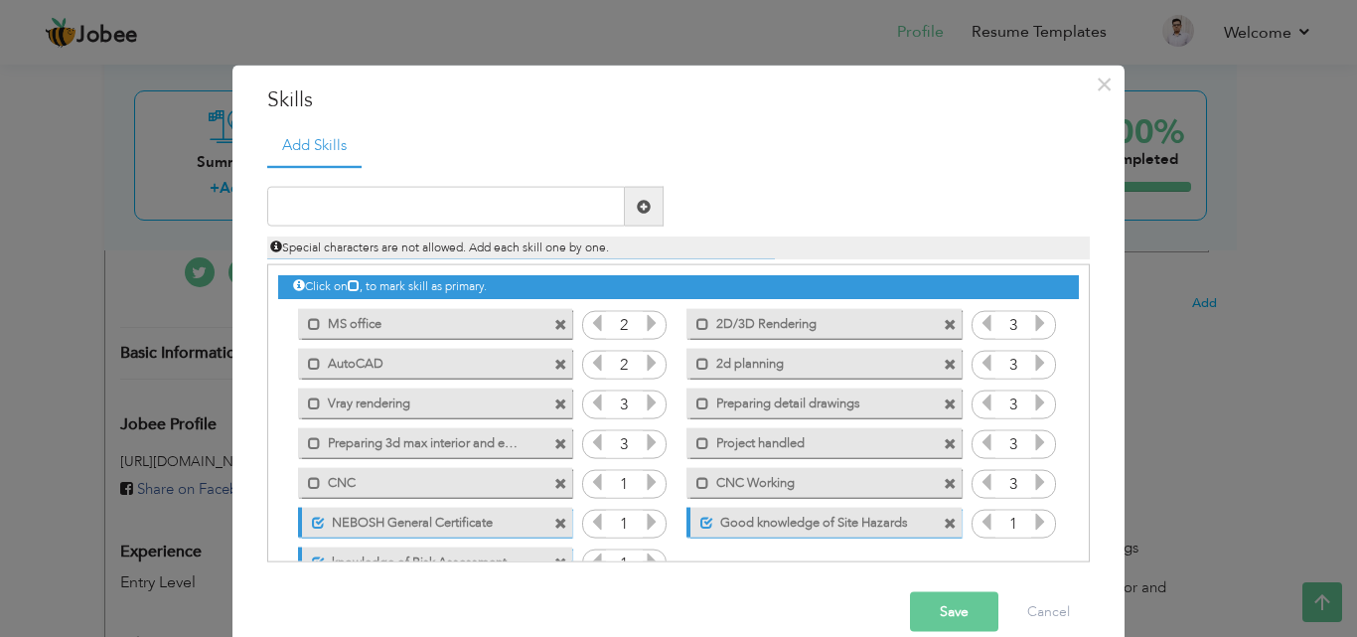
click at [775, 368] on label "2d planning" at bounding box center [809, 360] width 201 height 25
click at [944, 366] on span at bounding box center [950, 364] width 13 height 13
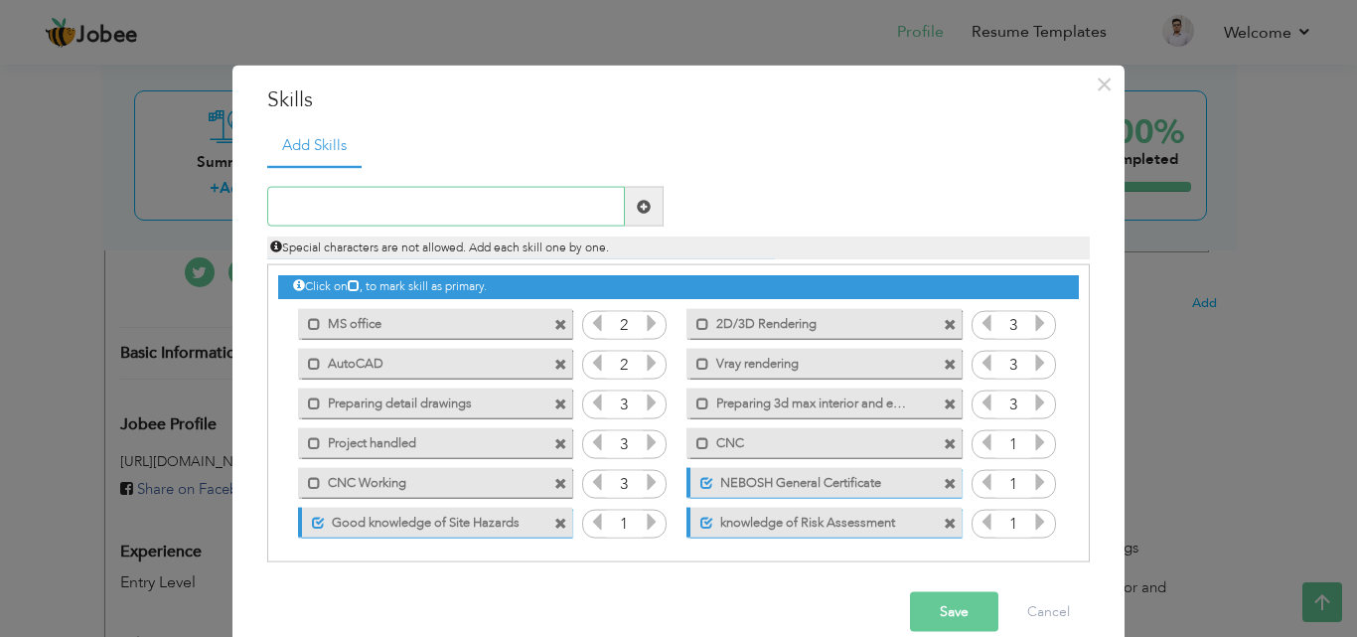
click at [364, 217] on input "text" at bounding box center [446, 207] width 358 height 40
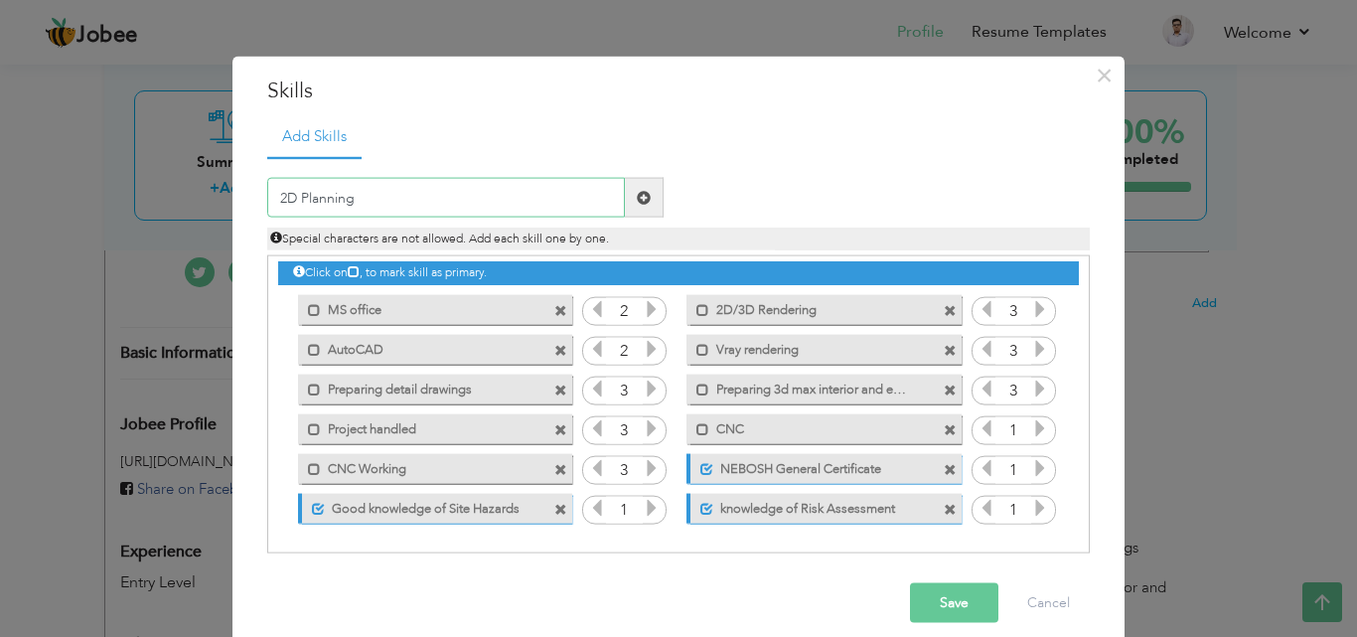
scroll to position [30, 0]
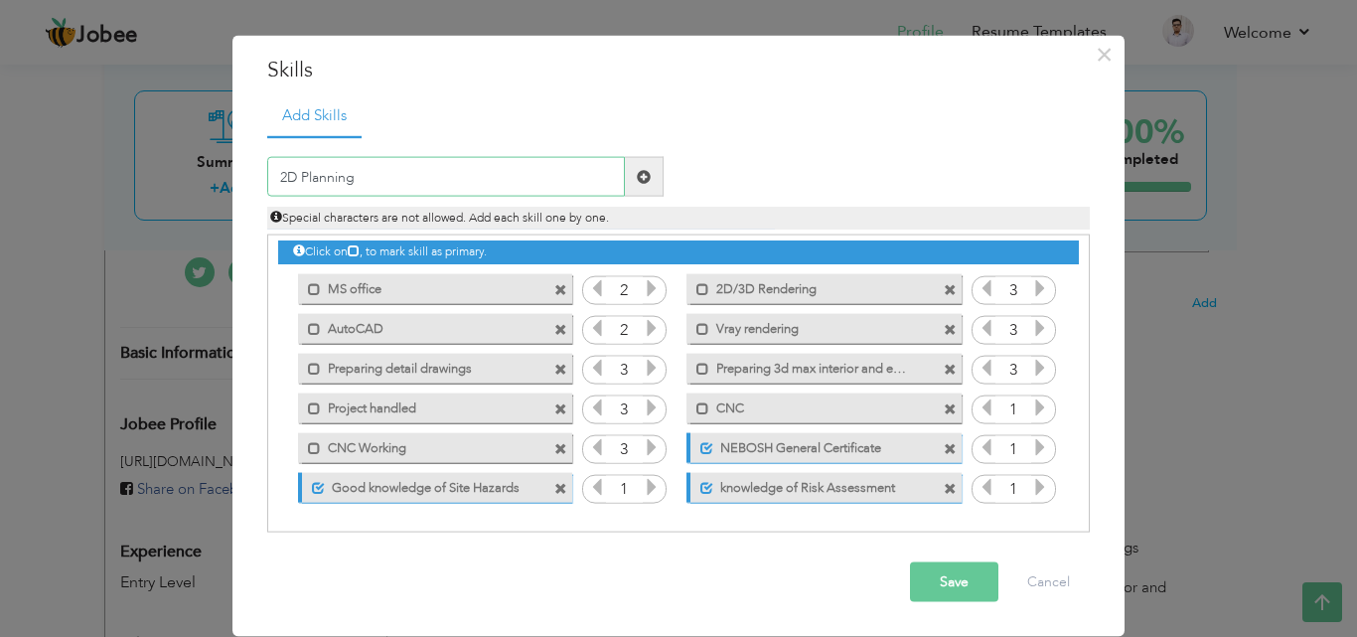
type input "2D Planning"
click at [630, 167] on span at bounding box center [644, 177] width 39 height 40
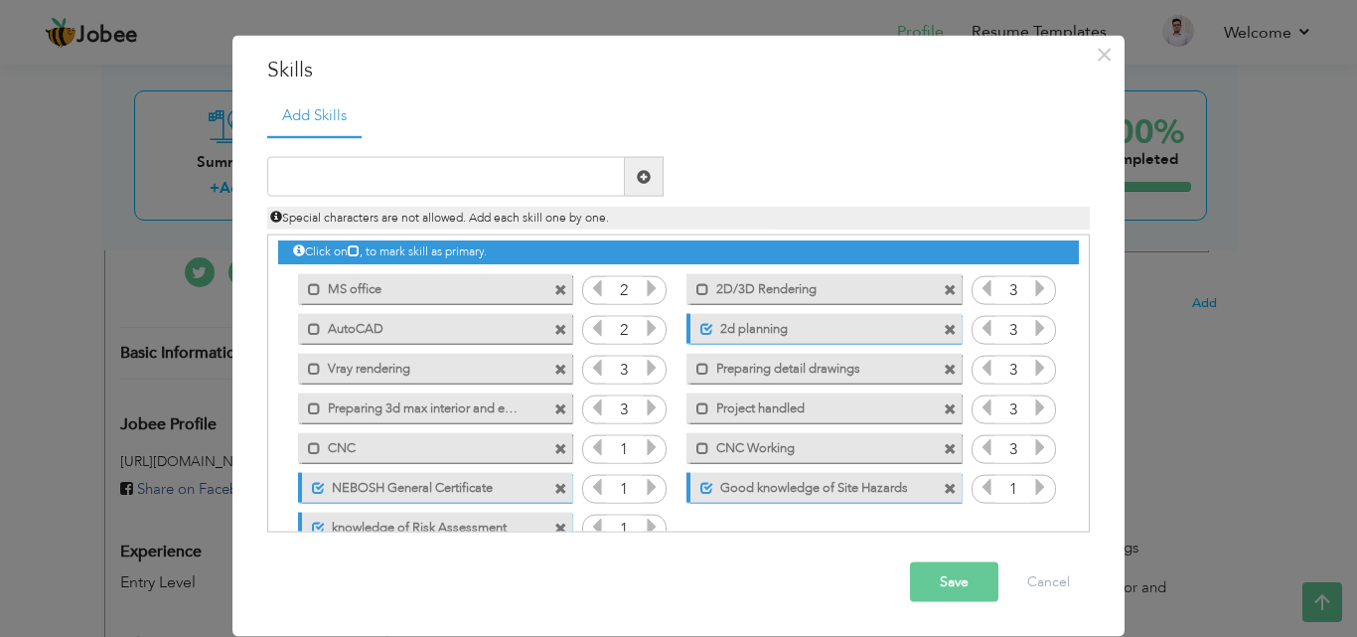
click at [713, 329] on label "2d planning" at bounding box center [812, 325] width 198 height 25
click at [977, 333] on icon at bounding box center [986, 328] width 18 height 18
click at [944, 331] on span at bounding box center [950, 329] width 13 height 13
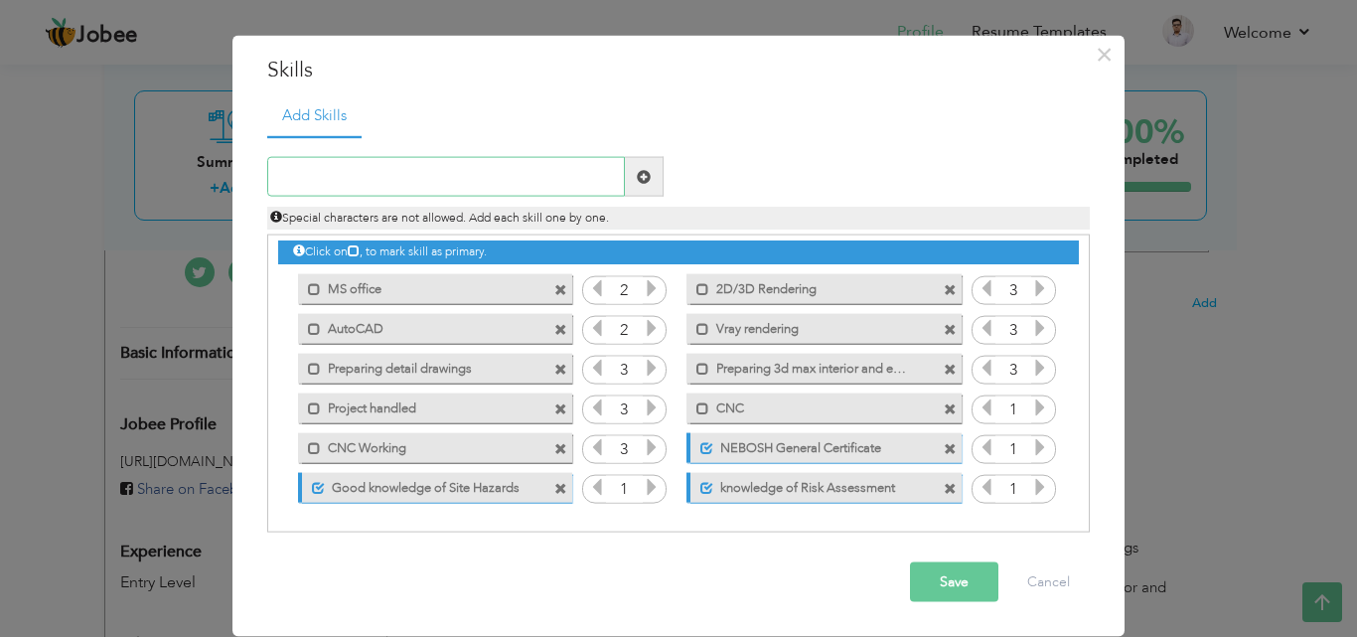
click at [423, 168] on input "text" at bounding box center [446, 177] width 358 height 40
type input "2D Planning"
click at [637, 172] on span at bounding box center [644, 176] width 14 height 14
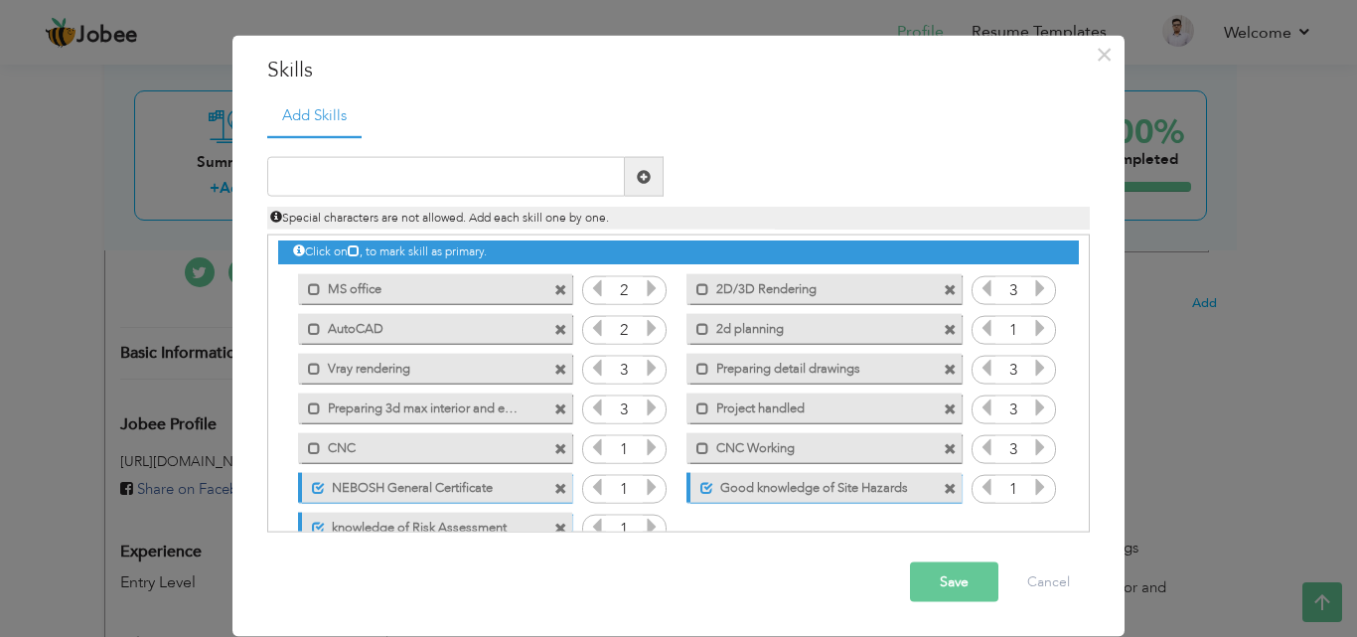
click at [637, 172] on span at bounding box center [644, 176] width 14 height 14
click at [713, 496] on label "Good knowledge of Site Hazards" at bounding box center [812, 484] width 198 height 25
click at [302, 489] on span at bounding box center [313, 482] width 23 height 20
click at [312, 530] on span at bounding box center [318, 527] width 13 height 13
click at [944, 325] on span at bounding box center [950, 329] width 13 height 13
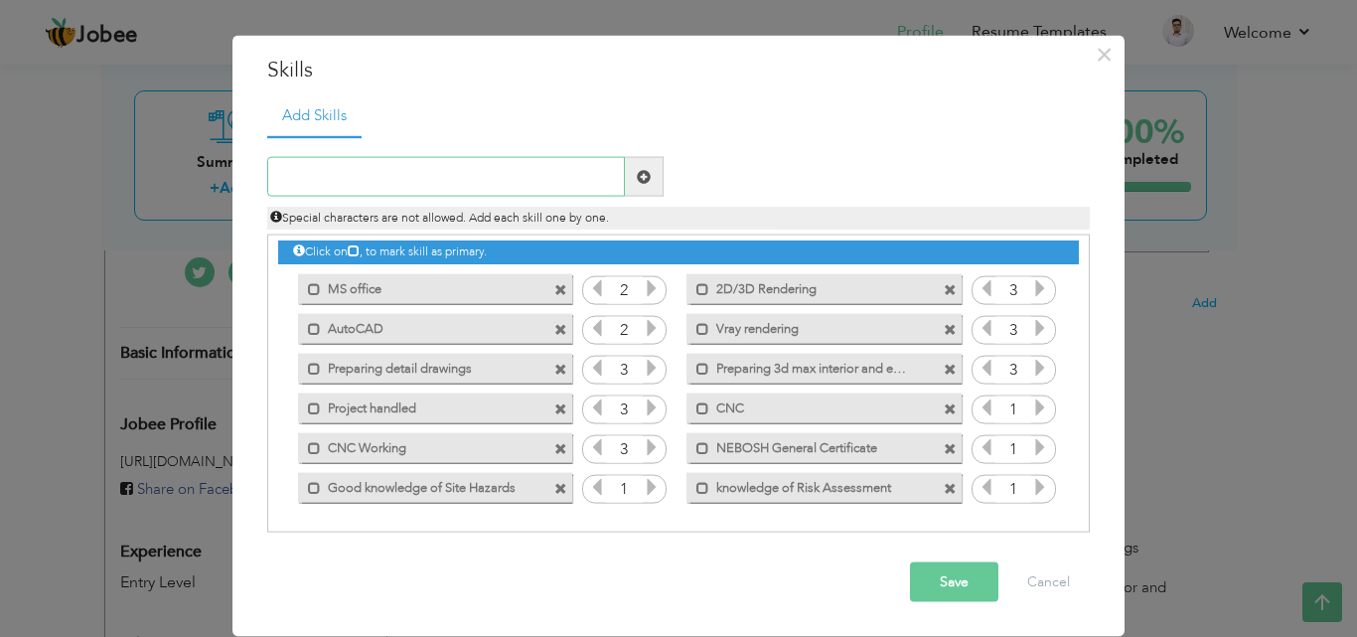
click at [441, 176] on input "text" at bounding box center [446, 177] width 358 height 40
click at [300, 177] on input "2D planning" at bounding box center [446, 177] width 358 height 40
type input "2D Planning"
click at [971, 577] on button "Save" at bounding box center [954, 582] width 88 height 40
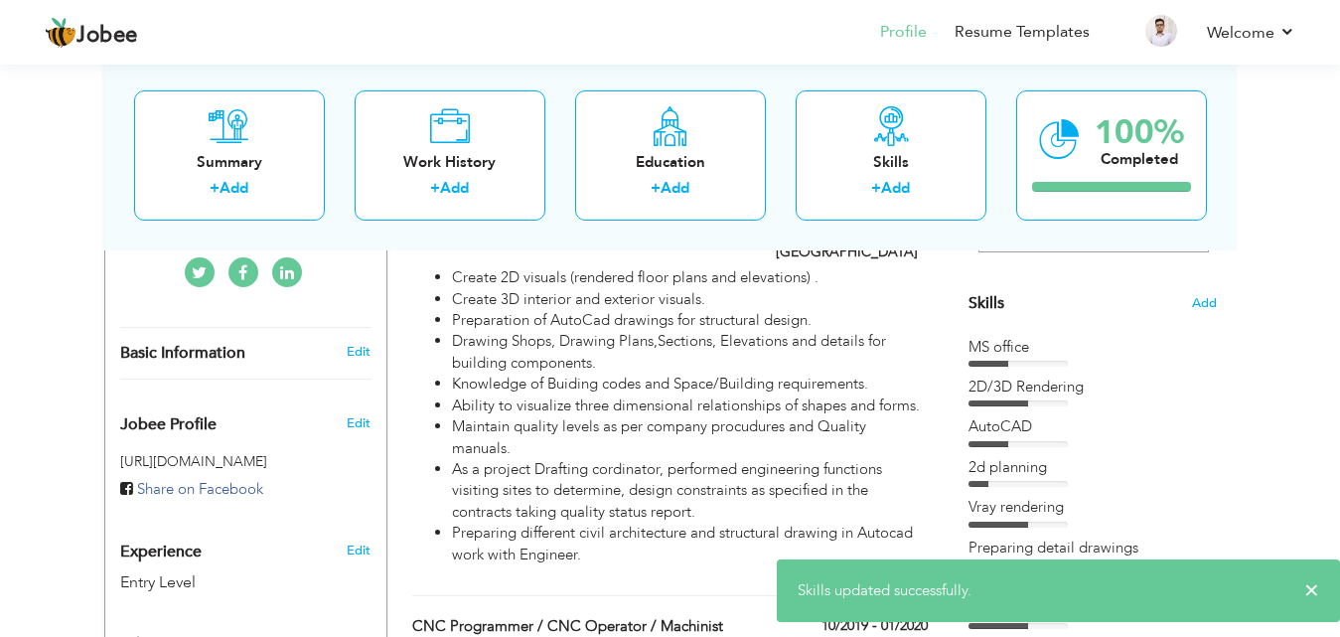
scroll to position [571, 0]
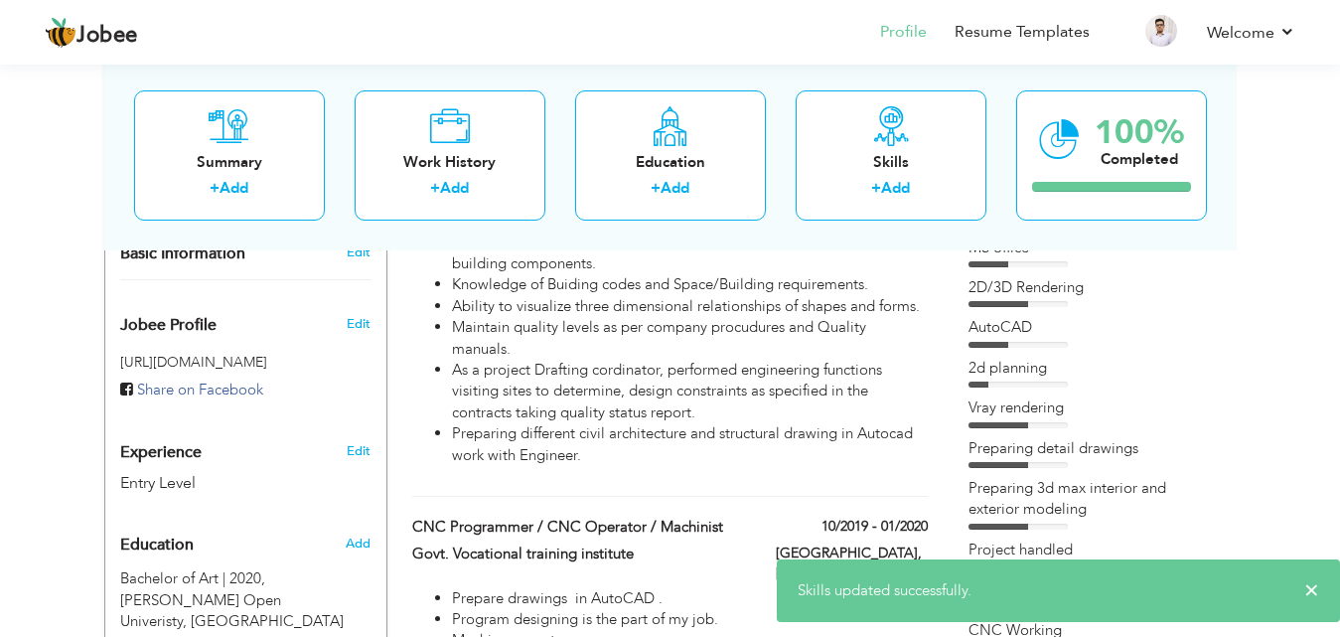
click at [1032, 369] on div "2d planning" at bounding box center [1093, 368] width 248 height 21
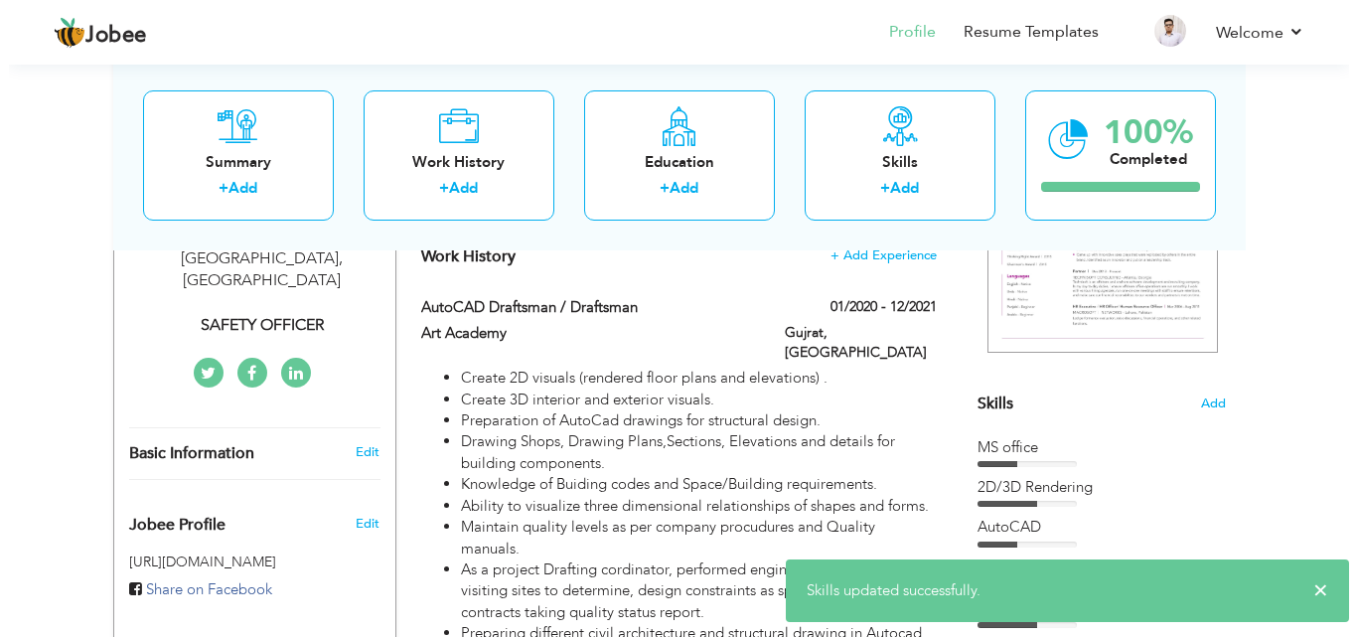
scroll to position [273, 0]
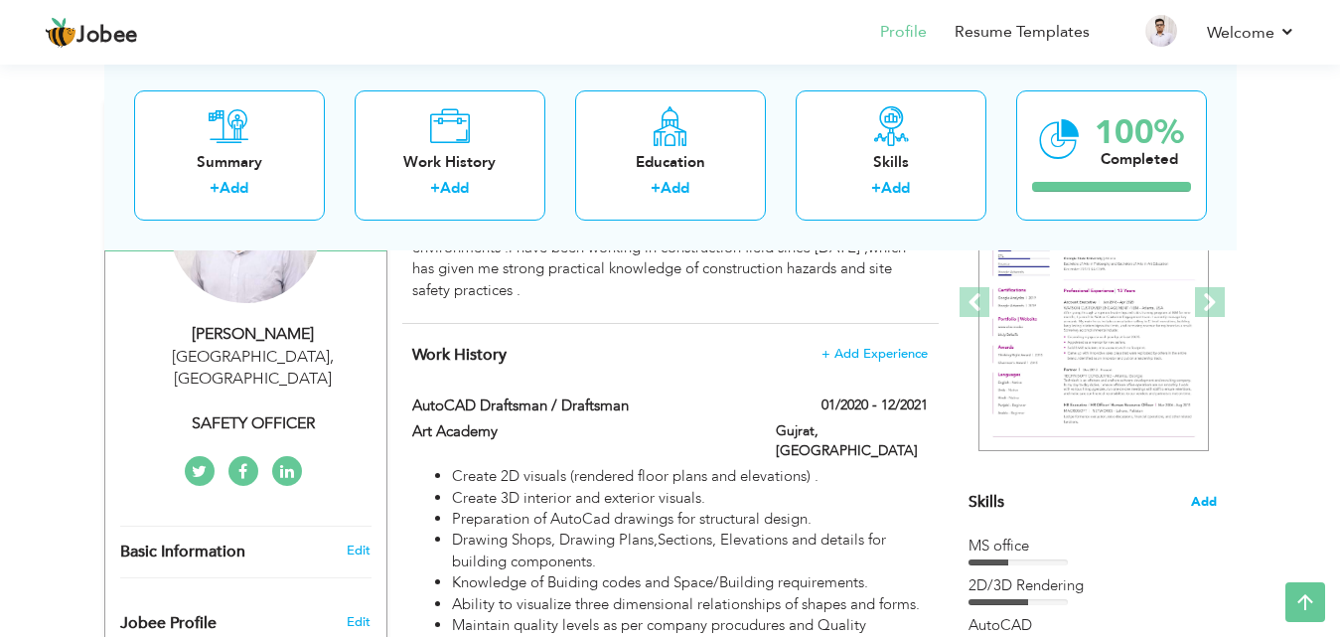
click at [1201, 504] on span "Add" at bounding box center [1204, 502] width 26 height 19
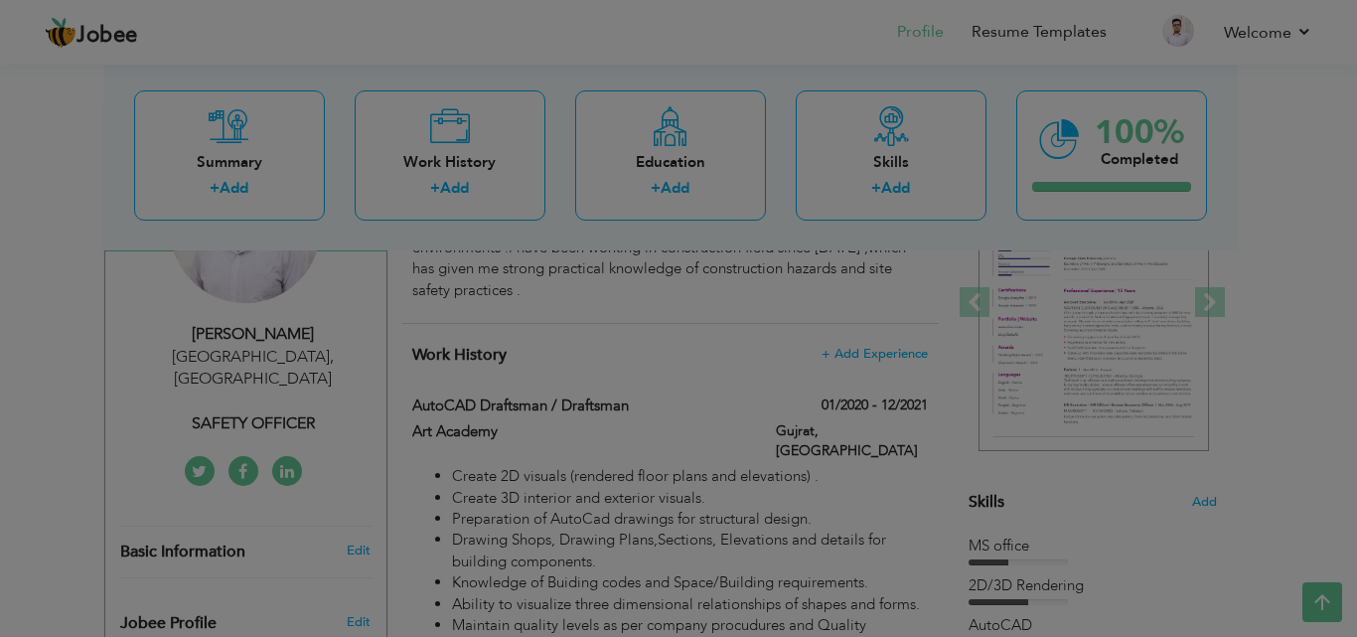
scroll to position [0, 0]
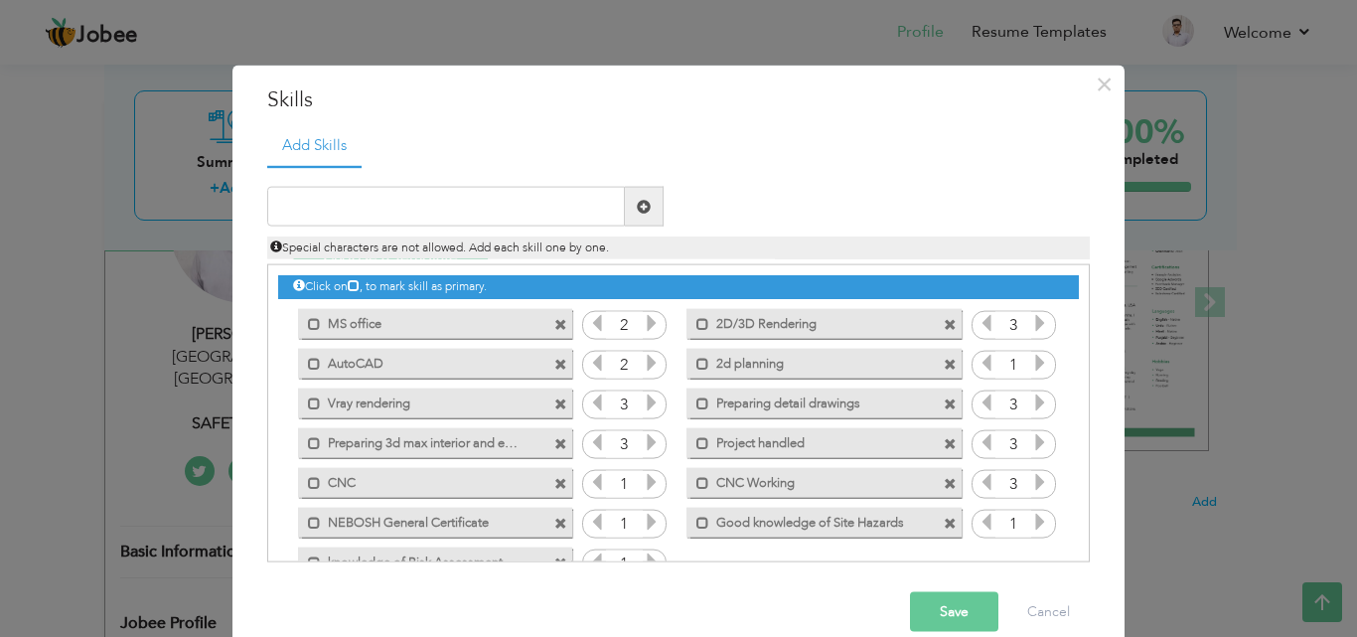
click at [944, 361] on span at bounding box center [950, 364] width 13 height 13
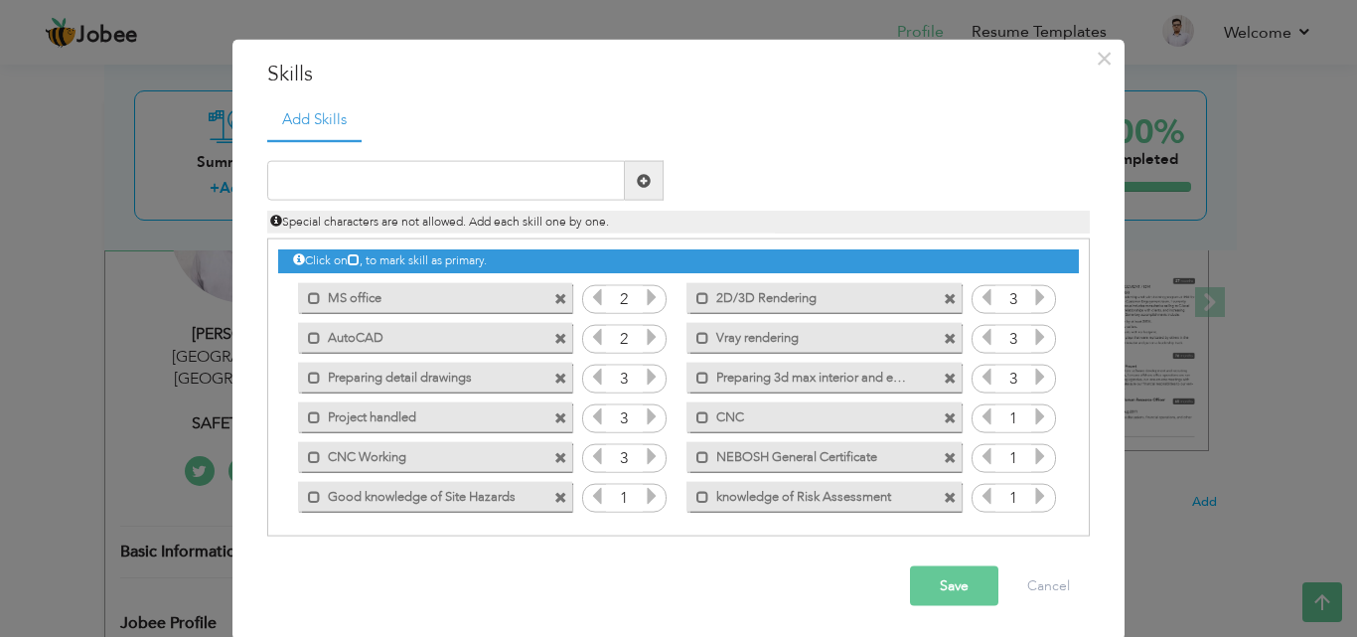
scroll to position [30, 0]
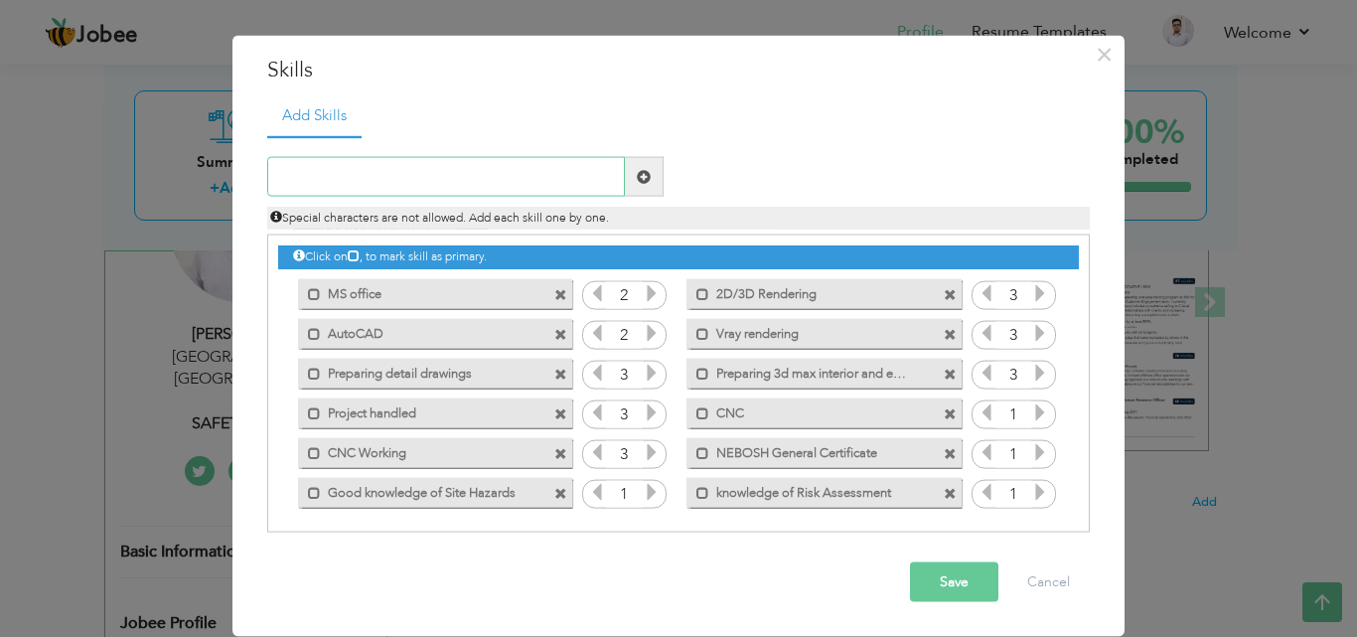
click at [427, 158] on input "text" at bounding box center [446, 177] width 358 height 40
type input "2D Plannings"
click at [637, 180] on span at bounding box center [644, 176] width 14 height 14
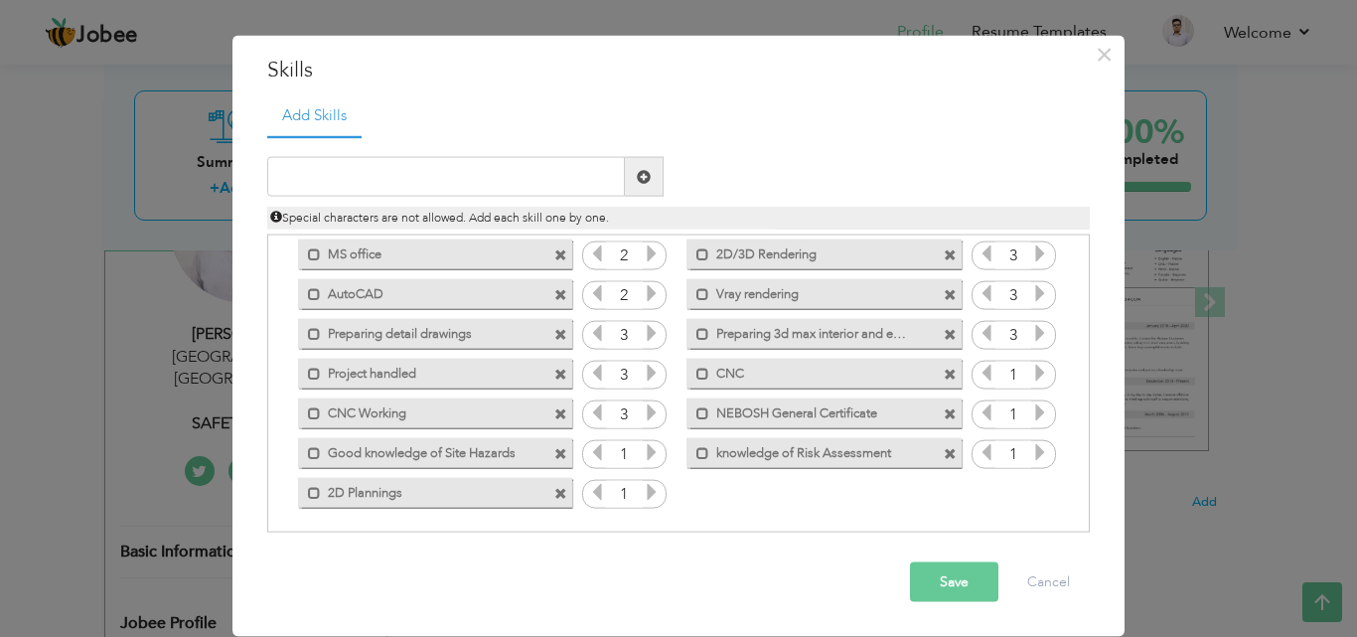
scroll to position [45, 0]
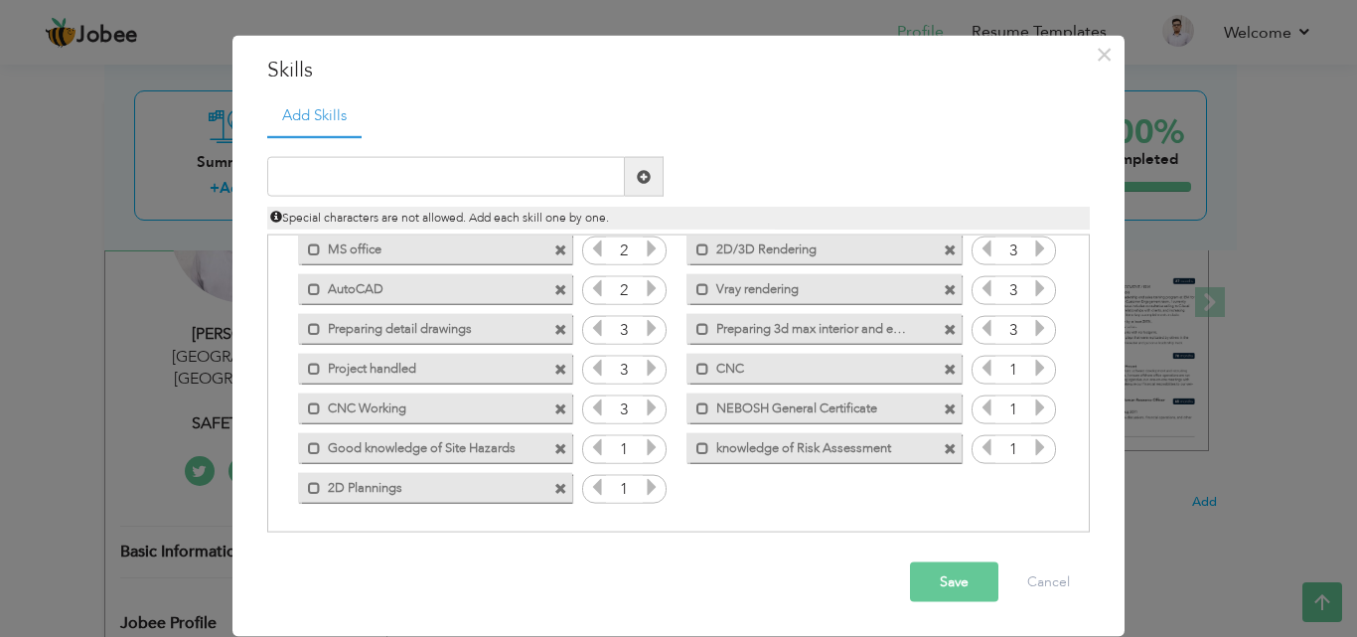
click at [919, 581] on button "Save" at bounding box center [954, 582] width 88 height 40
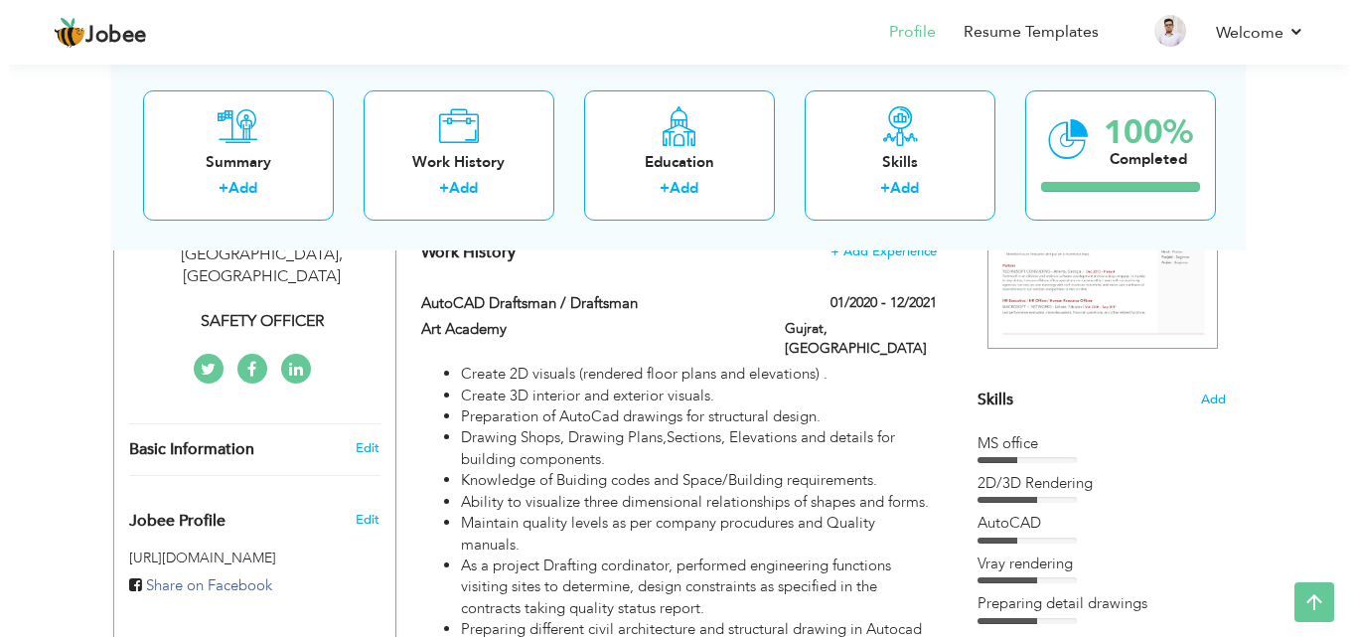
scroll to position [373, 0]
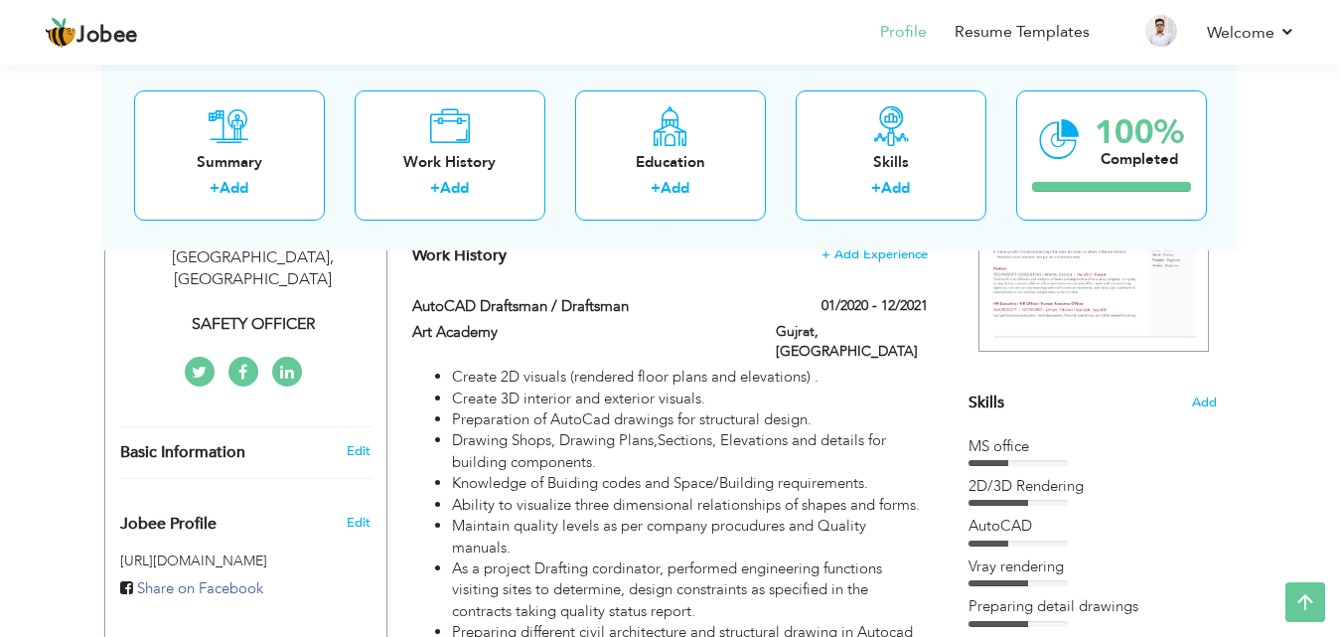
click at [1210, 402] on span "Add" at bounding box center [1204, 402] width 26 height 19
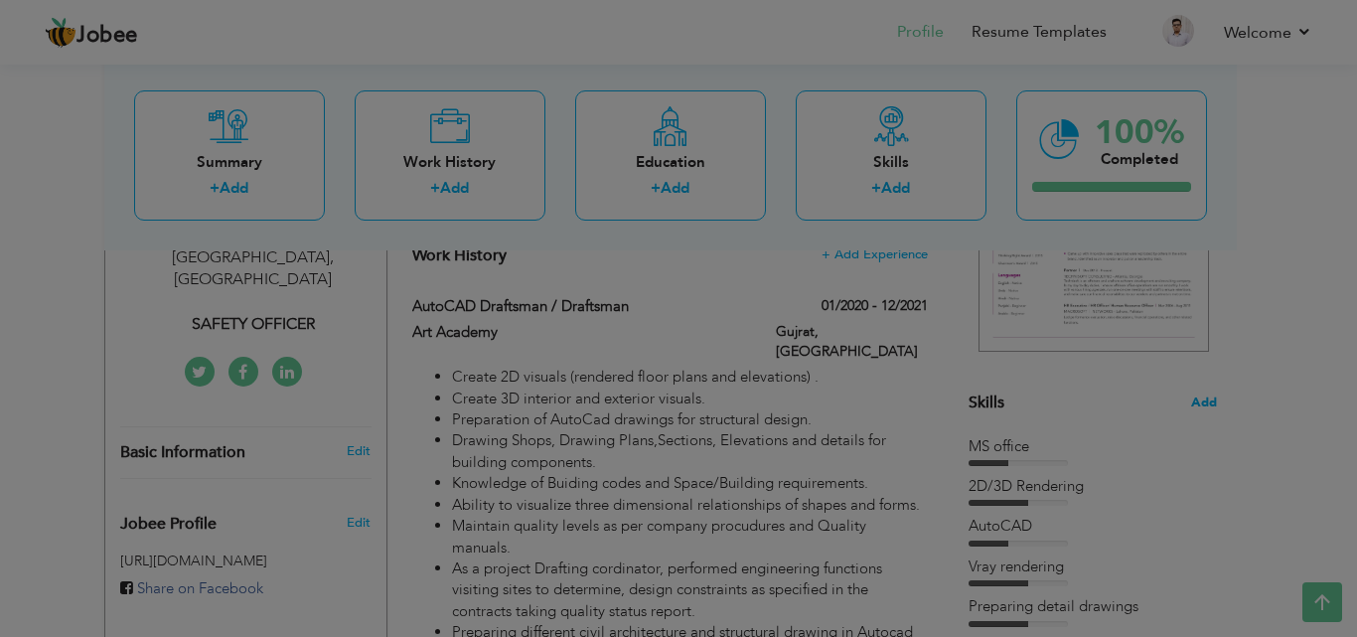
scroll to position [0, 0]
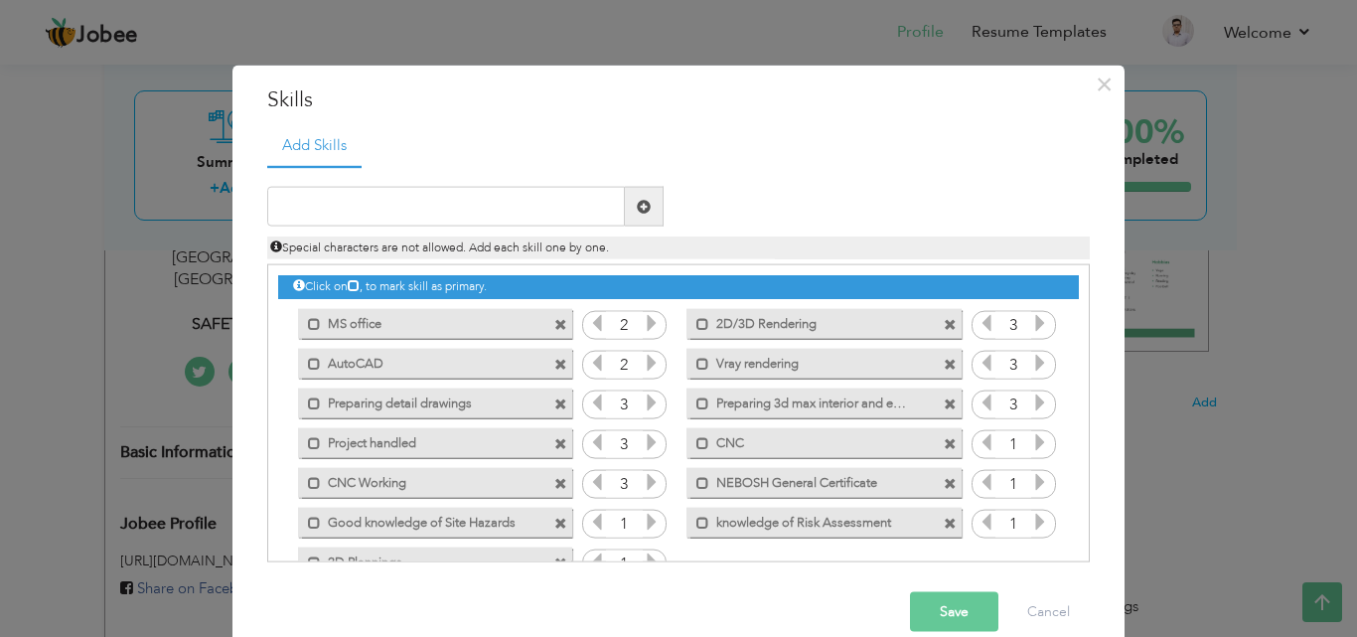
click at [897, 412] on div "Mark as primary skill." at bounding box center [823, 402] width 274 height 30
click at [944, 405] on span at bounding box center [950, 403] width 13 height 13
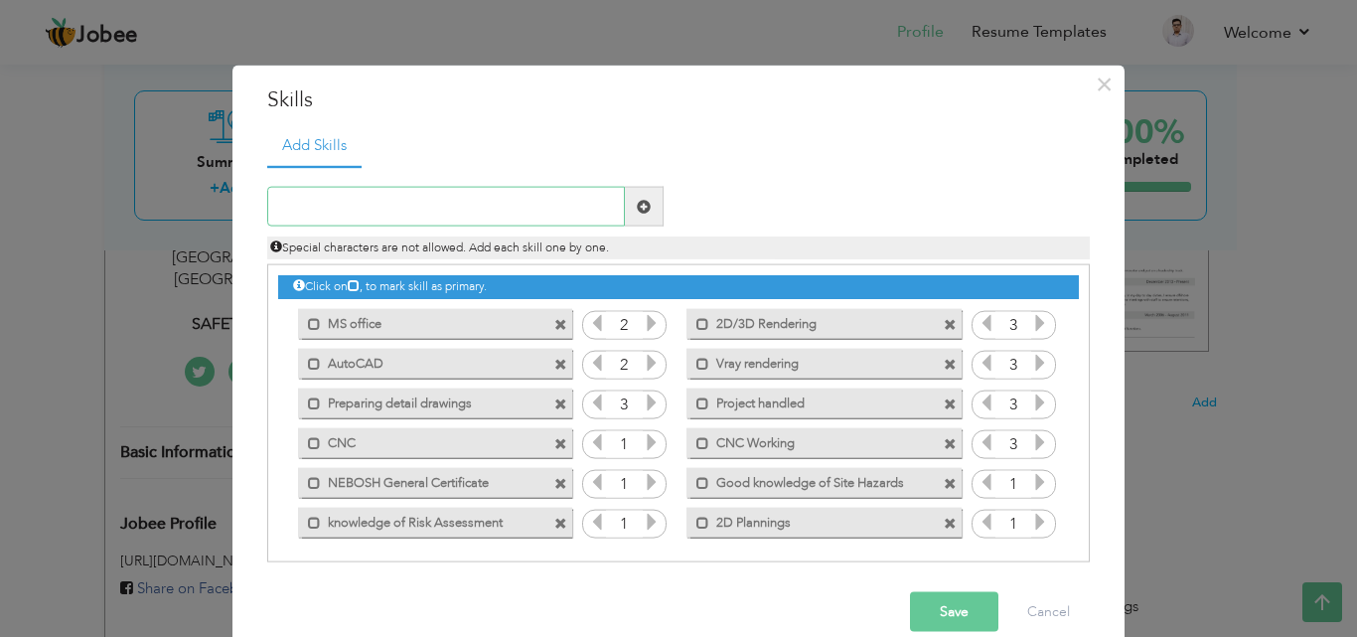
click at [354, 199] on input "text" at bounding box center [446, 207] width 358 height 40
type input "p"
type input "Preparing 3D Max Interior and Exterior Modeling"
click at [637, 212] on span at bounding box center [644, 206] width 14 height 14
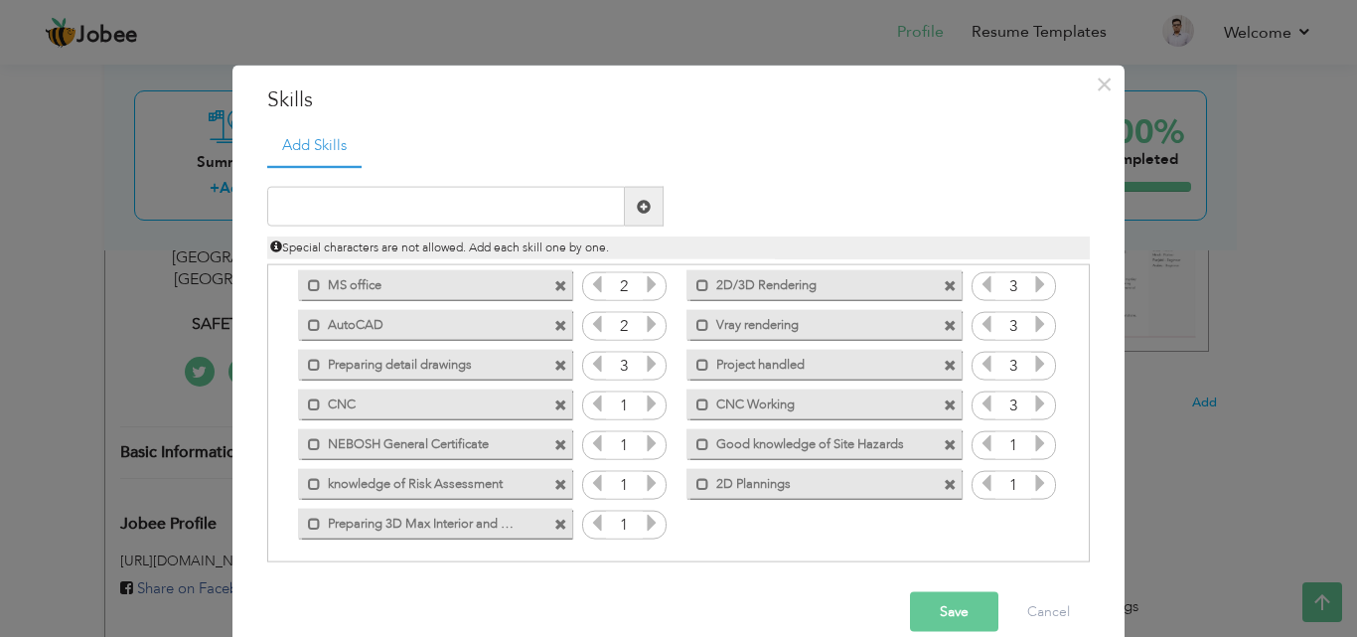
scroll to position [45, 0]
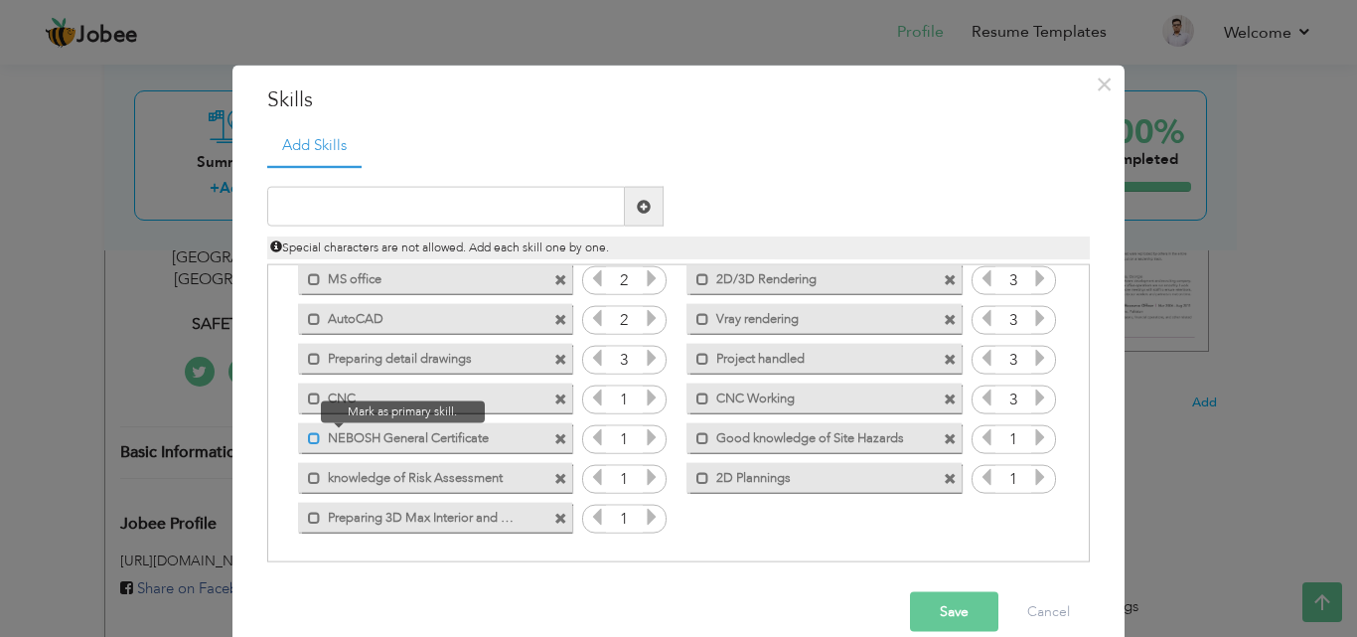
click at [308, 438] on span at bounding box center [314, 437] width 13 height 13
drag, startPoint x: 302, startPoint y: 475, endPoint x: 432, endPoint y: 500, distance: 132.5
click at [308, 475] on span at bounding box center [314, 477] width 13 height 13
click at [709, 435] on label "Good knowledge of Site Hazards" at bounding box center [809, 434] width 201 height 25
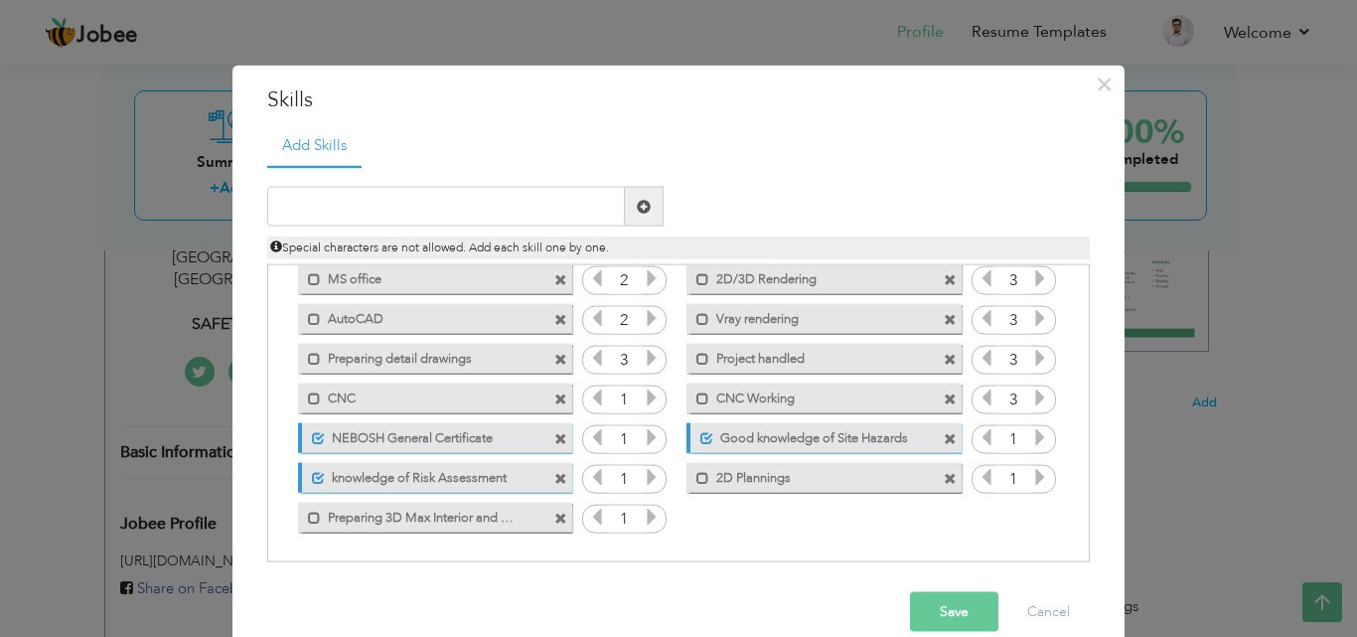
click at [945, 609] on button "Save" at bounding box center [954, 612] width 88 height 40
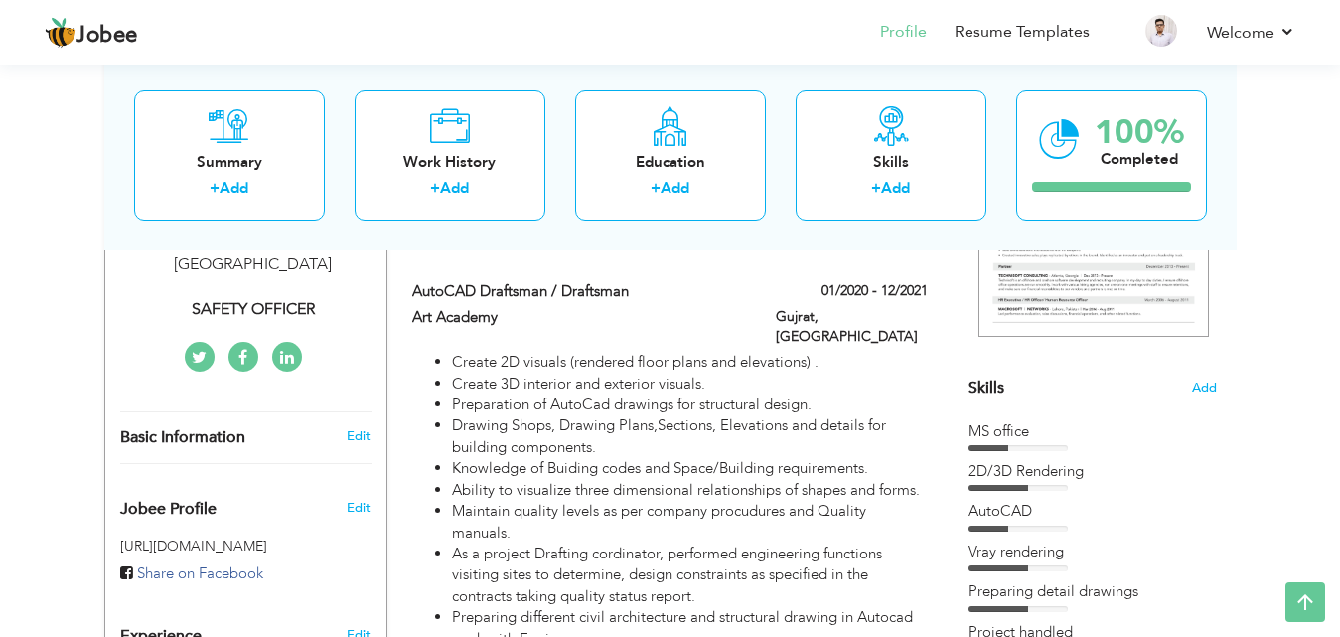
scroll to position [273, 0]
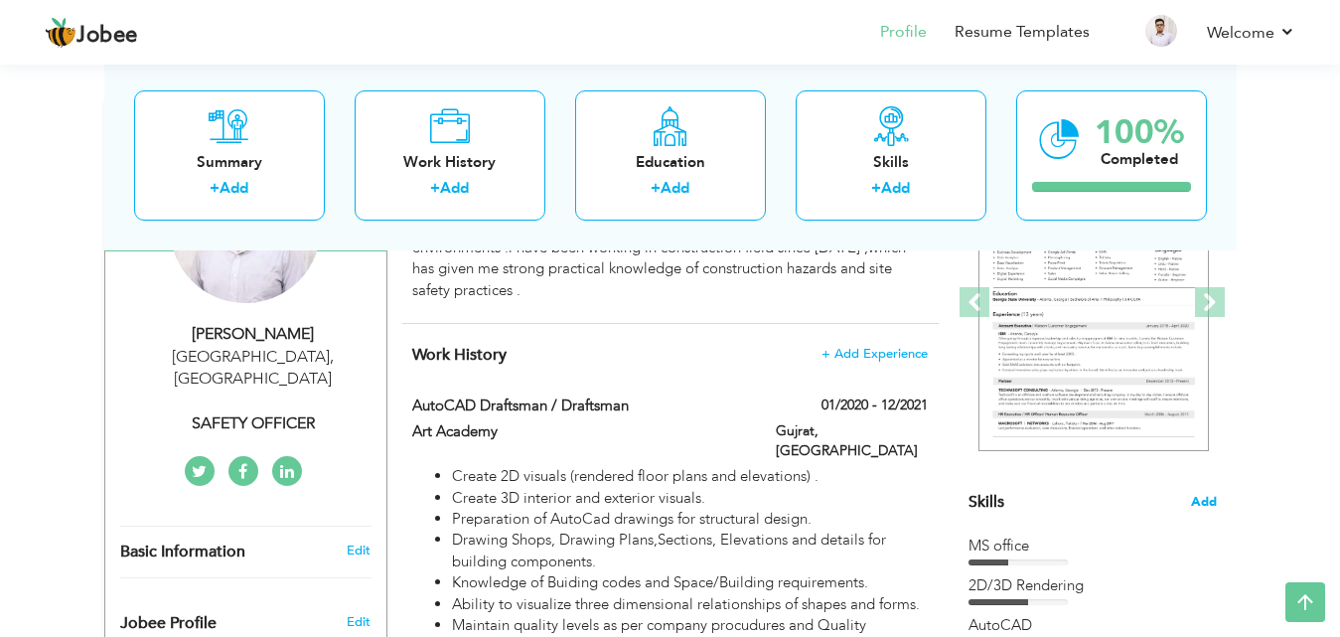
click at [1193, 496] on span "Add" at bounding box center [1204, 502] width 26 height 19
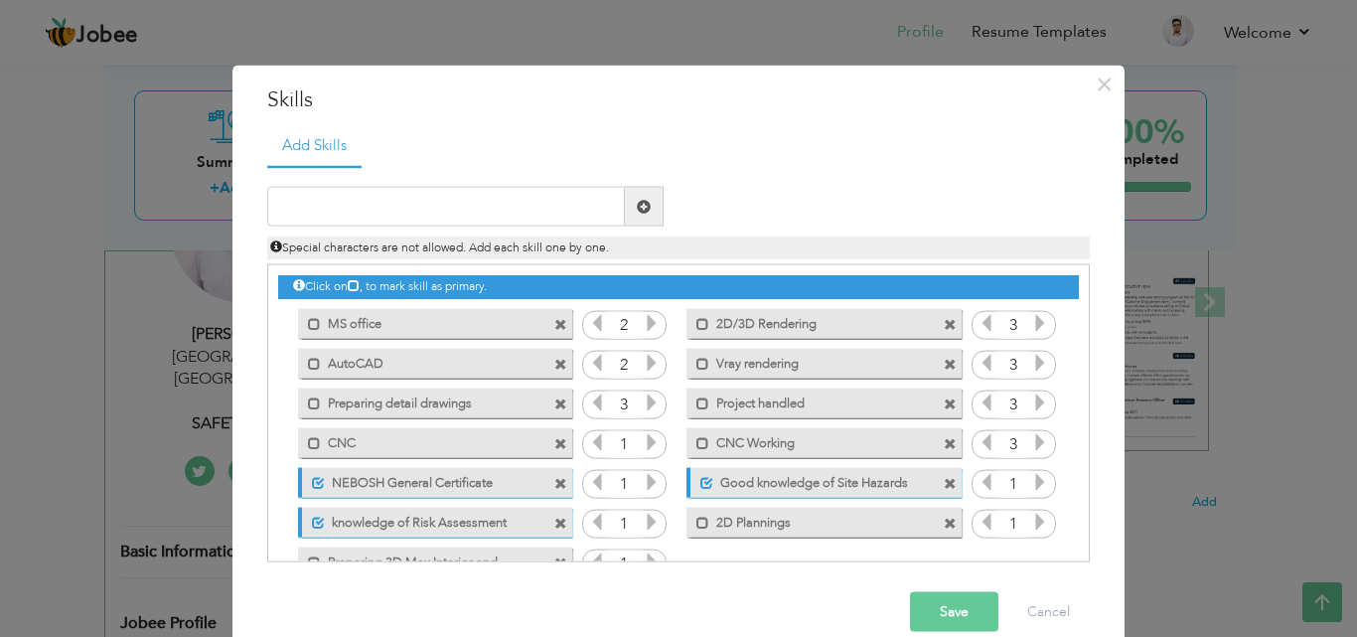
click at [554, 484] on span at bounding box center [560, 483] width 13 height 13
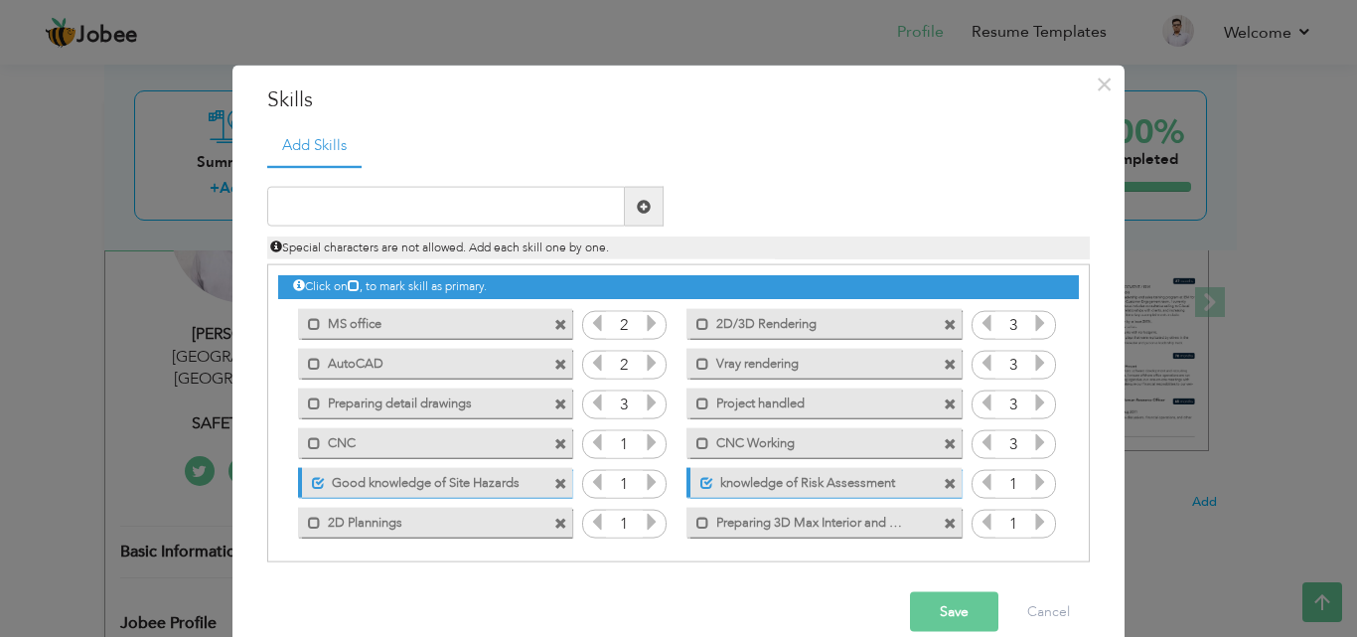
click at [554, 489] on span at bounding box center [560, 483] width 13 height 13
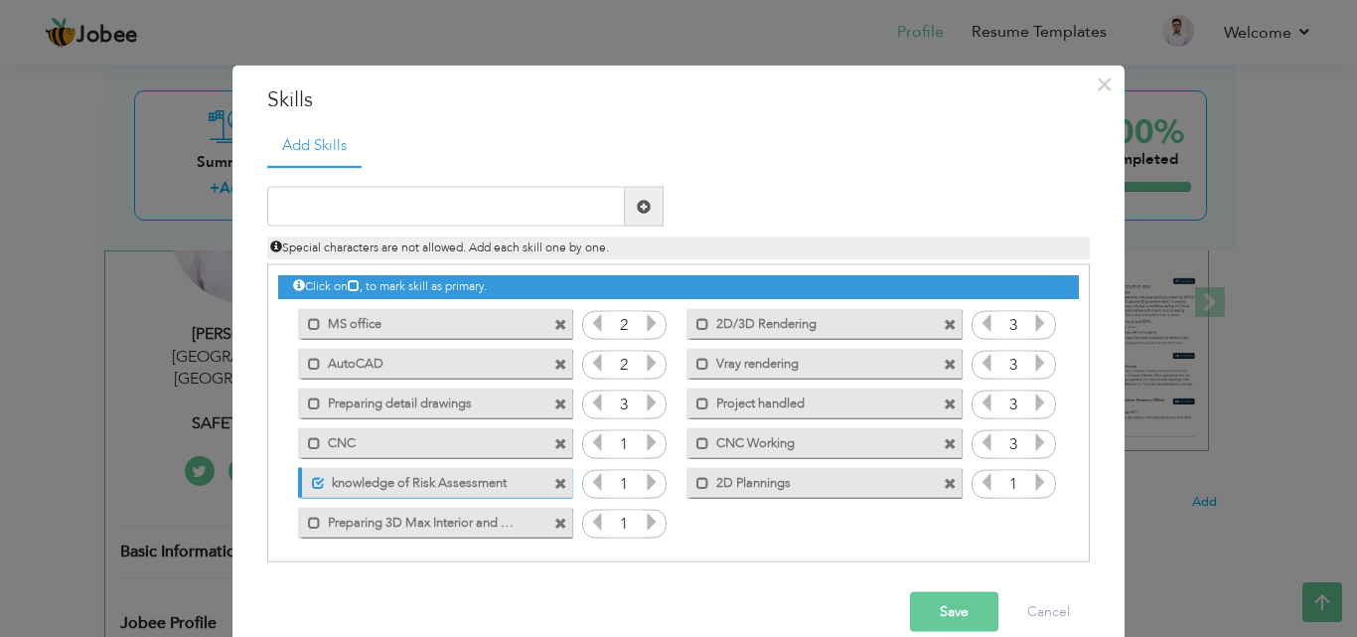
click at [554, 484] on span at bounding box center [560, 483] width 13 height 13
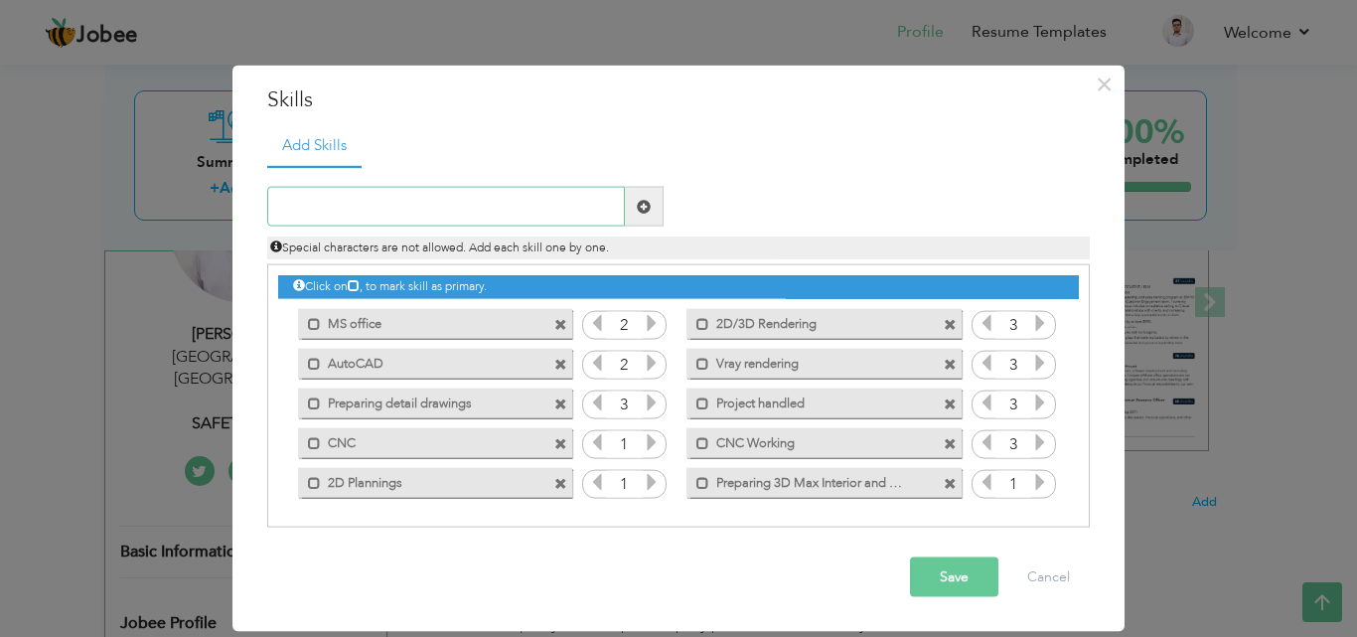
click at [549, 214] on input "text" at bounding box center [446, 207] width 358 height 40
type input "NEBOSH General Certificate"
click at [639, 204] on span at bounding box center [644, 206] width 14 height 14
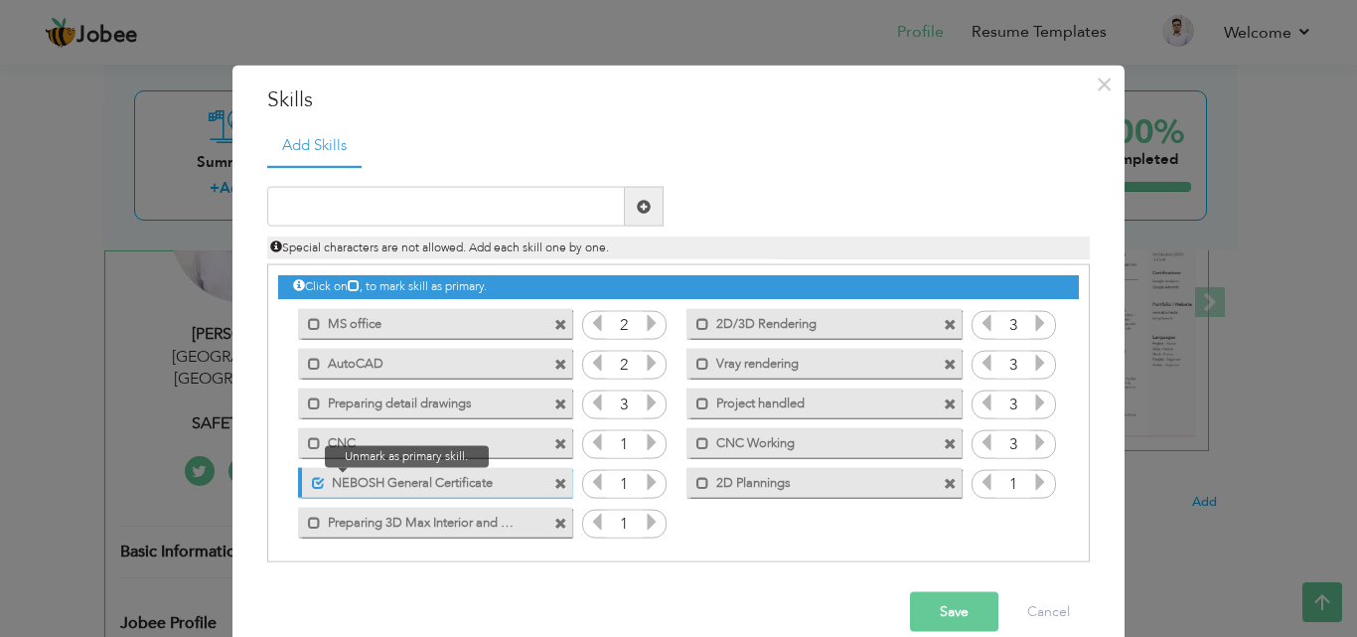
click at [312, 478] on span at bounding box center [318, 482] width 13 height 13
click at [963, 608] on button "Save" at bounding box center [954, 612] width 88 height 40
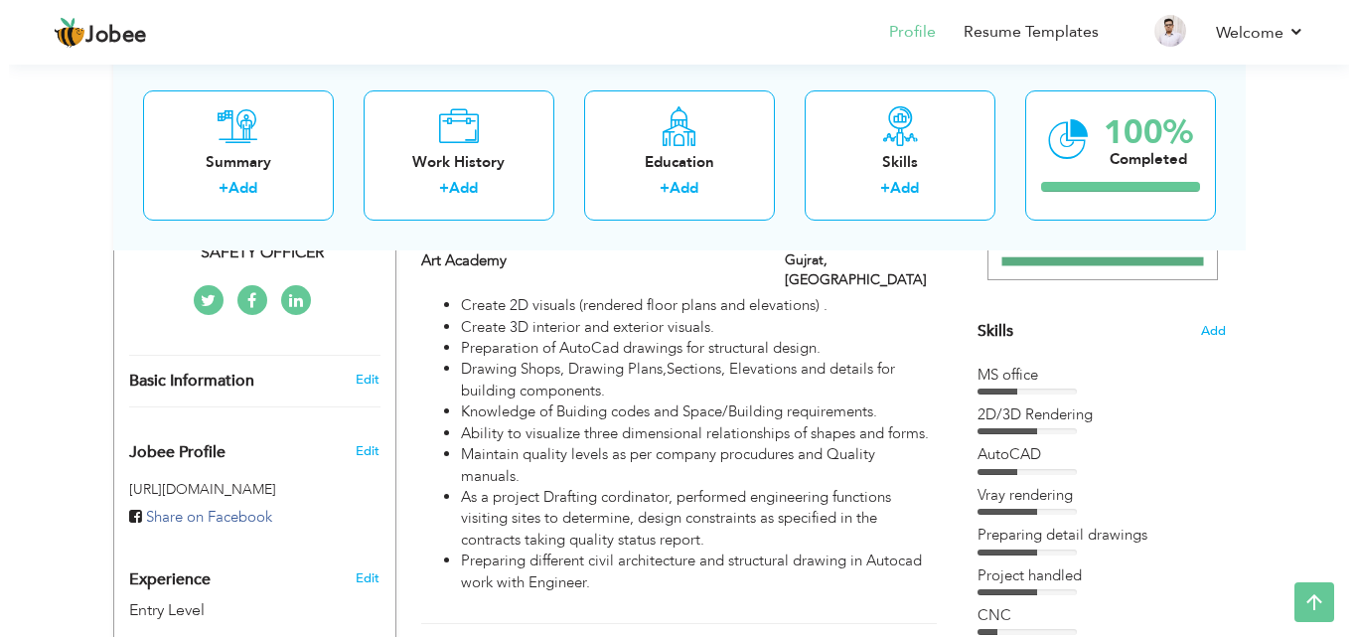
scroll to position [373, 0]
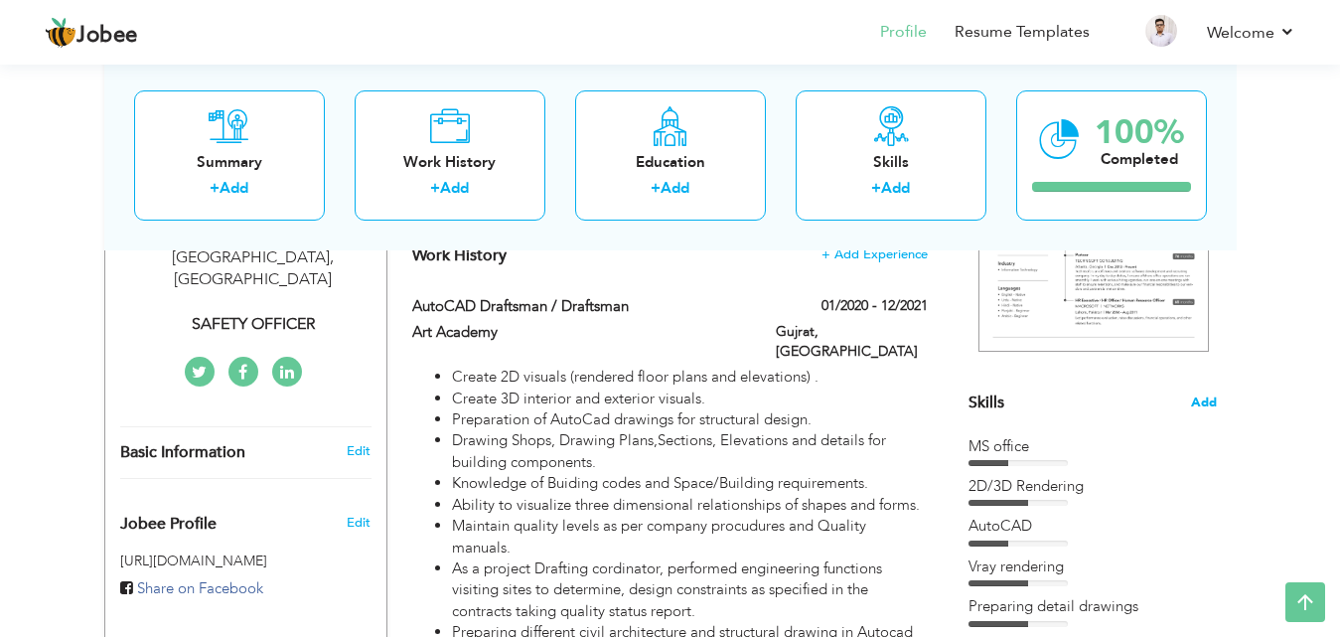
click at [1207, 403] on span "Add" at bounding box center [1204, 402] width 26 height 19
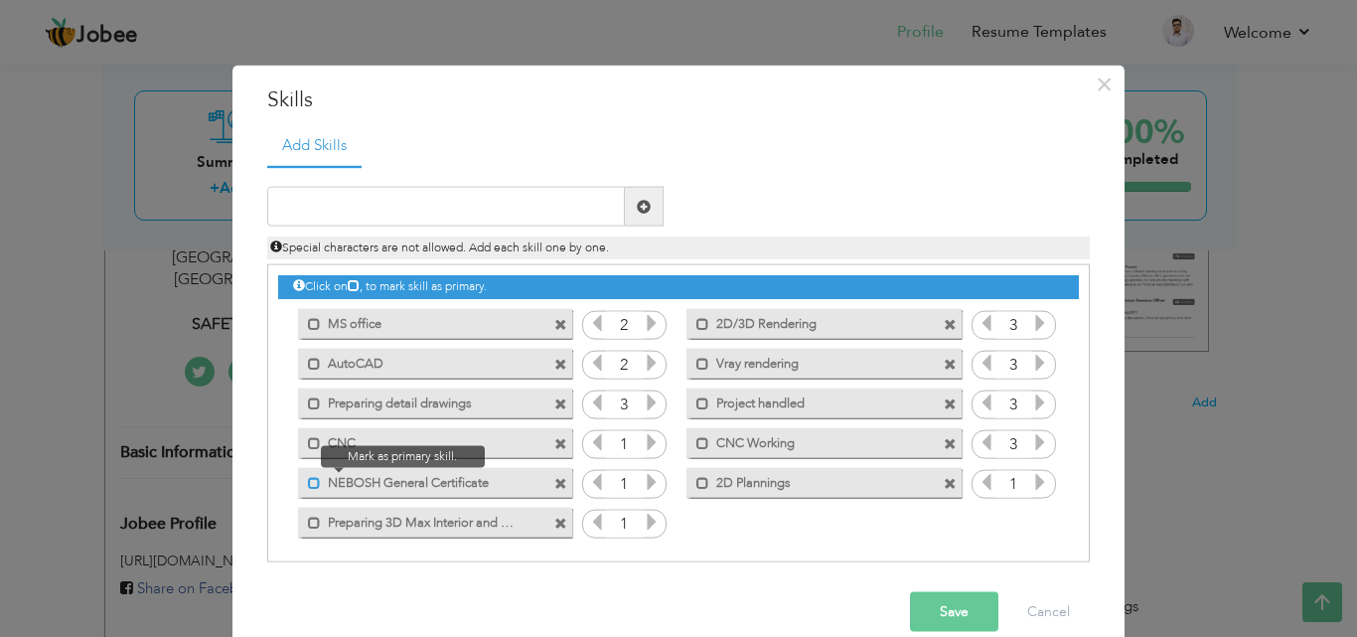
click at [308, 479] on span at bounding box center [314, 482] width 13 height 13
click at [554, 477] on span at bounding box center [560, 483] width 13 height 13
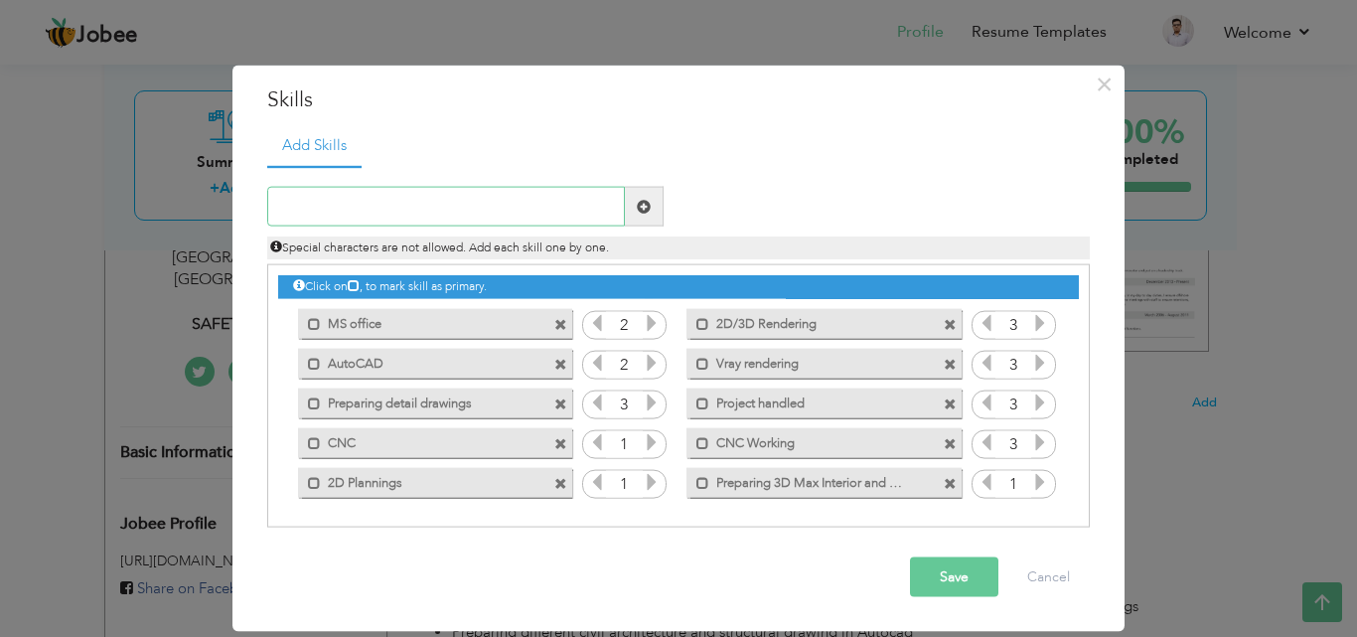
click at [402, 215] on input "text" at bounding box center [446, 207] width 358 height 40
paste input "NEBOSH International General Certificate"
type input "NEBOSH International General Certificate"
click at [651, 211] on span at bounding box center [644, 207] width 39 height 40
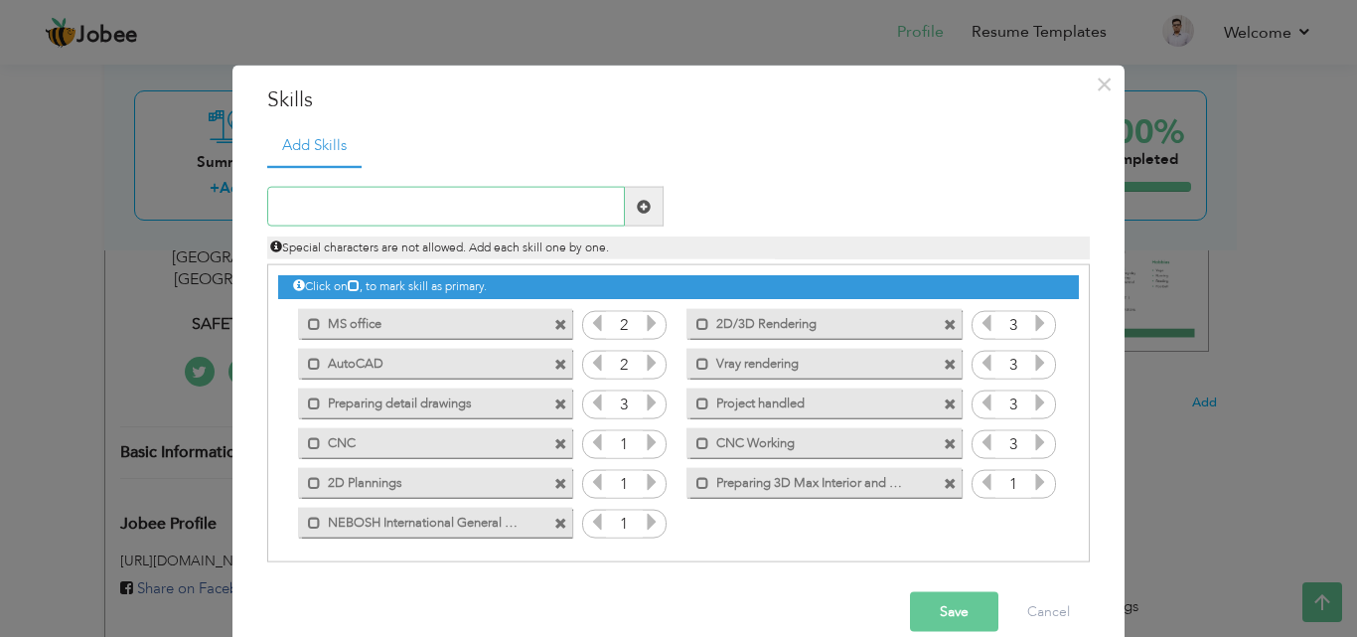
click at [440, 194] on input "text" at bounding box center [446, 207] width 358 height 40
type input "Good knowledge of site Hazards"
click at [630, 215] on span at bounding box center [644, 207] width 39 height 40
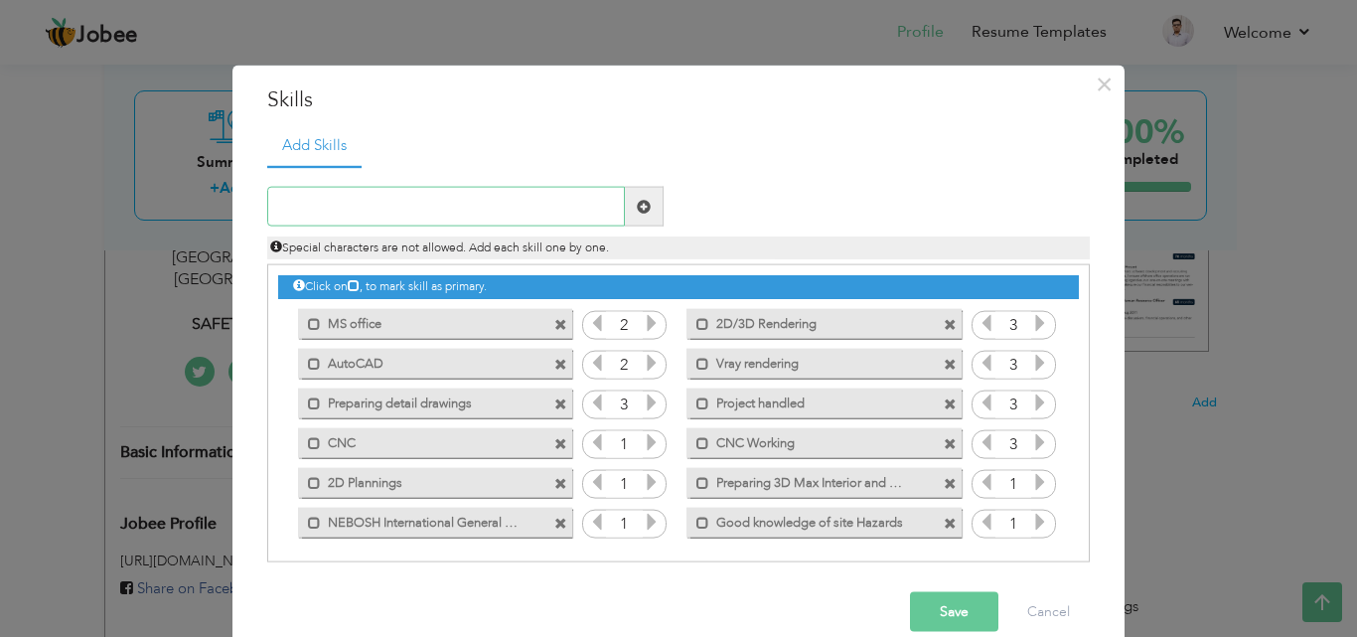
click at [521, 214] on input "text" at bounding box center [446, 207] width 358 height 40
type input "k"
type input "Knowledge of Risk Assessment"
click at [637, 211] on span at bounding box center [644, 206] width 14 height 14
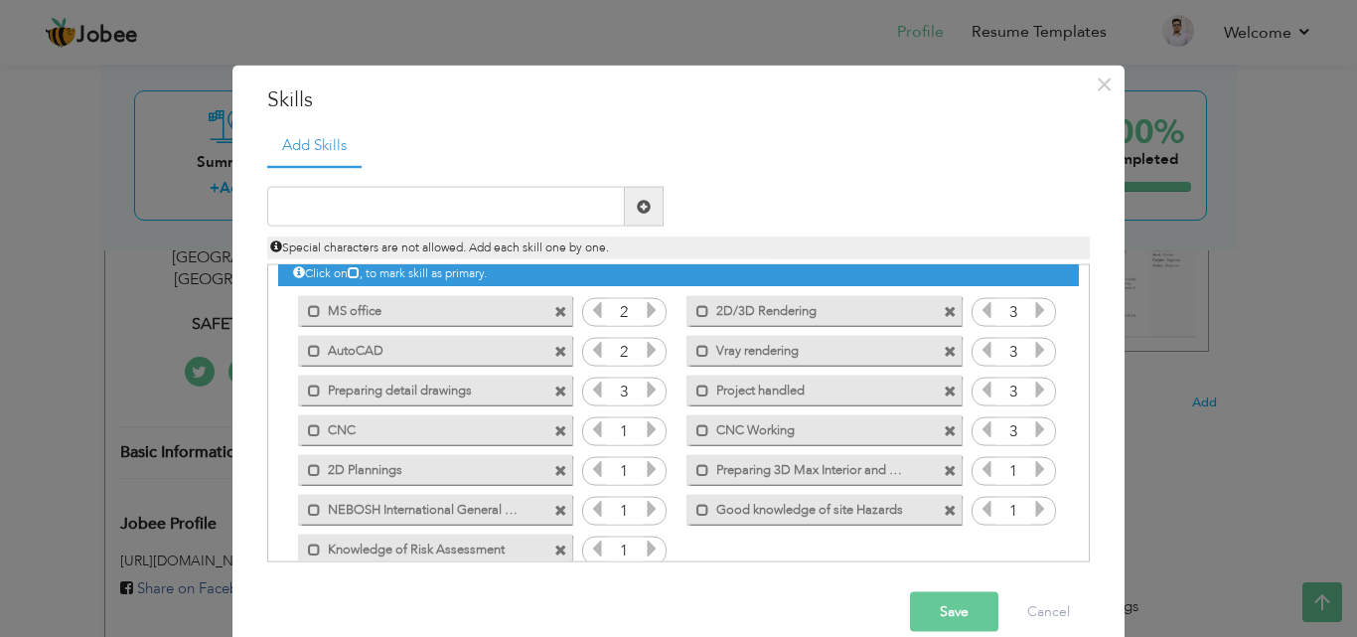
scroll to position [45, 0]
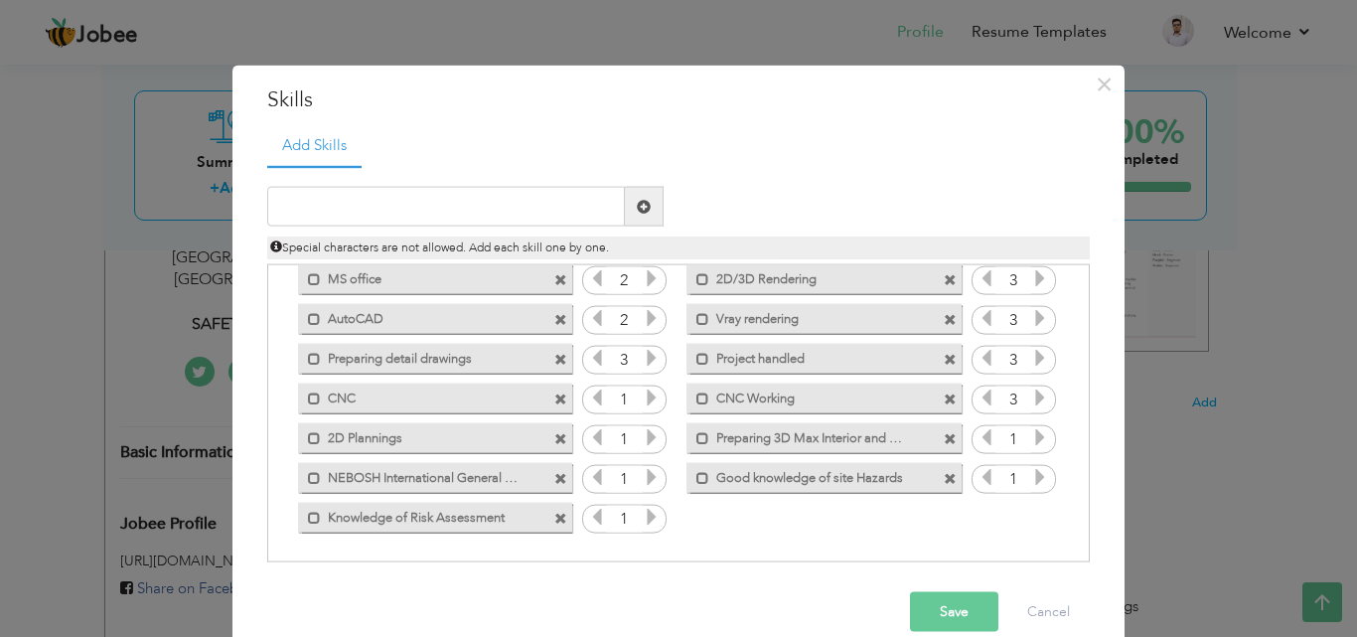
click at [942, 609] on button "Save" at bounding box center [954, 612] width 88 height 40
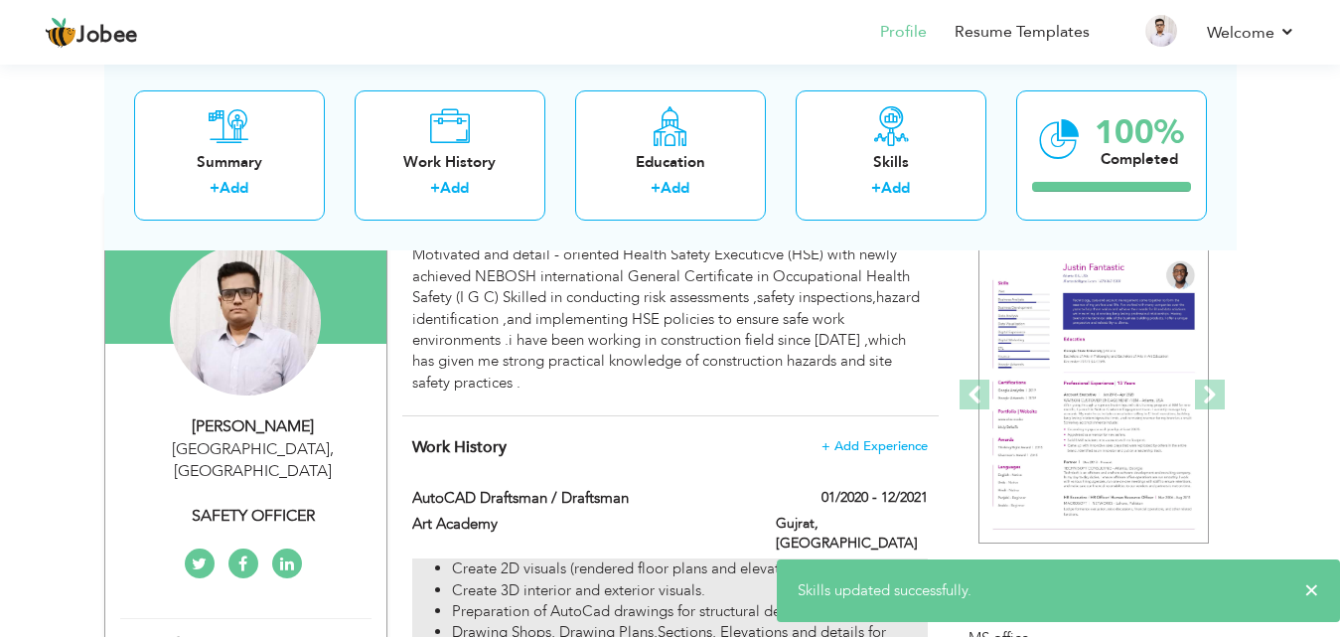
scroll to position [174, 0]
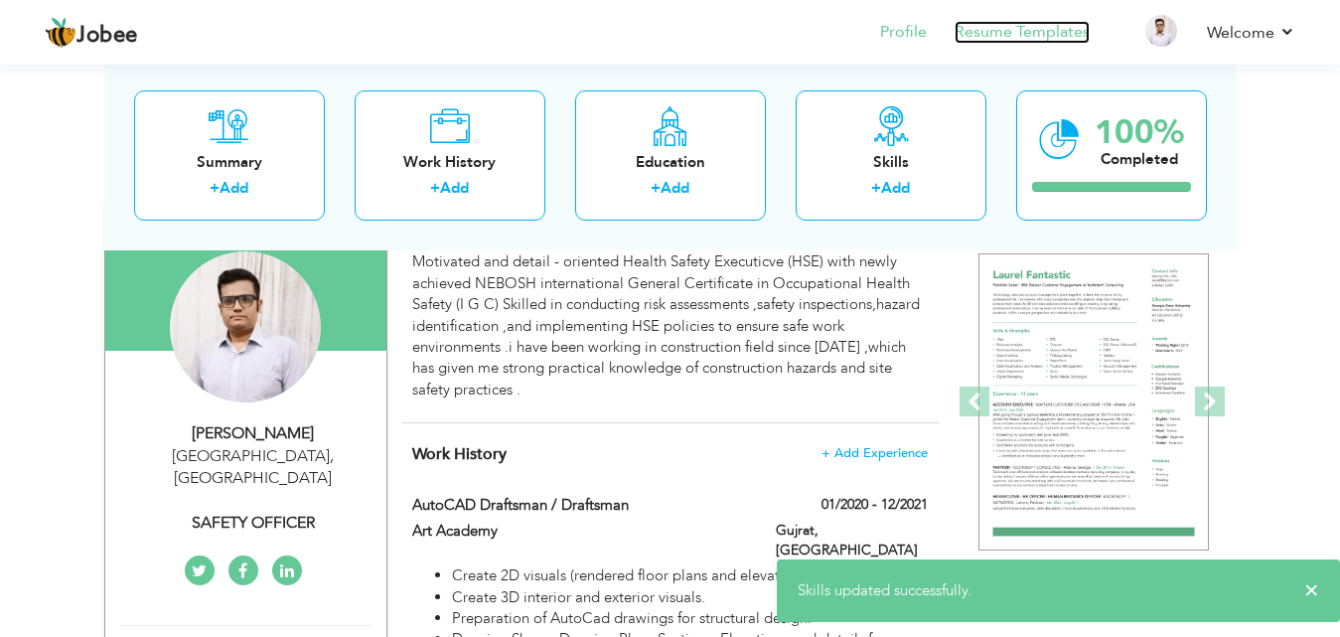
click at [1026, 29] on link "Resume Templates" at bounding box center [1022, 32] width 135 height 23
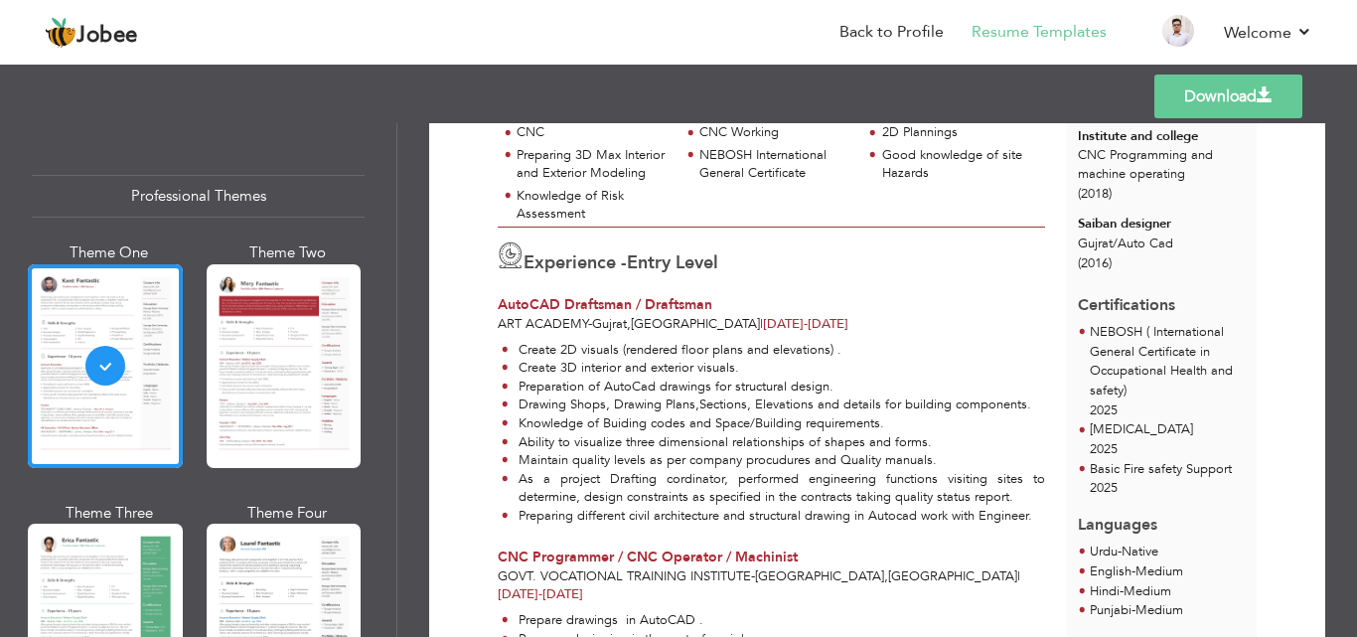
scroll to position [397, 0]
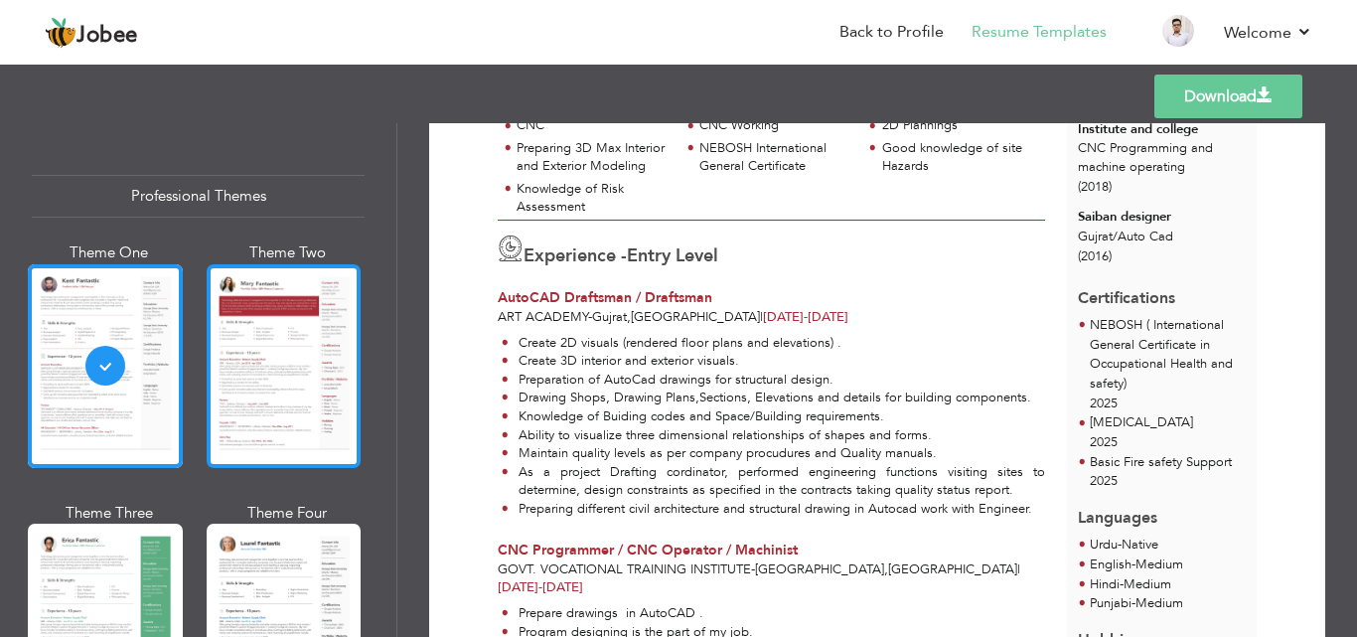
click at [221, 412] on div at bounding box center [284, 366] width 155 height 204
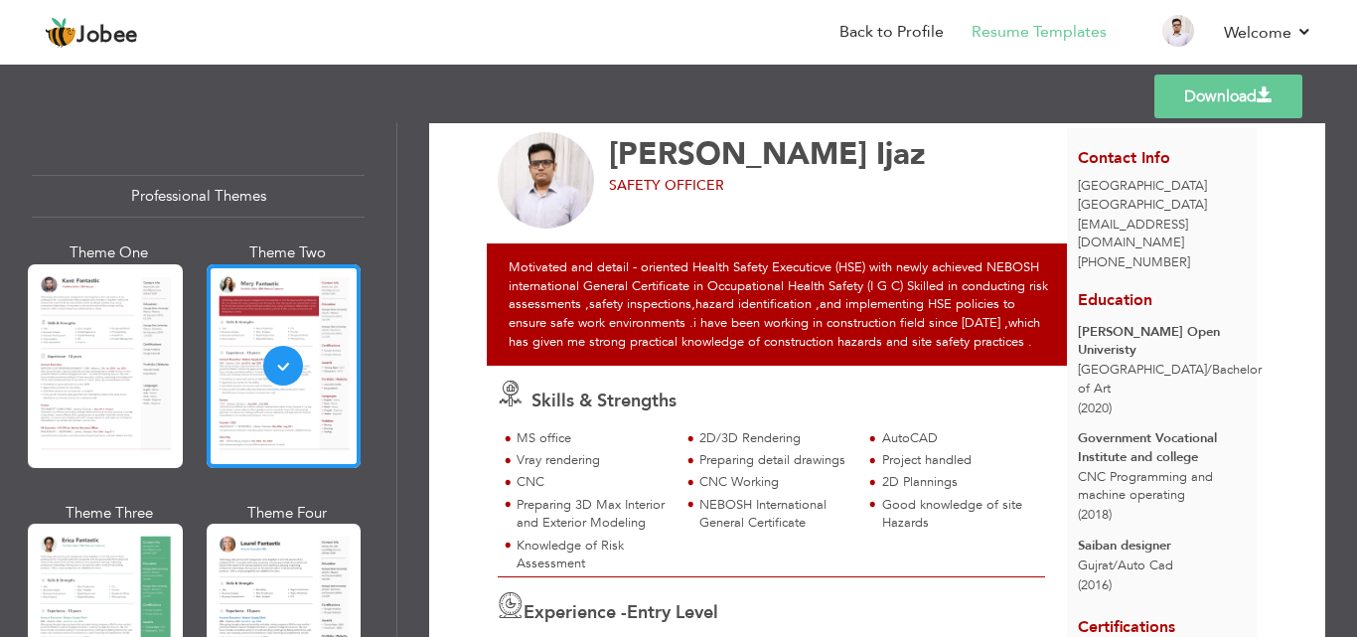
scroll to position [0, 0]
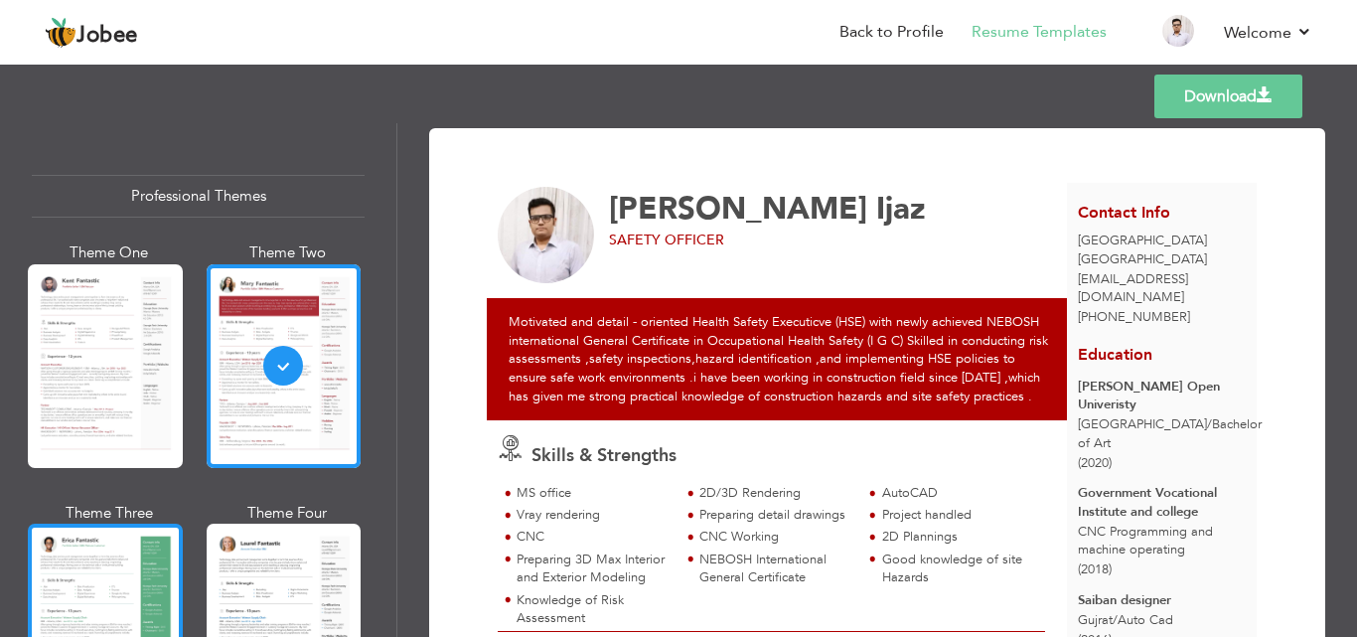
click at [67, 576] on div at bounding box center [105, 625] width 155 height 204
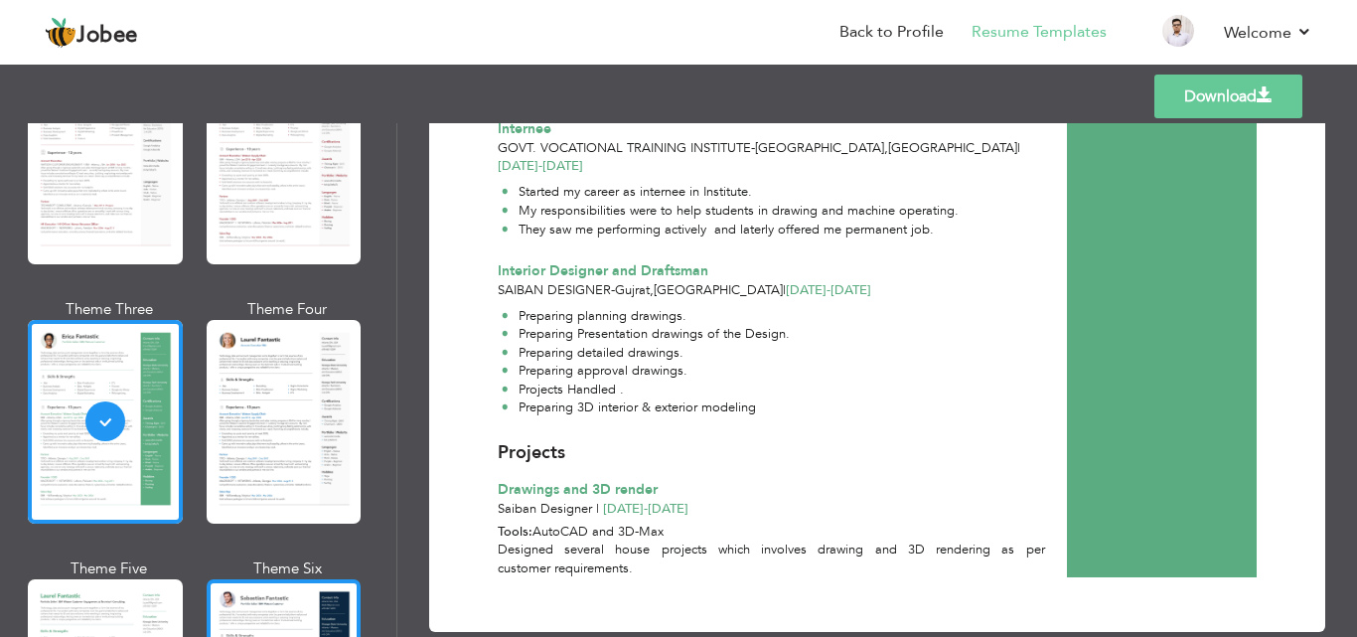
scroll to position [397, 0]
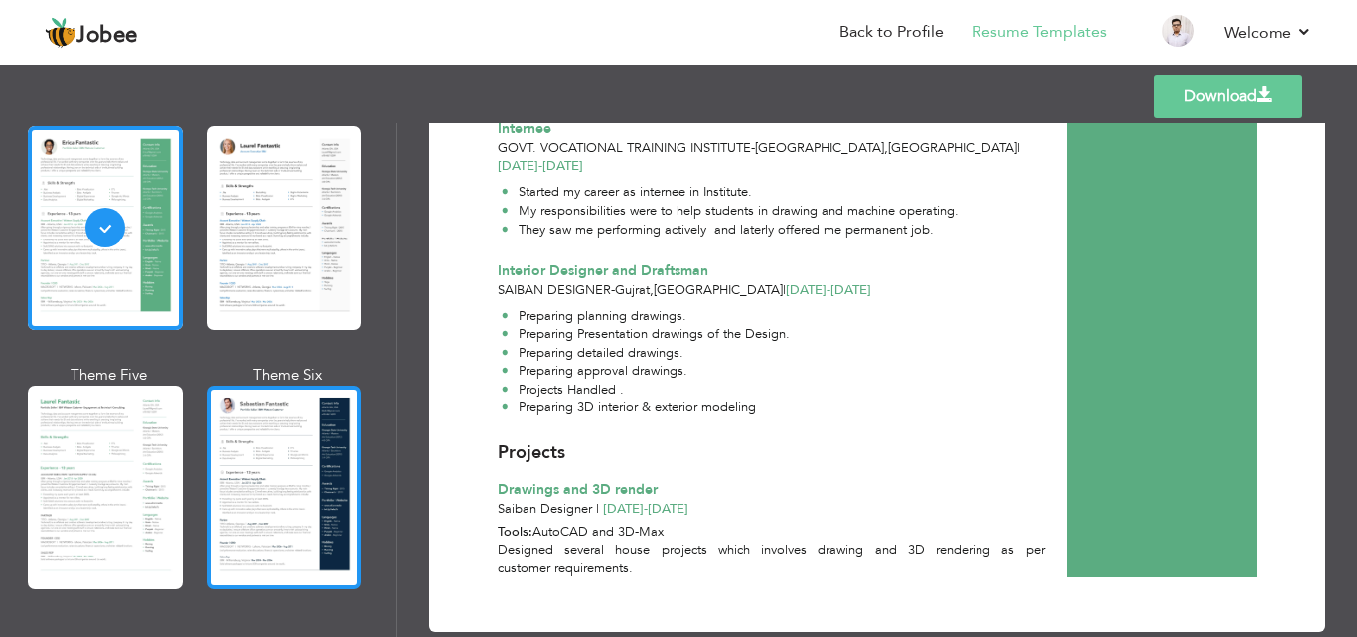
click at [265, 456] on div at bounding box center [284, 487] width 155 height 204
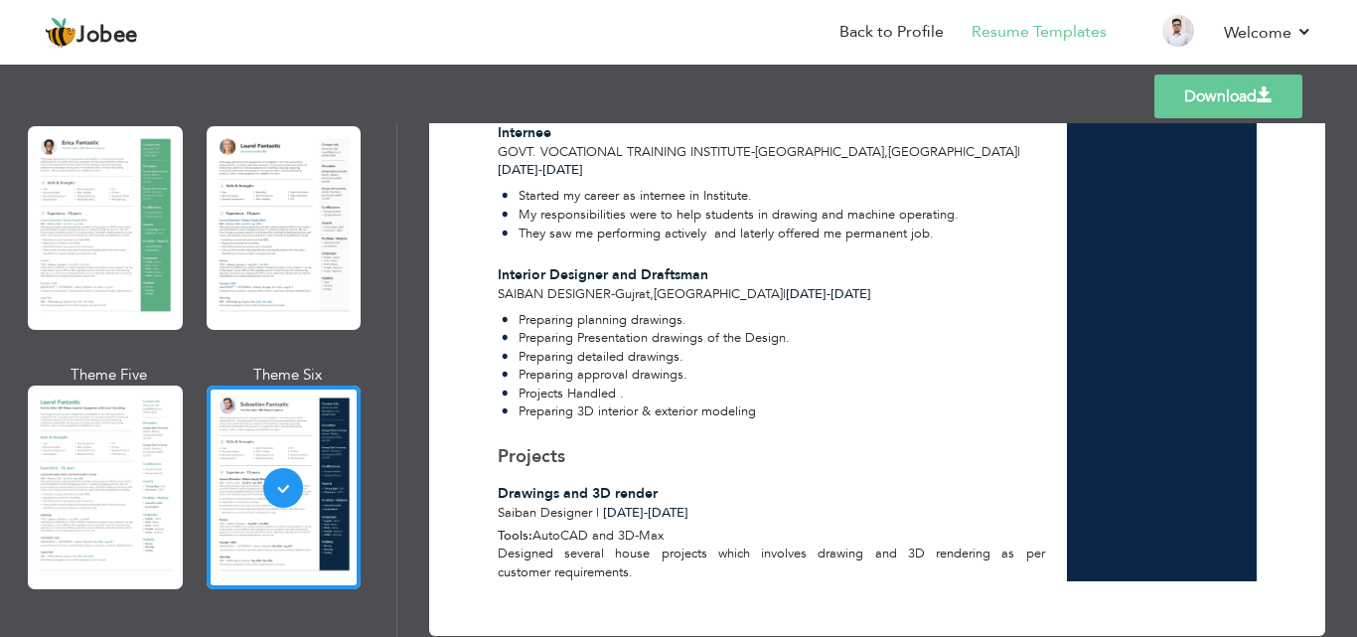
scroll to position [997, 0]
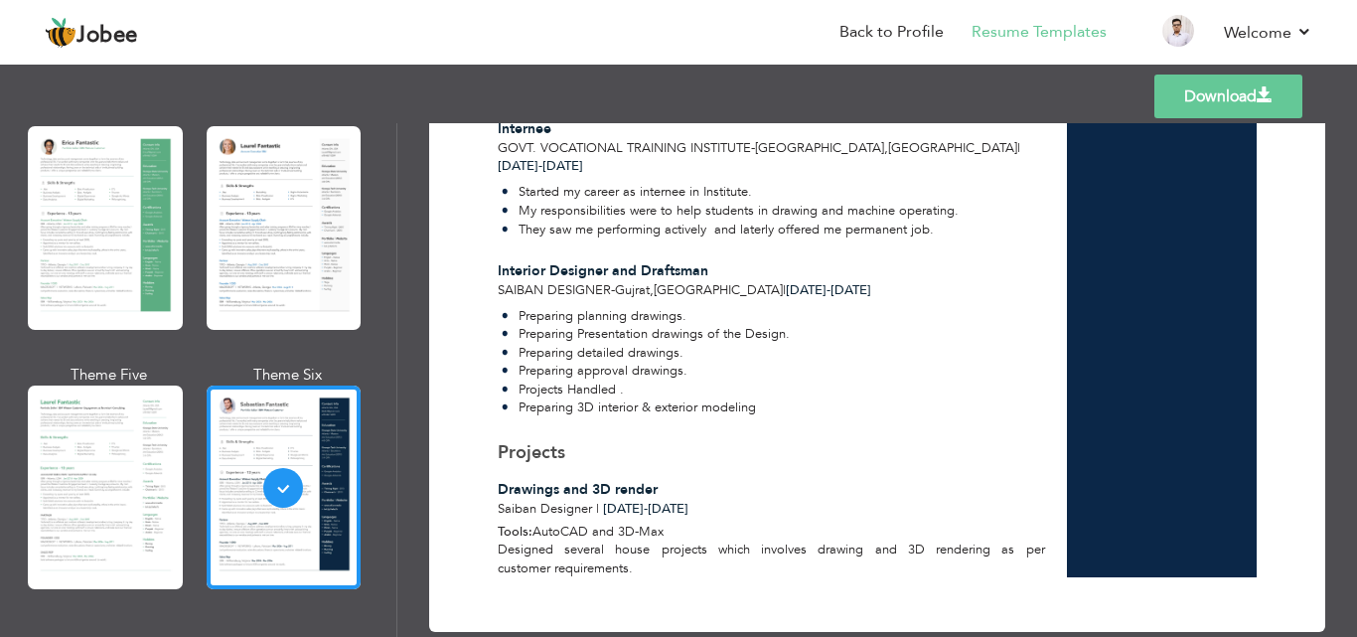
click at [1183, 113] on link "Download" at bounding box center [1228, 97] width 148 height 44
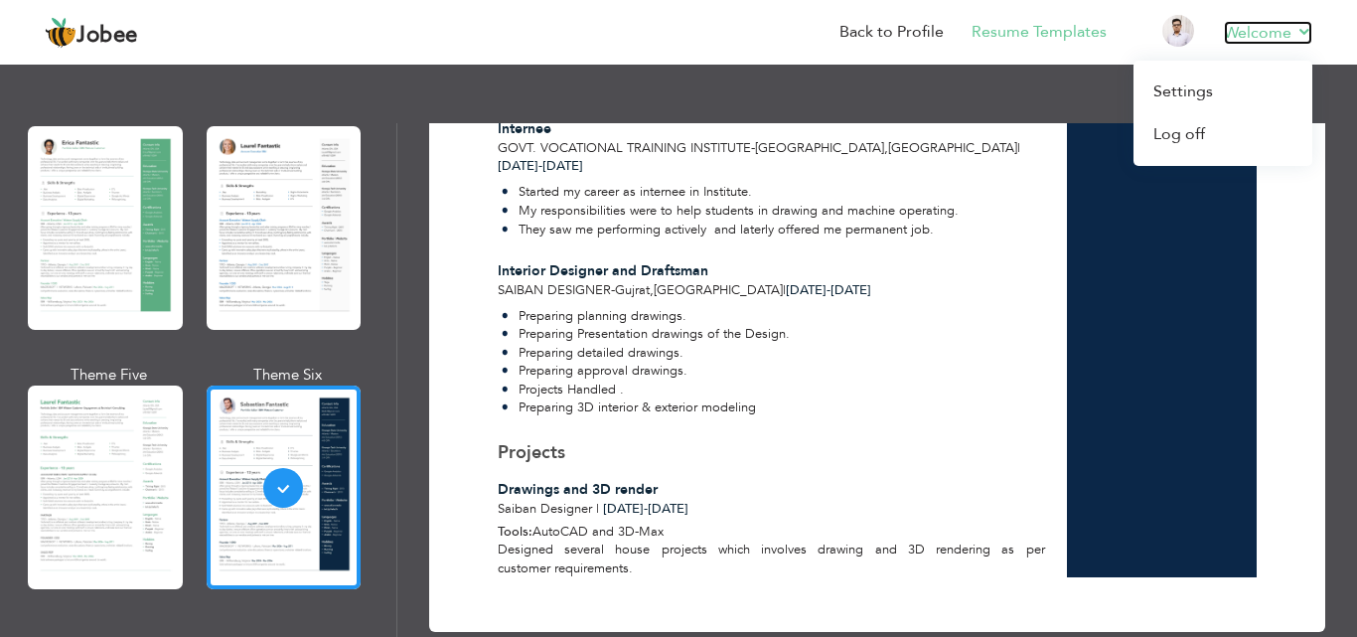
click at [1295, 34] on link "Welcome" at bounding box center [1268, 33] width 88 height 24
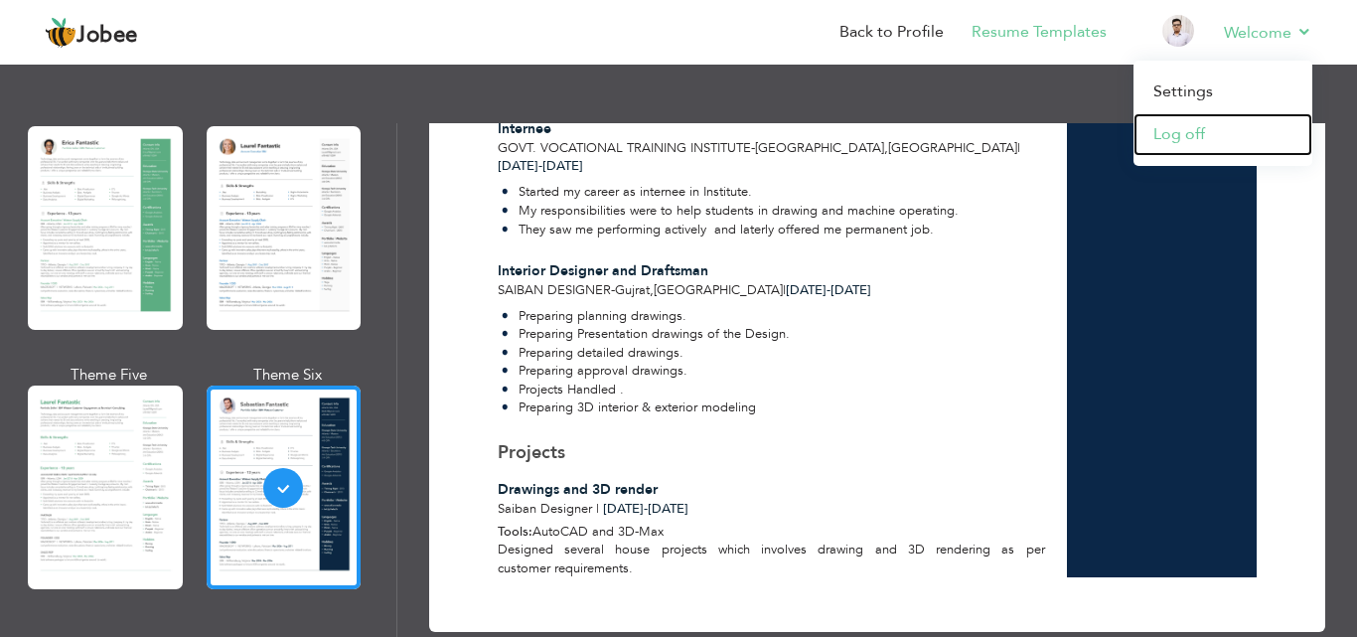
click at [1173, 140] on link "Log off" at bounding box center [1222, 134] width 179 height 43
